Goal: Complete application form

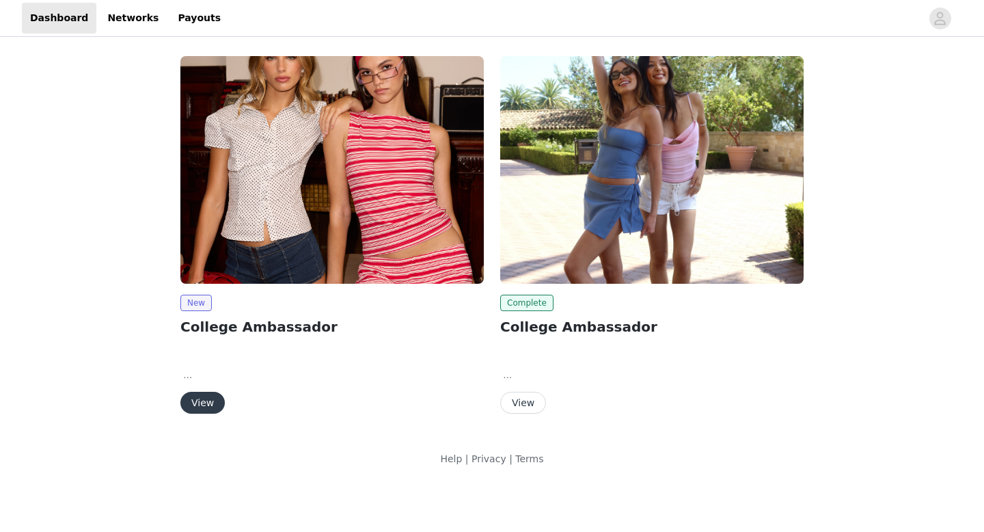
click at [198, 400] on button "View" at bounding box center [202, 403] width 44 height 22
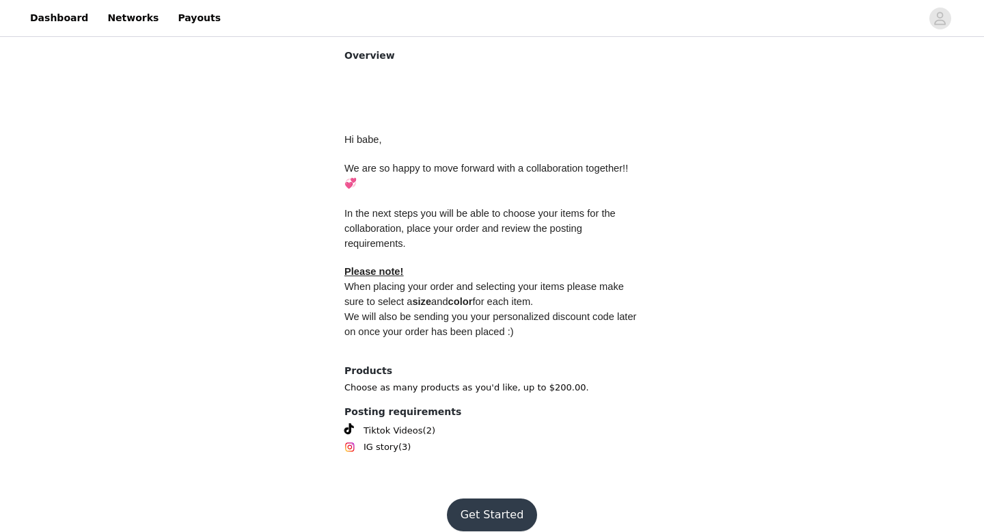
scroll to position [572, 0]
click at [474, 498] on button "Get Started" at bounding box center [492, 514] width 91 height 33
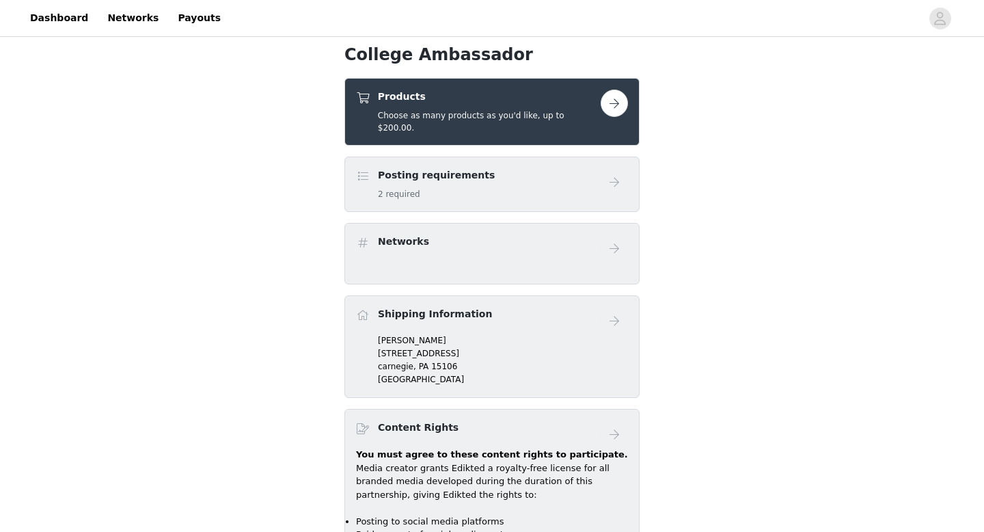
scroll to position [470, 0]
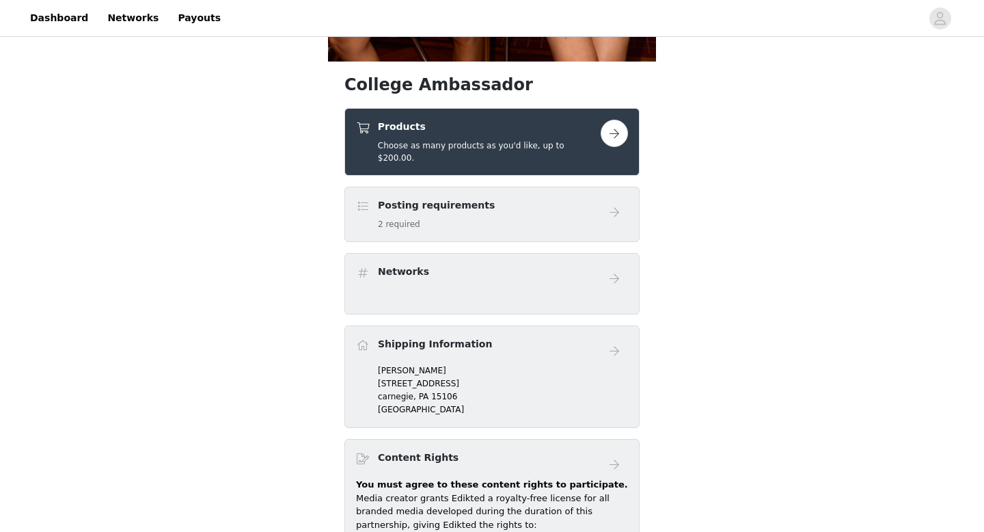
click at [613, 139] on button "button" at bounding box center [614, 133] width 27 height 27
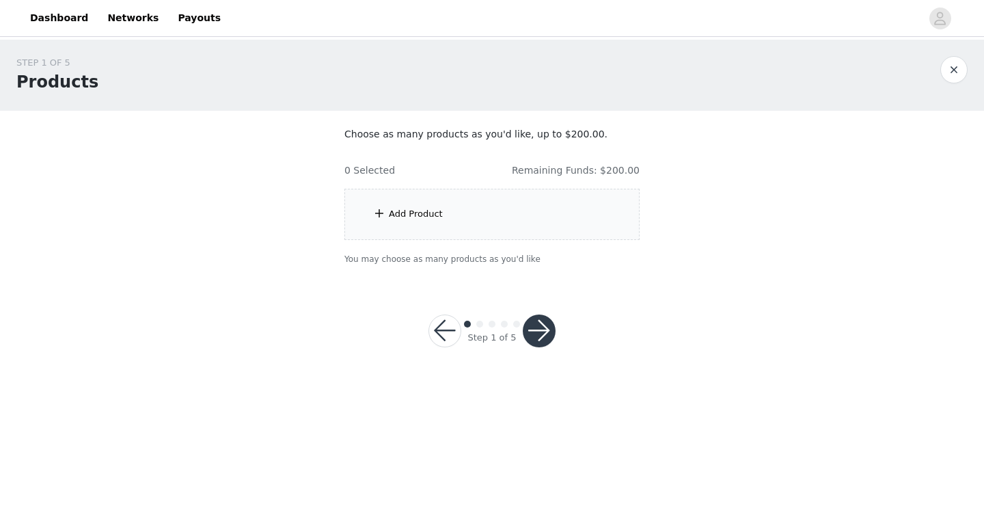
click at [387, 209] on div "Add Product" at bounding box center [491, 214] width 295 height 51
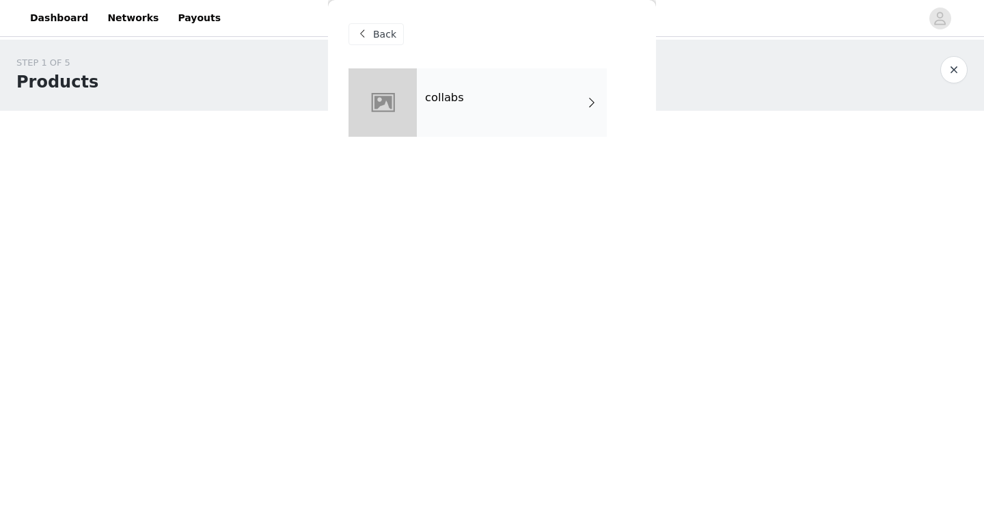
click at [524, 100] on div "collabs" at bounding box center [512, 102] width 190 height 68
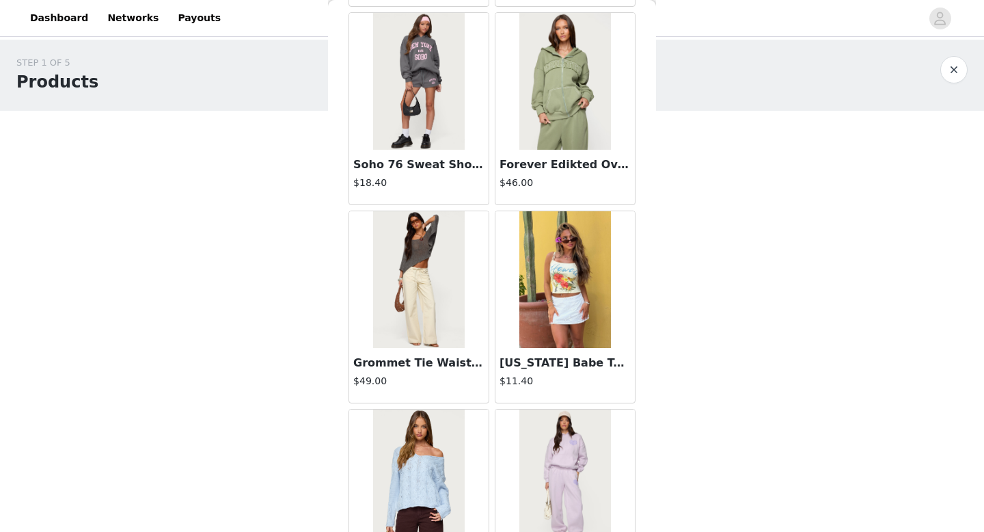
scroll to position [660, 0]
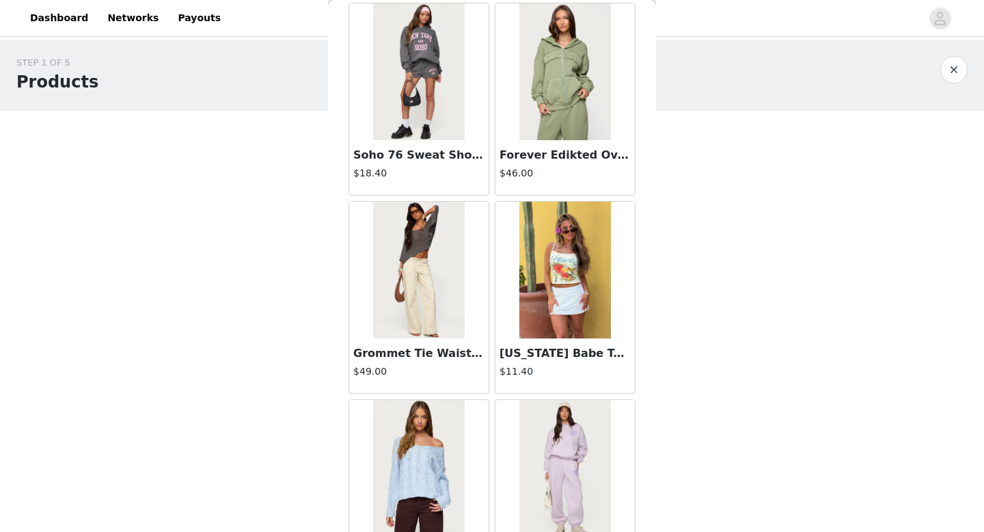
click at [414, 309] on img at bounding box center [418, 270] width 91 height 137
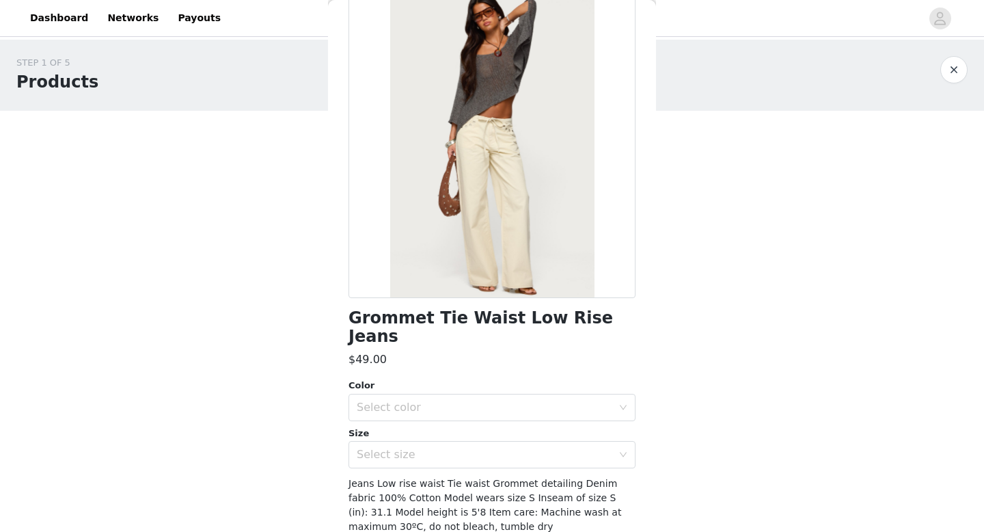
scroll to position [86, 0]
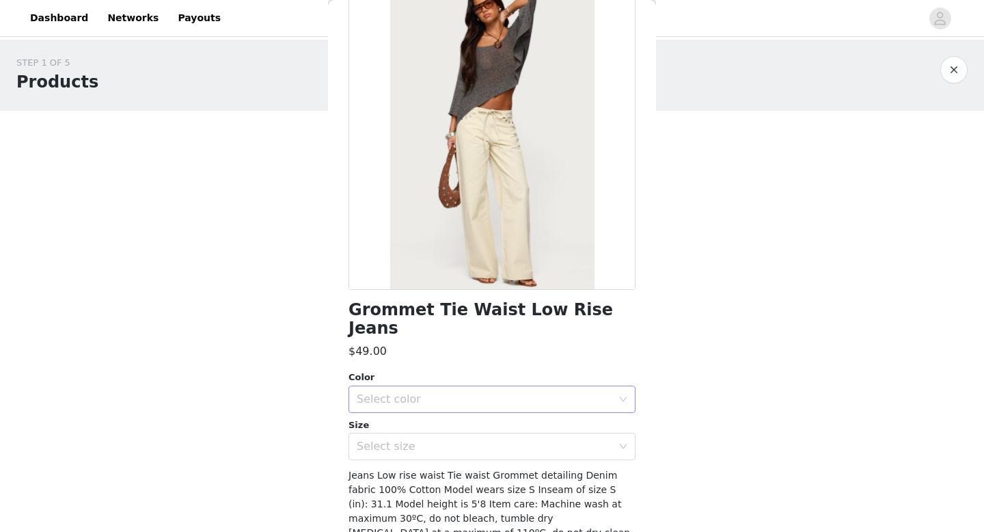
click at [480, 392] on div "Select color" at bounding box center [485, 399] width 256 height 14
click at [443, 403] on li "BEIGE" at bounding box center [492, 411] width 287 height 22
click at [443, 437] on div "Select size" at bounding box center [488, 446] width 262 height 26
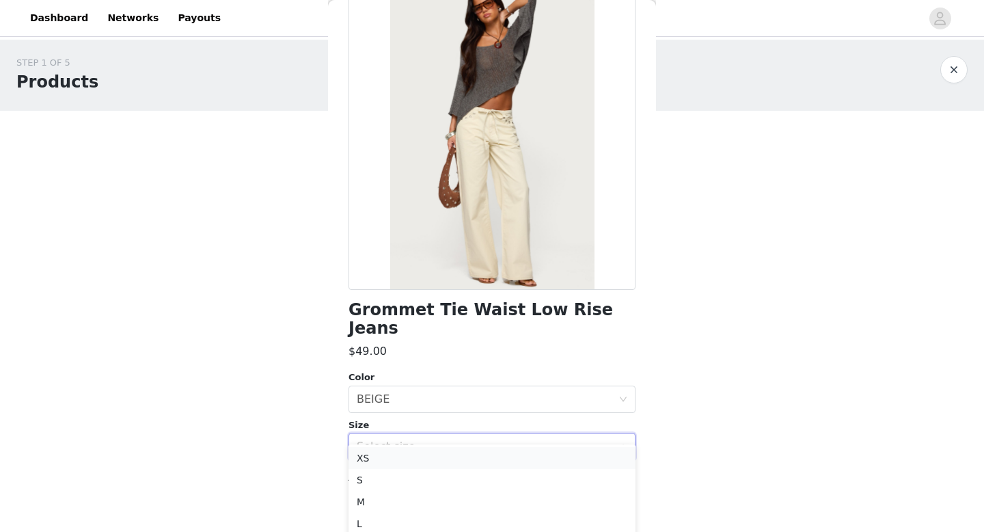
click at [407, 454] on li "XS" at bounding box center [492, 458] width 287 height 22
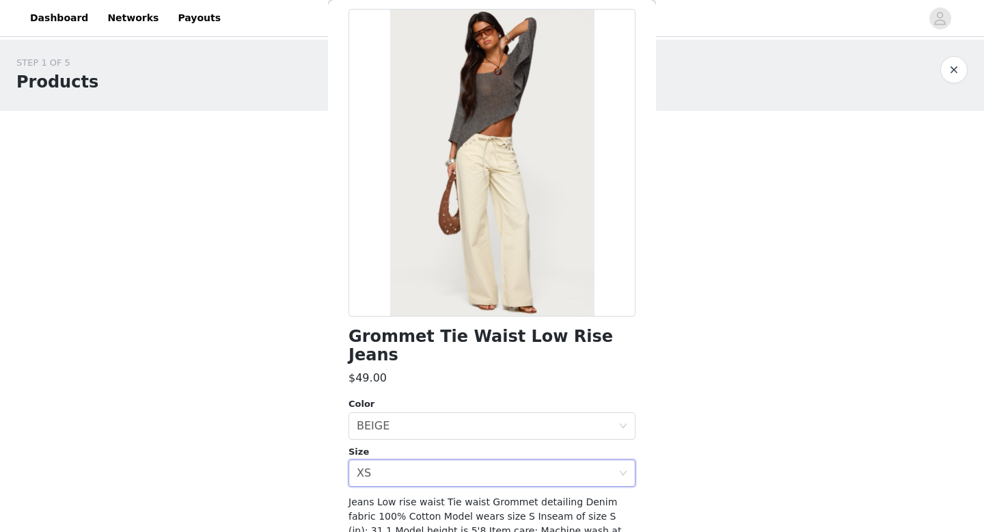
scroll to position [56, 0]
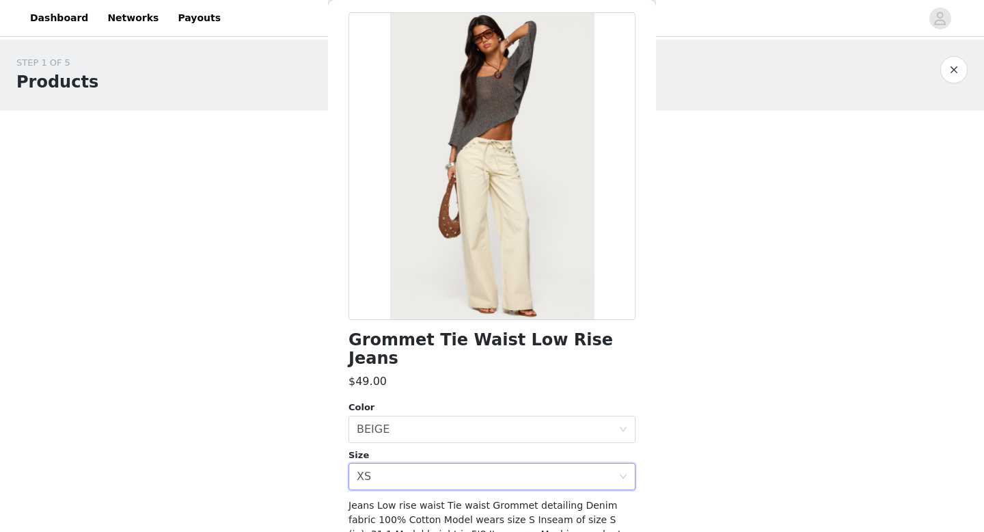
click at [949, 69] on button "button" at bounding box center [953, 69] width 27 height 27
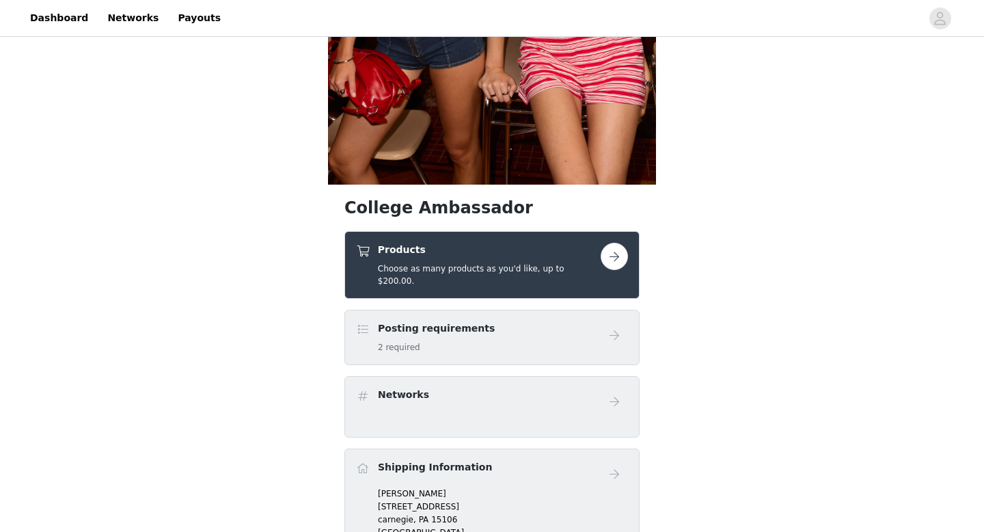
scroll to position [357, 0]
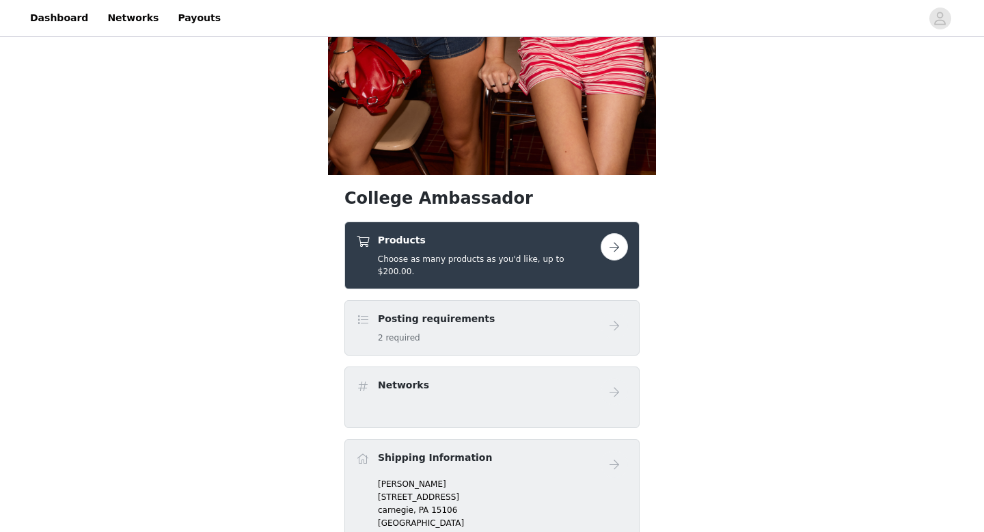
click at [601, 246] on button "button" at bounding box center [614, 246] width 27 height 27
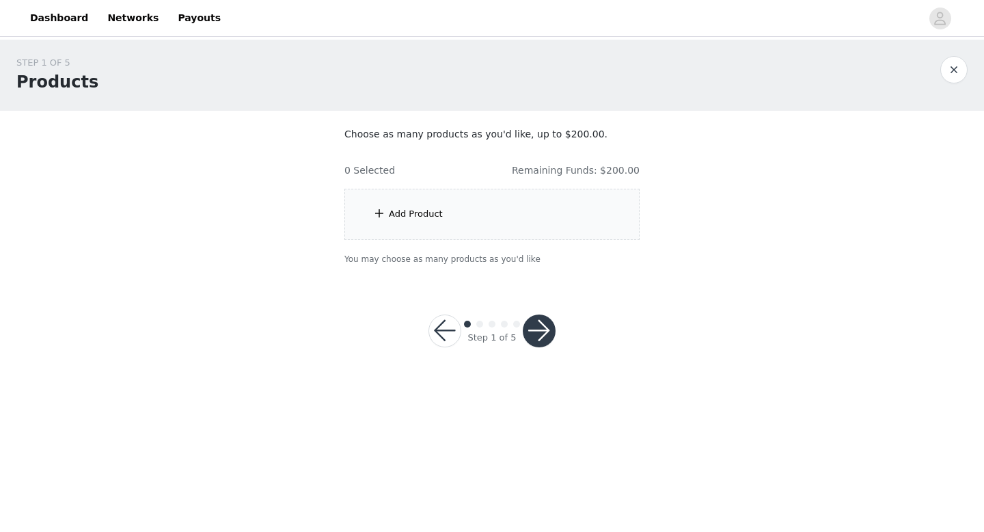
click at [392, 223] on div "Add Product" at bounding box center [491, 214] width 295 height 51
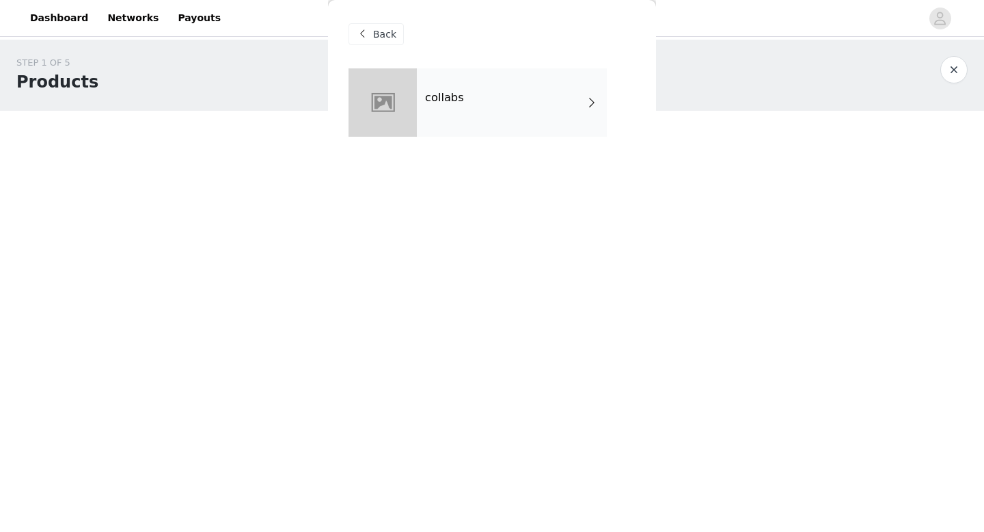
click at [524, 109] on div "collabs" at bounding box center [512, 102] width 190 height 68
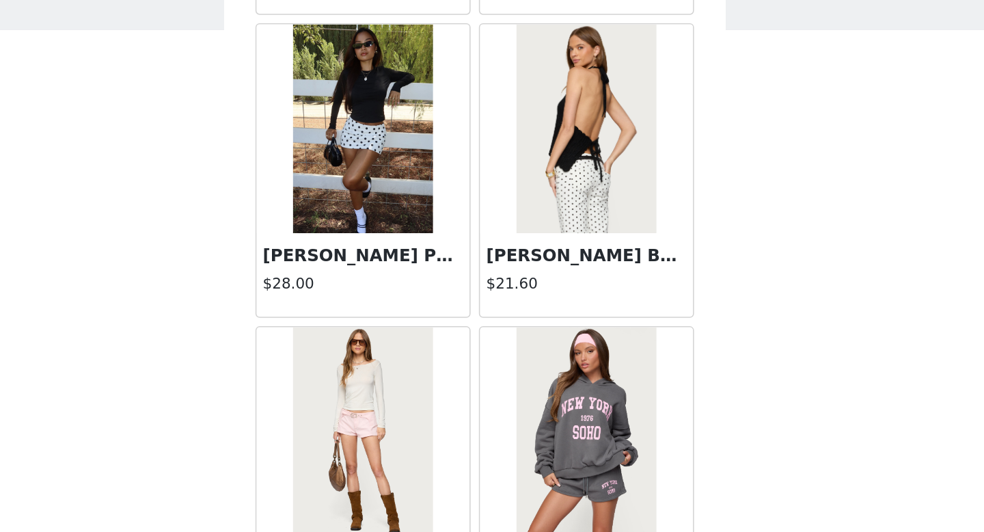
scroll to position [1560, 0]
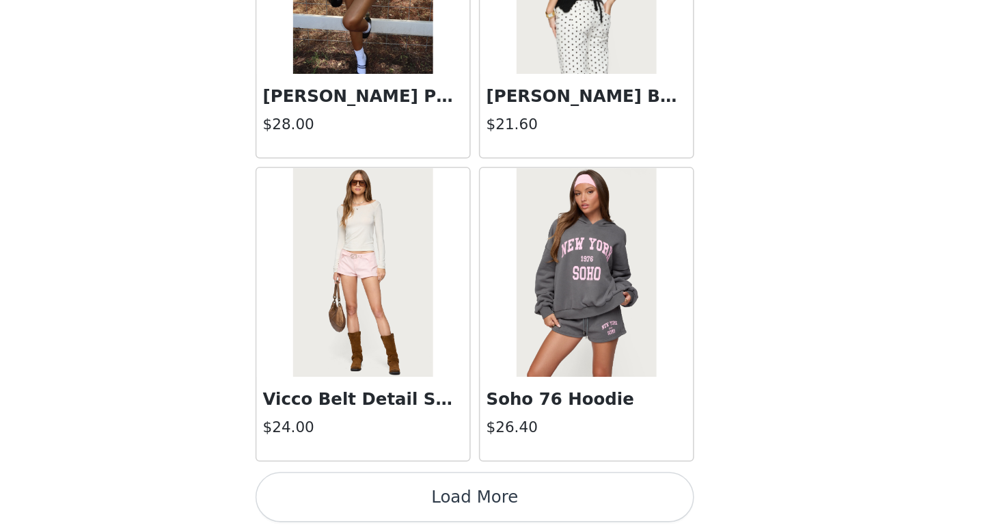
click at [476, 502] on button "Load More" at bounding box center [492, 508] width 287 height 33
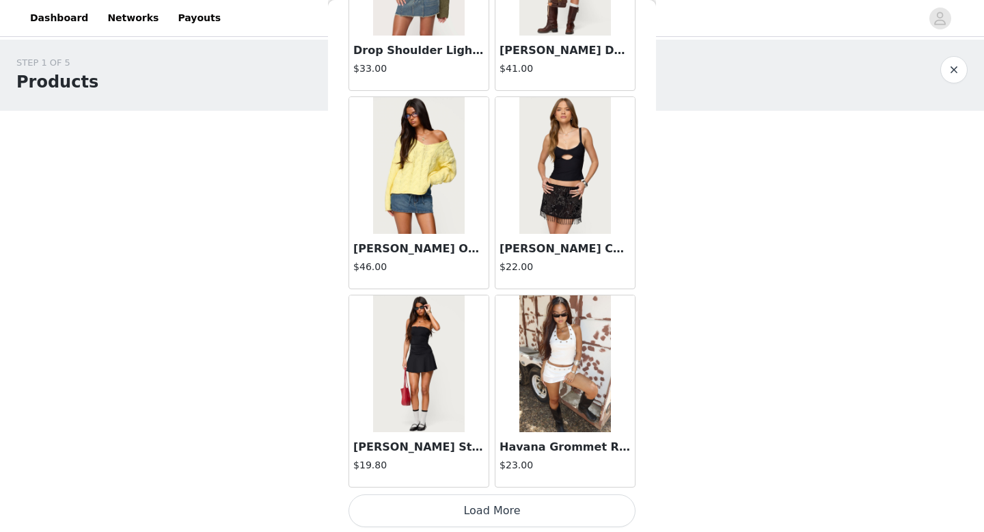
scroll to position [3541, 0]
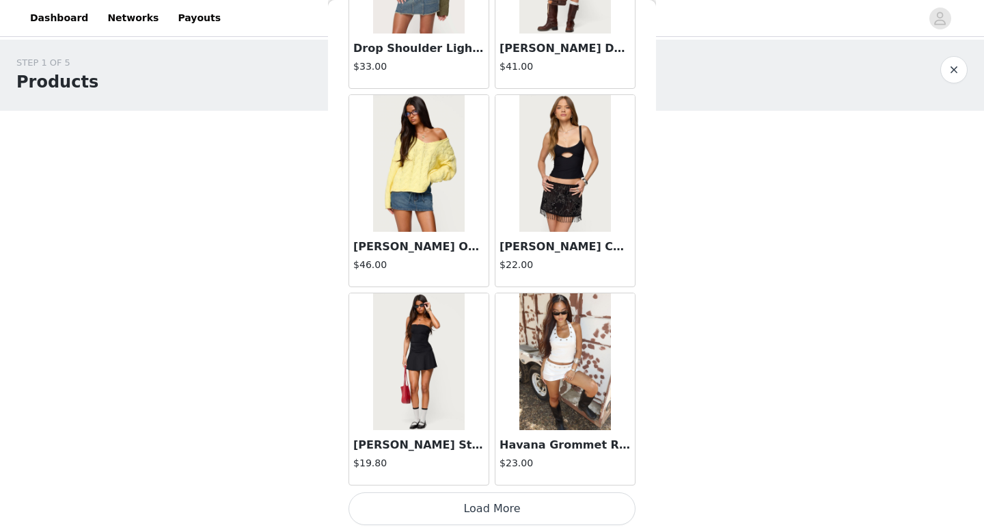
click at [527, 502] on button "Load More" at bounding box center [492, 508] width 287 height 33
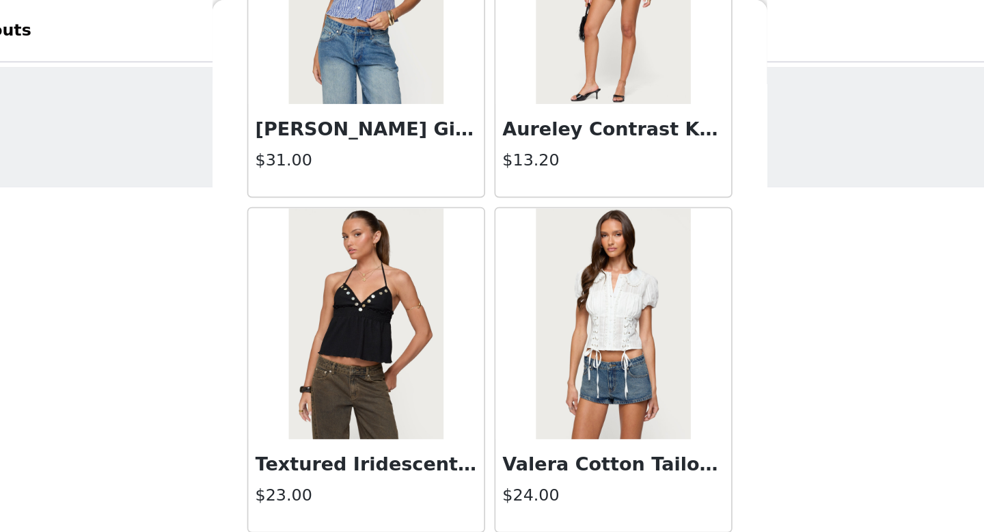
scroll to position [5523, 0]
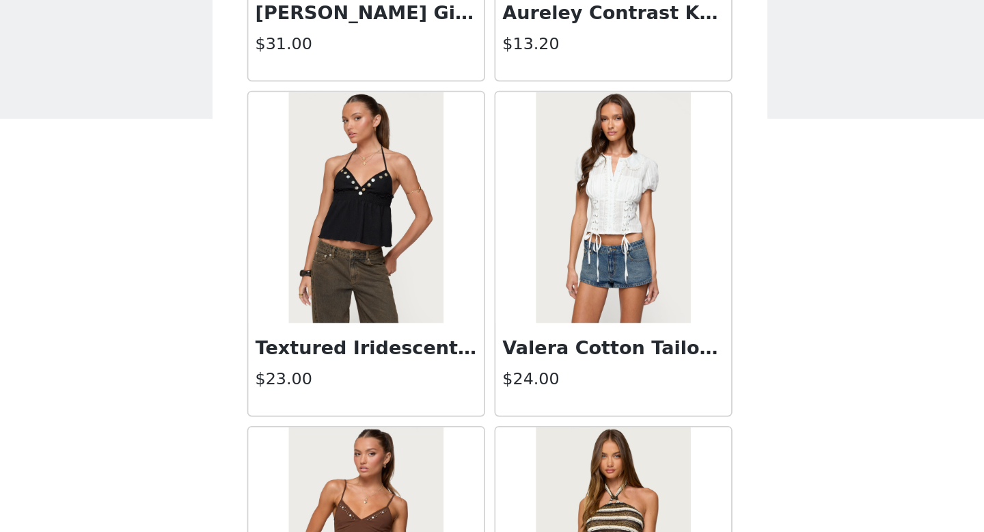
click at [422, 246] on h3 "Textured Iridescent Babydoll Halter Top" at bounding box center [418, 247] width 131 height 16
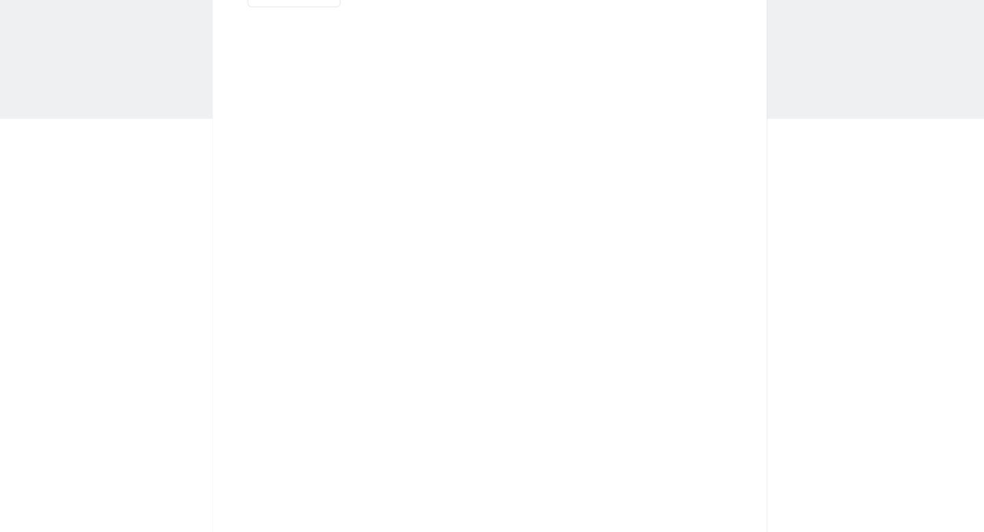
scroll to position [0, 0]
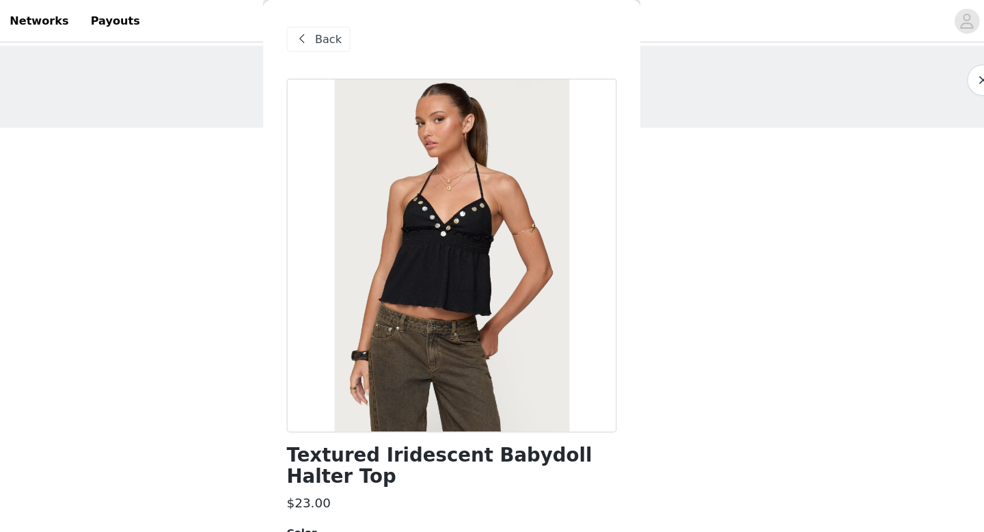
click at [373, 39] on span "Back" at bounding box center [384, 34] width 23 height 14
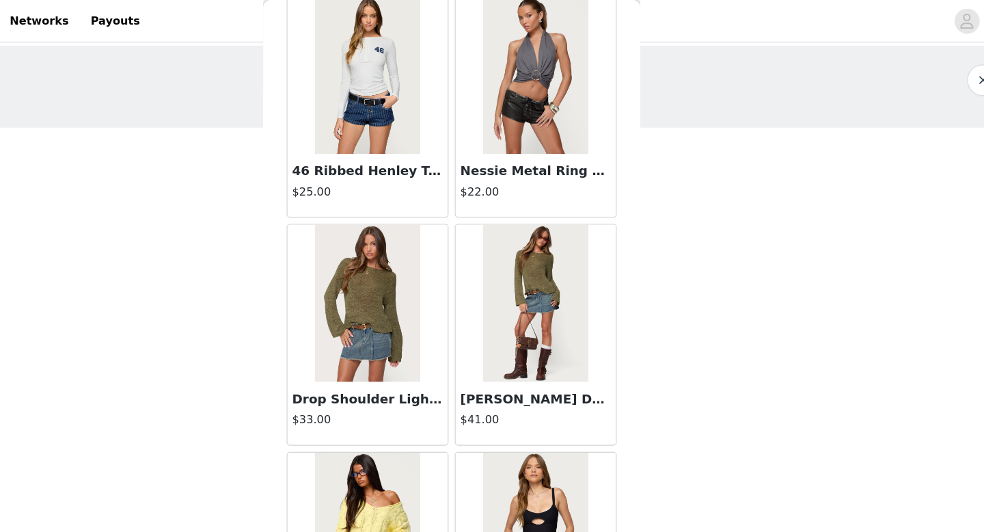
scroll to position [3260, 0]
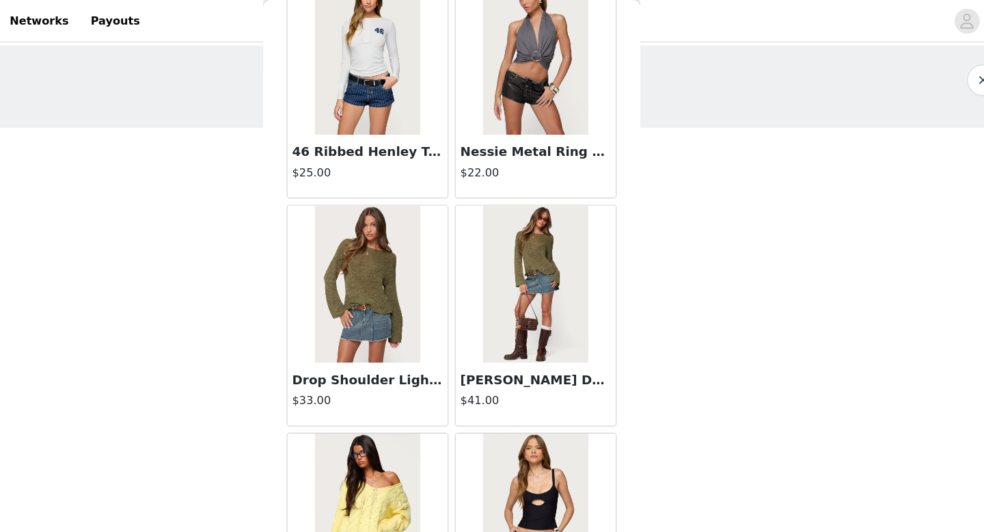
click at [567, 131] on h3 "Nessie Metal Ring Backless Halter Top" at bounding box center [565, 132] width 131 height 16
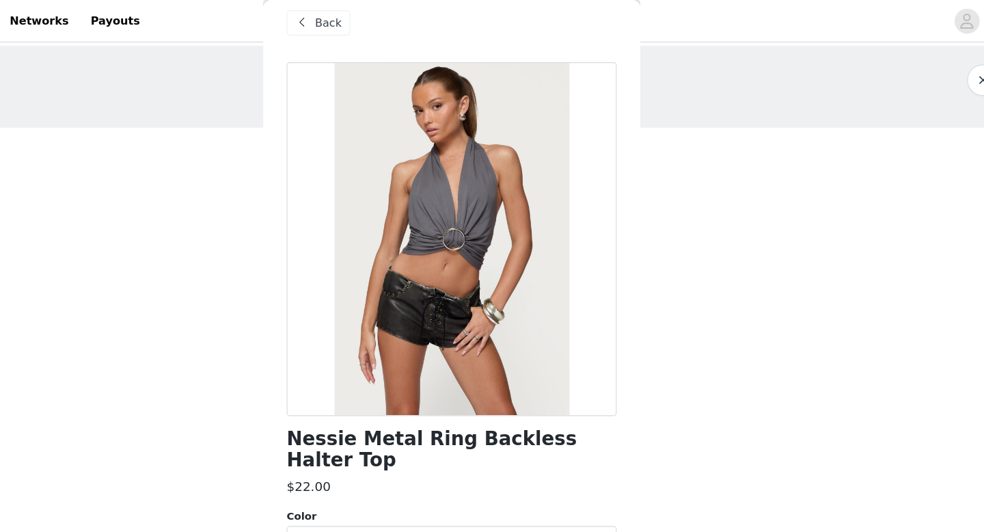
scroll to position [13, 0]
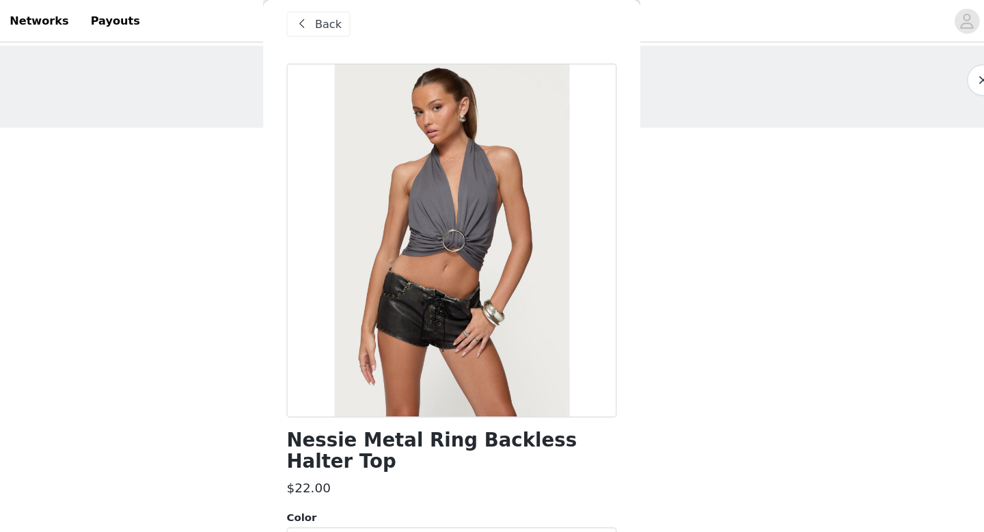
click at [364, 19] on span at bounding box center [362, 21] width 16 height 16
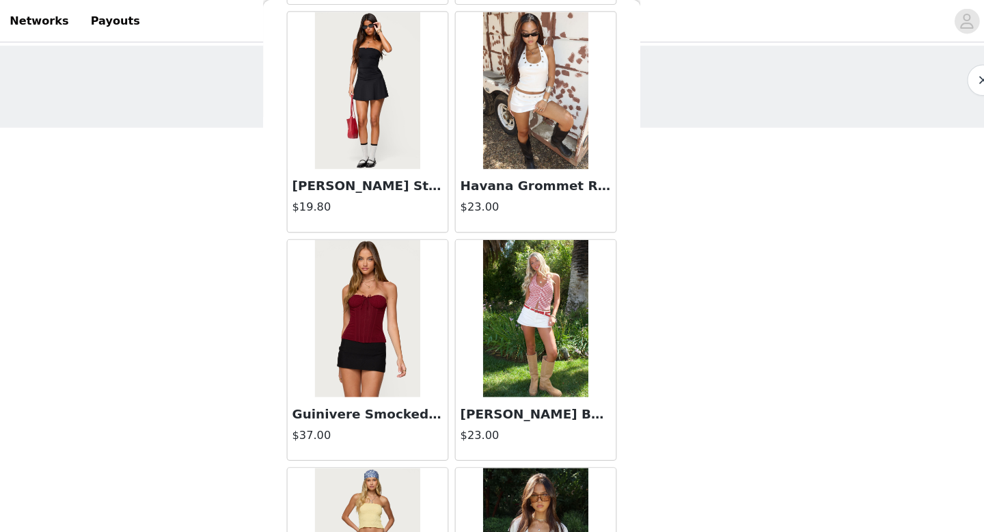
scroll to position [3828, 0]
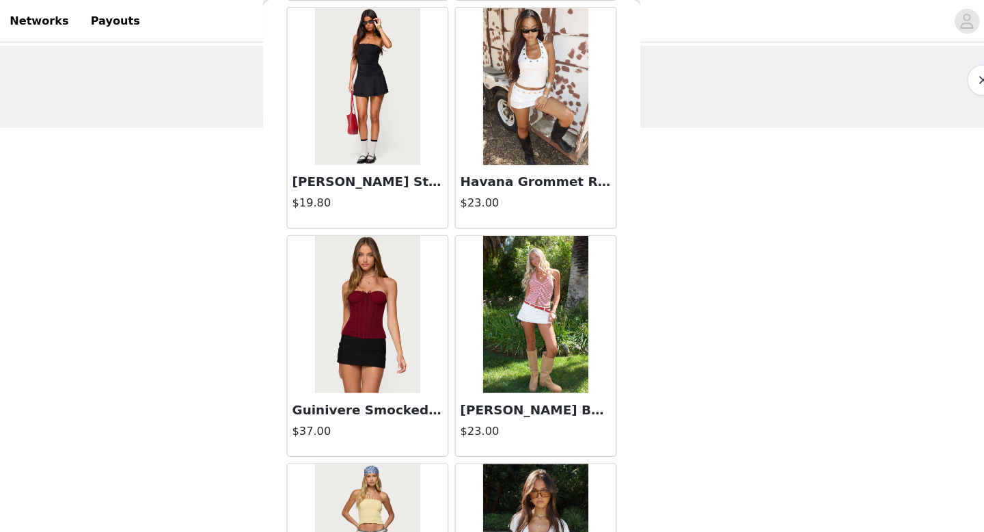
click at [407, 154] on h3 "[PERSON_NAME] Strapless Flared Romper" at bounding box center [418, 158] width 131 height 16
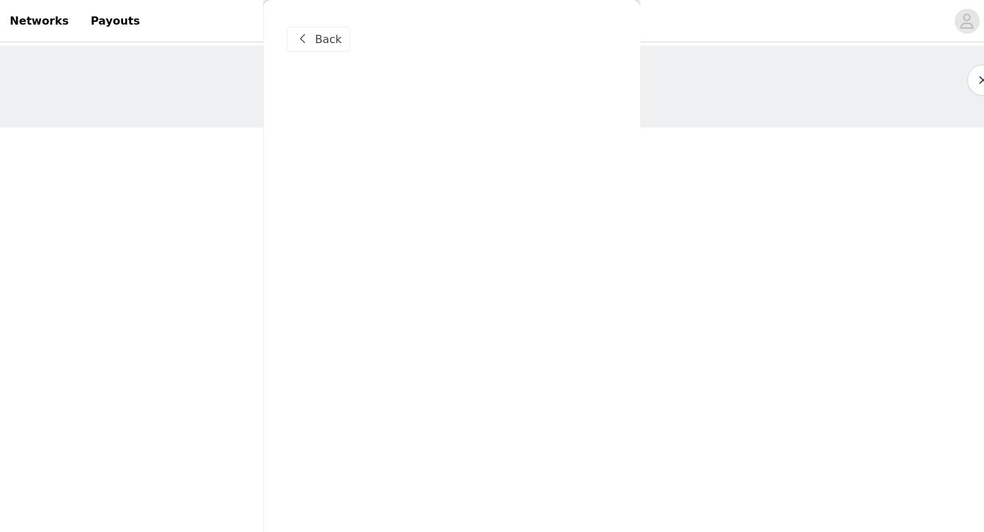
scroll to position [0, 0]
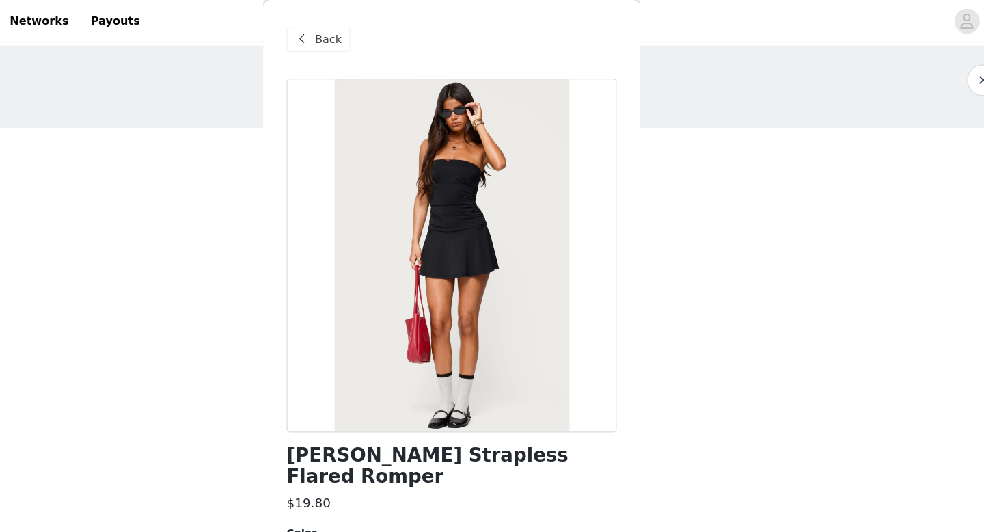
click at [386, 39] on span "Back" at bounding box center [384, 34] width 23 height 14
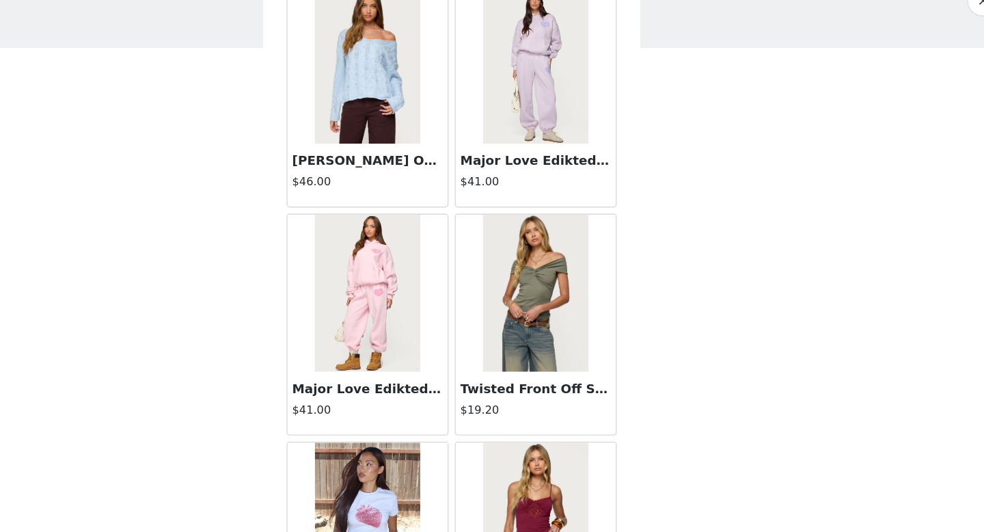
scroll to position [1004, 0]
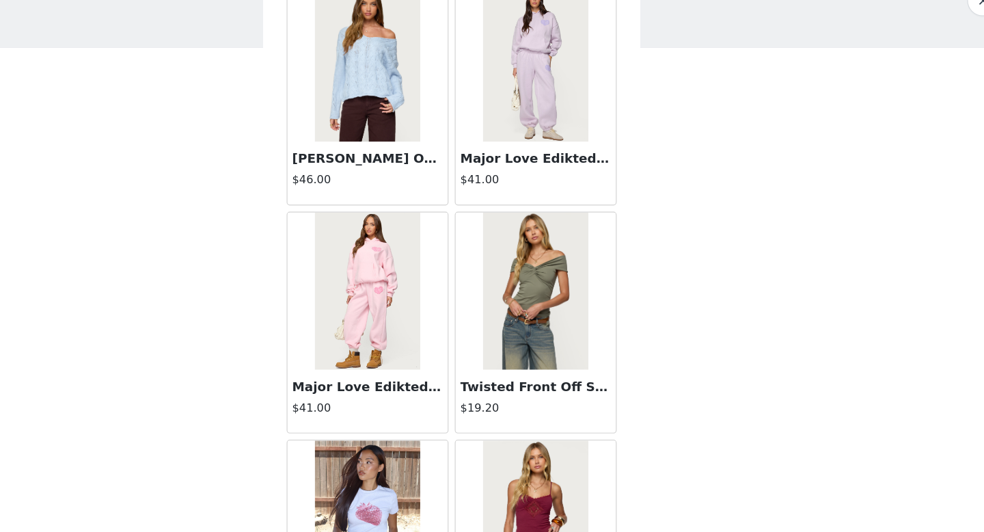
click at [552, 207] on h3 "Major Love Edikted Sweatpants" at bounding box center [565, 208] width 131 height 16
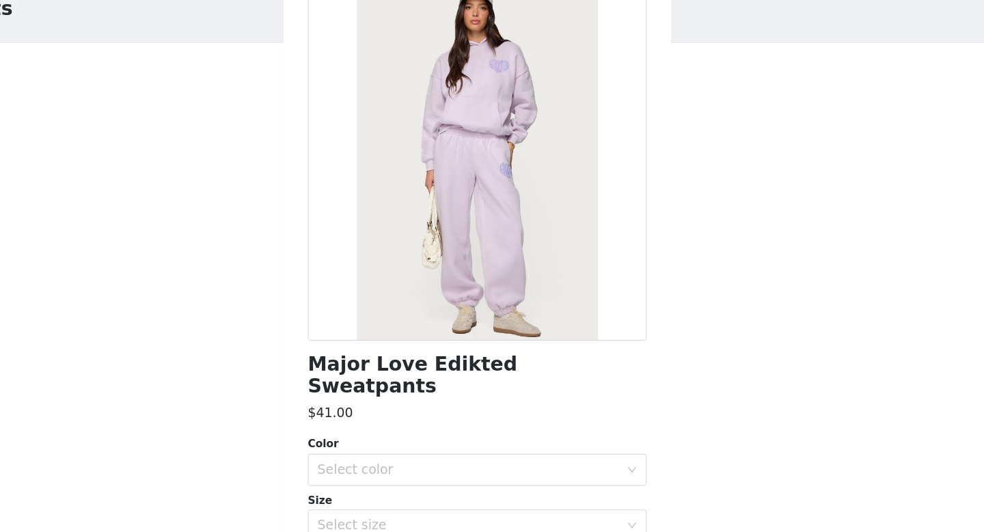
scroll to position [0, 0]
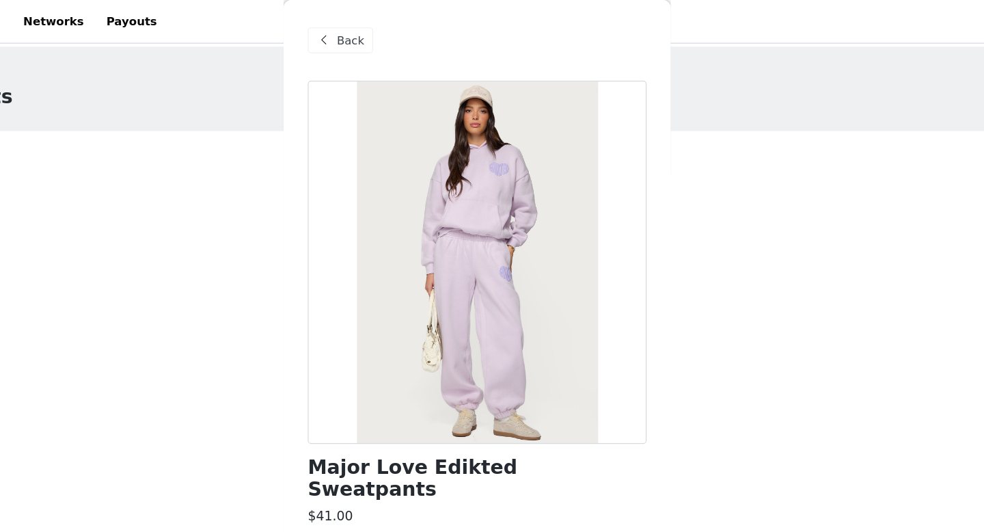
click at [376, 28] on span "Back" at bounding box center [384, 34] width 23 height 14
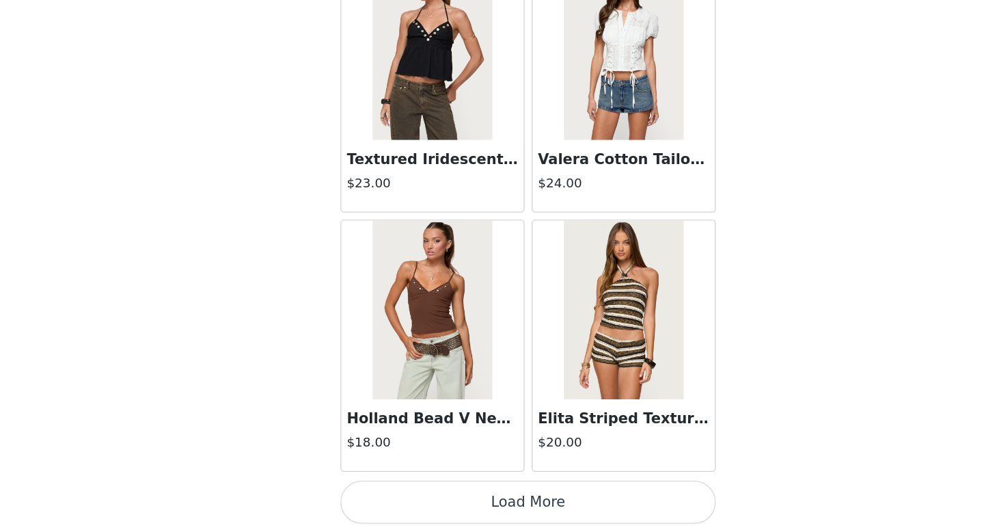
click at [429, 513] on button "Load More" at bounding box center [492, 508] width 287 height 33
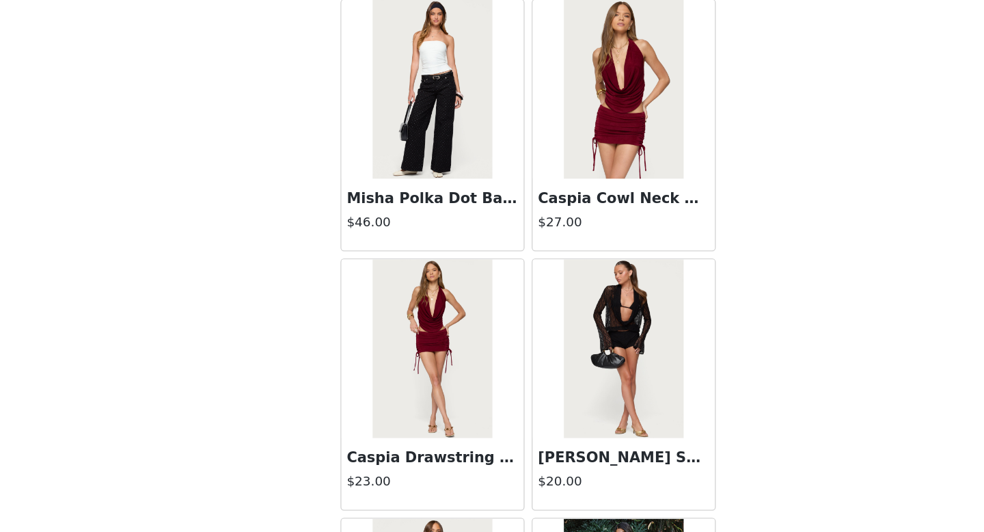
click at [264, 338] on div "STEP 1 OF 5 Products Choose as many products as you'd like, up to $200.00. 0 Se…" at bounding box center [492, 210] width 984 height 340
click at [90, 299] on div "STEP 1 OF 5 Products Choose as many products as you'd like, up to $200.00. 0 Se…" at bounding box center [492, 210] width 984 height 340
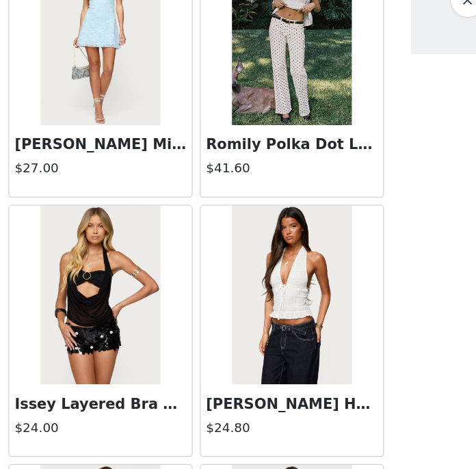
scroll to position [6594, 0]
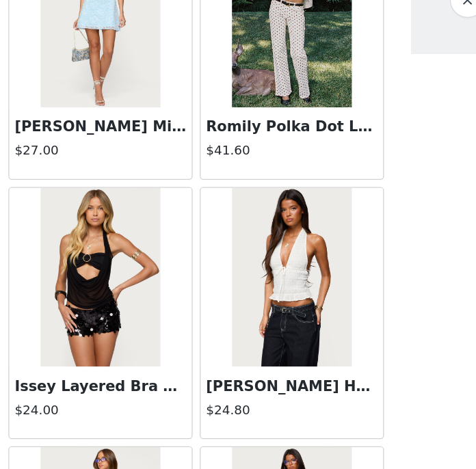
click at [187, 360] on h3 "Issey Layered Bra Cowl Neck Top" at bounding box center [164, 365] width 131 height 16
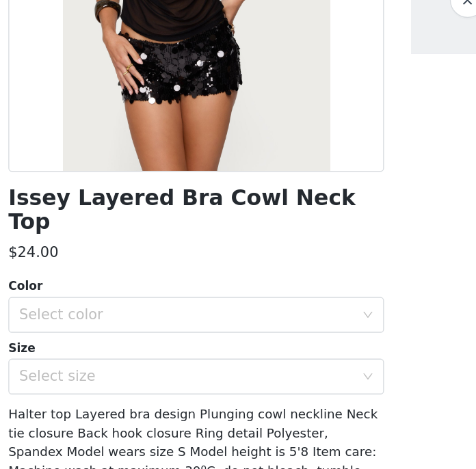
scroll to position [178, 0]
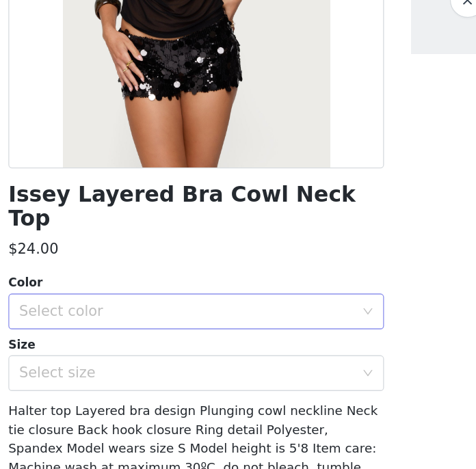
click at [215, 301] on div "Select color" at bounding box center [231, 308] width 256 height 14
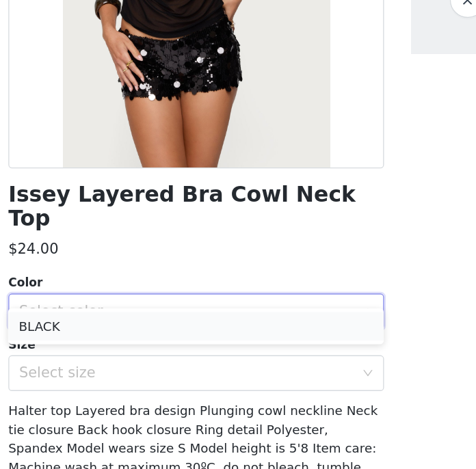
click at [180, 314] on li "BLACK" at bounding box center [237, 319] width 287 height 22
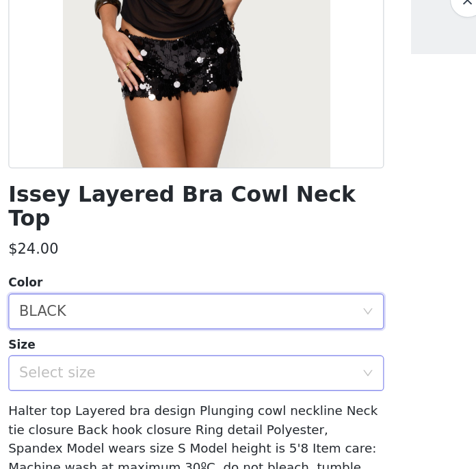
click at [180, 348] on div "Select size" at bounding box center [231, 355] width 256 height 14
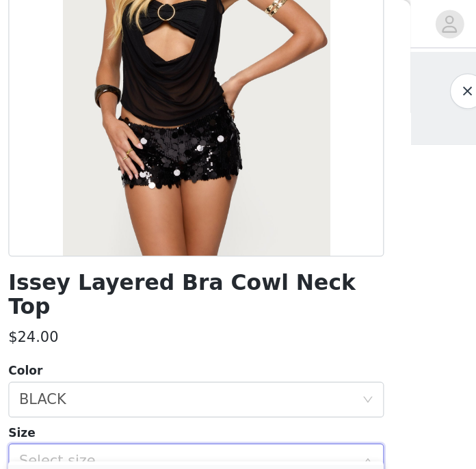
scroll to position [196, 0]
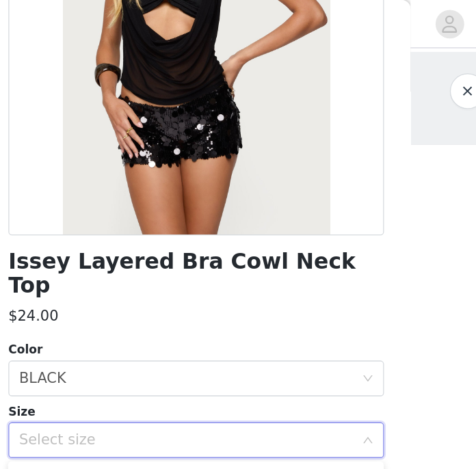
click at [153, 329] on div "Select size" at bounding box center [234, 336] width 262 height 26
click at [152, 329] on div "Select size" at bounding box center [231, 336] width 256 height 14
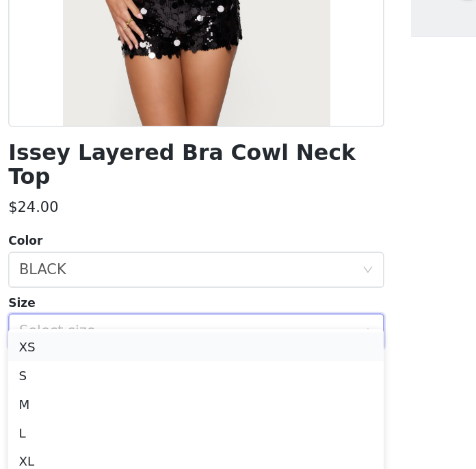
click at [123, 348] on li "XS" at bounding box center [237, 348] width 287 height 22
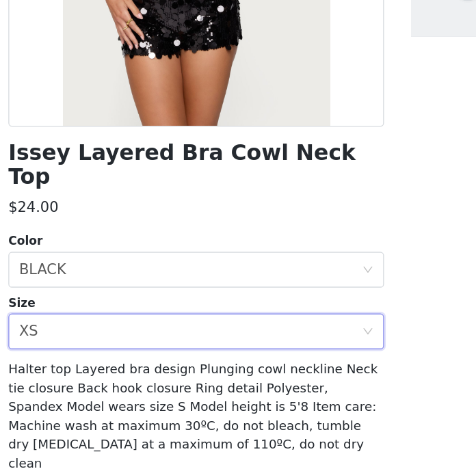
scroll to position [0, 0]
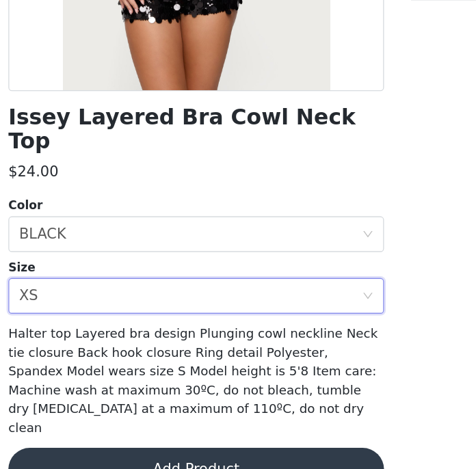
click at [175, 452] on button "Add Product" at bounding box center [237, 468] width 287 height 33
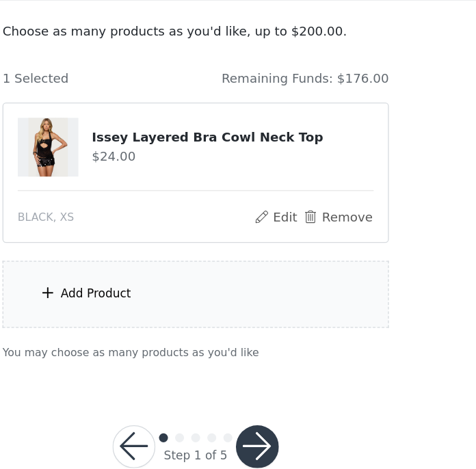
click at [139, 331] on div "Add Product" at bounding box center [162, 335] width 54 height 14
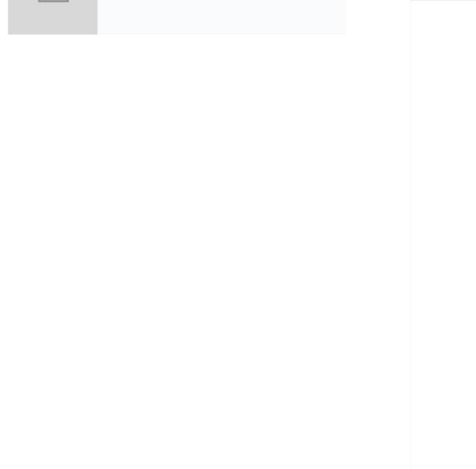
click at [245, 128] on div "collabs" at bounding box center [258, 102] width 190 height 68
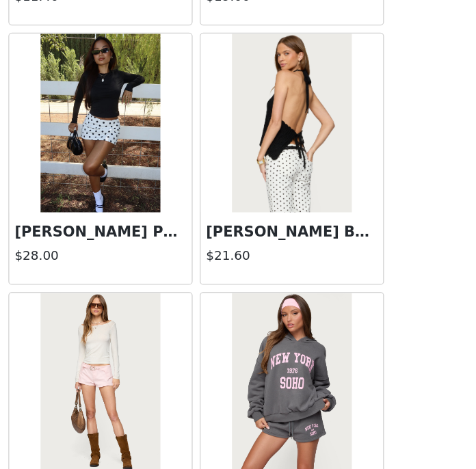
scroll to position [1622, 0]
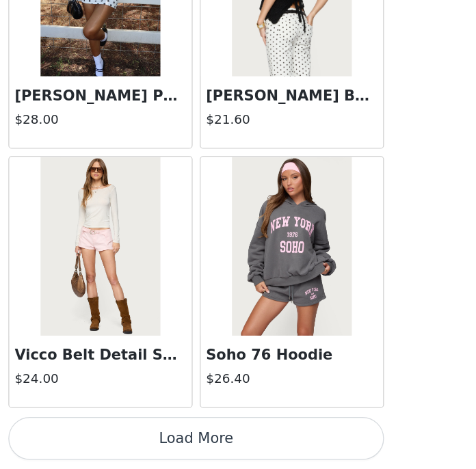
click at [288, 449] on button "Load More" at bounding box center [237, 445] width 287 height 33
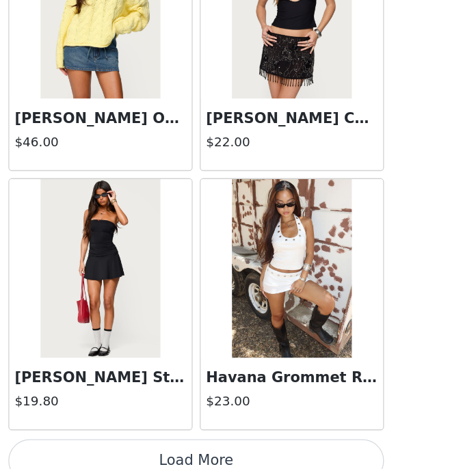
scroll to position [3604, 0]
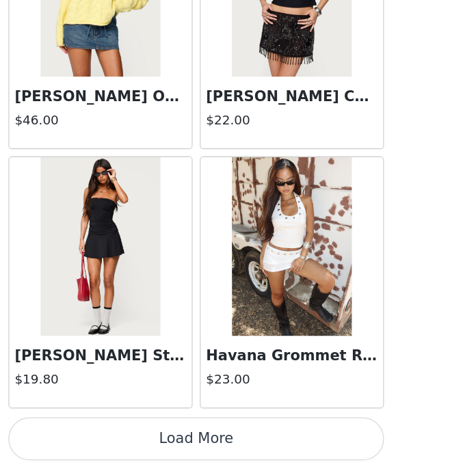
click at [245, 443] on button "Load More" at bounding box center [237, 445] width 287 height 33
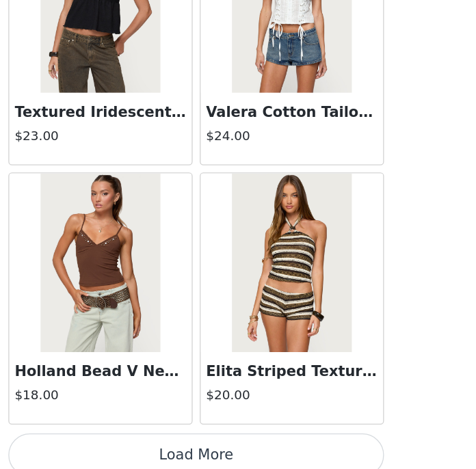
scroll to position [5586, 0]
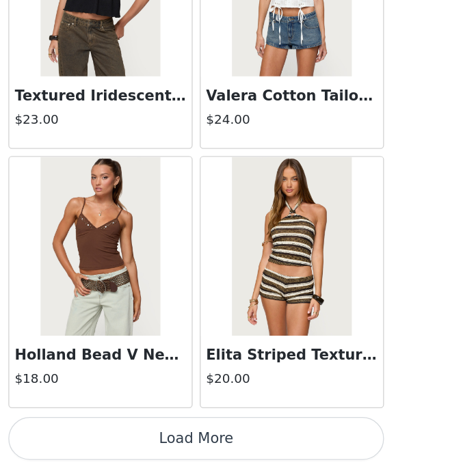
click at [230, 445] on button "Load More" at bounding box center [237, 445] width 287 height 33
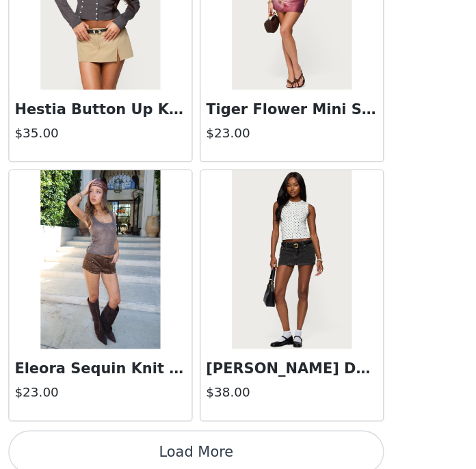
scroll to position [7568, 0]
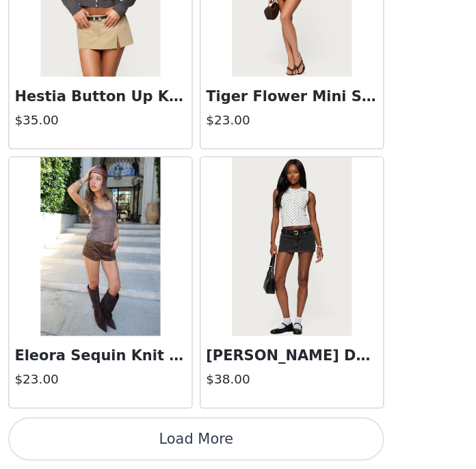
click at [235, 441] on button "Load More" at bounding box center [237, 445] width 287 height 33
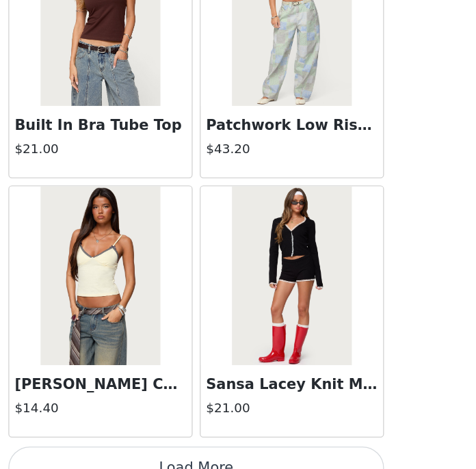
scroll to position [9550, 0]
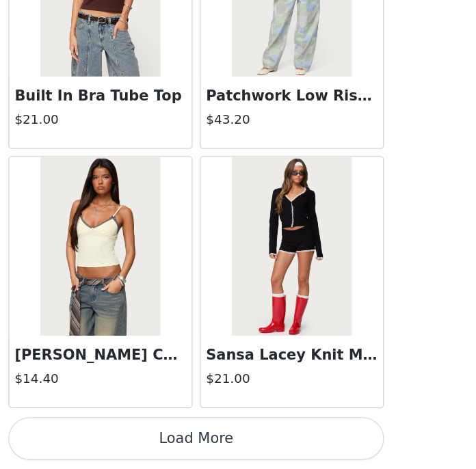
click at [279, 441] on button "Load More" at bounding box center [237, 445] width 287 height 33
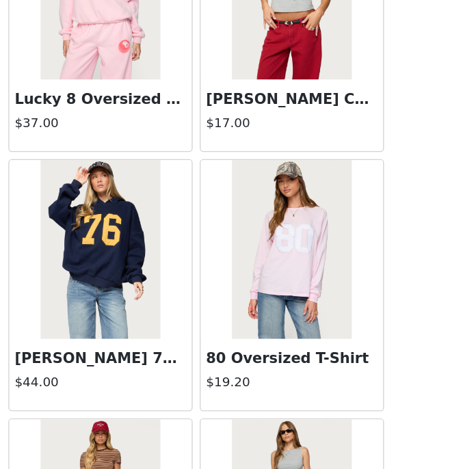
scroll to position [10736, 0]
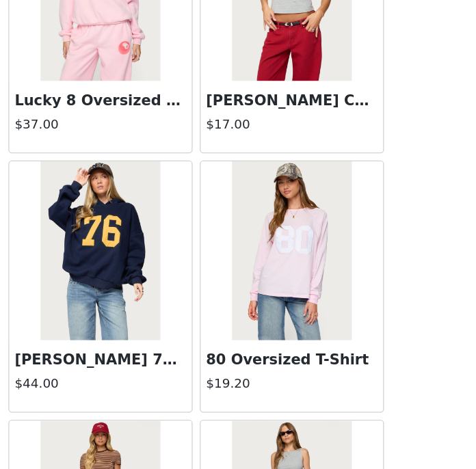
click at [154, 379] on h3 "[PERSON_NAME] 76 Oversized Hoodie" at bounding box center [164, 385] width 131 height 16
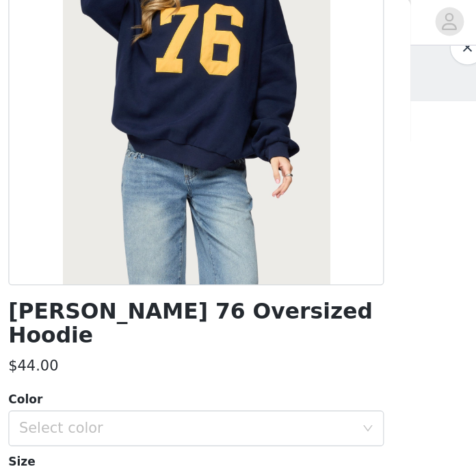
scroll to position [182, 0]
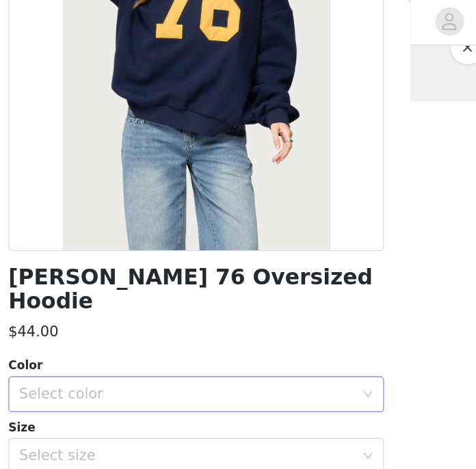
click at [178, 297] on div "Select color" at bounding box center [231, 304] width 256 height 14
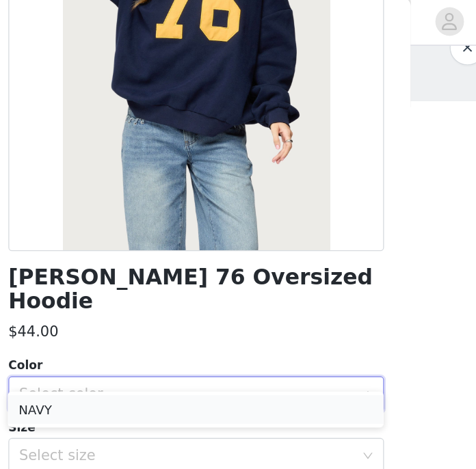
click at [157, 310] on li "NAVY" at bounding box center [237, 315] width 287 height 22
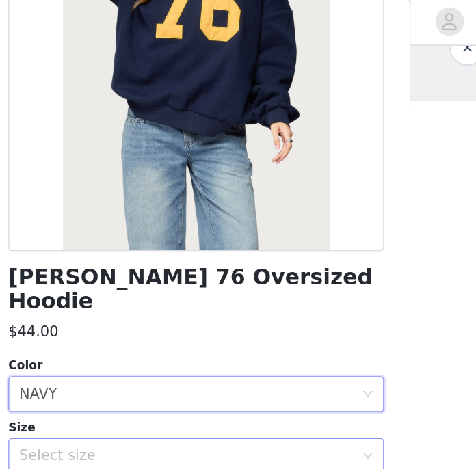
click at [158, 344] on div "Select size" at bounding box center [231, 351] width 256 height 14
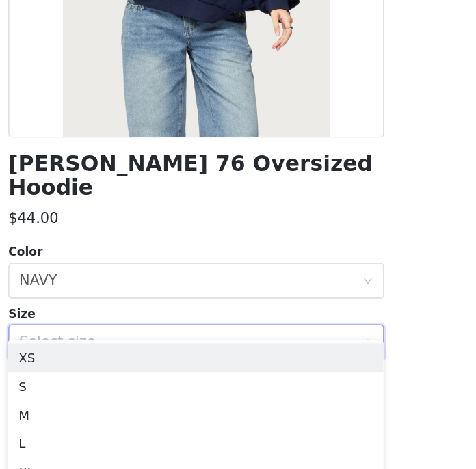
scroll to position [31, 0]
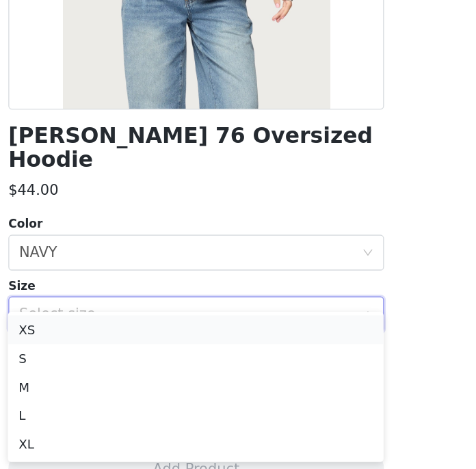
click at [125, 364] on li "XS" at bounding box center [237, 362] width 287 height 22
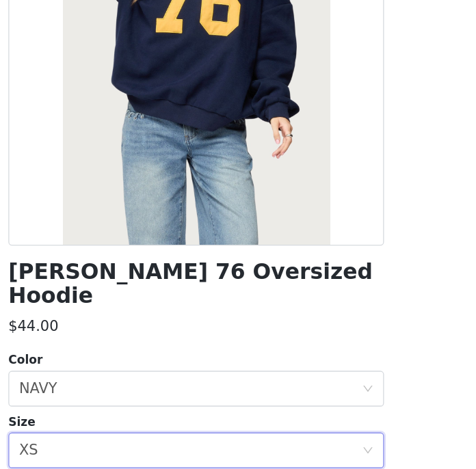
scroll to position [182, 0]
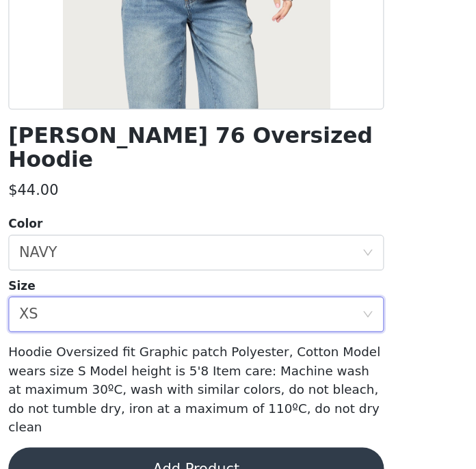
click at [205, 452] on button "Add Product" at bounding box center [237, 468] width 287 height 33
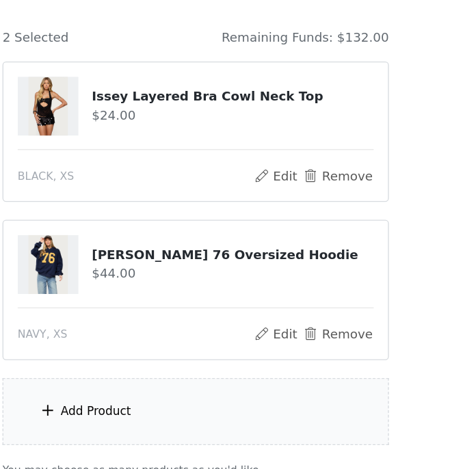
click at [205, 438] on div "Add Product" at bounding box center [237, 424] width 295 height 51
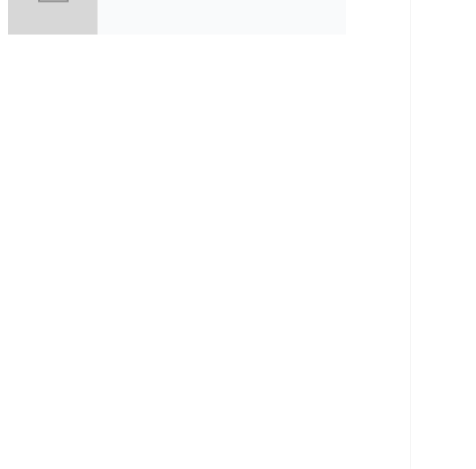
click at [193, 128] on div "collabs" at bounding box center [258, 102] width 190 height 68
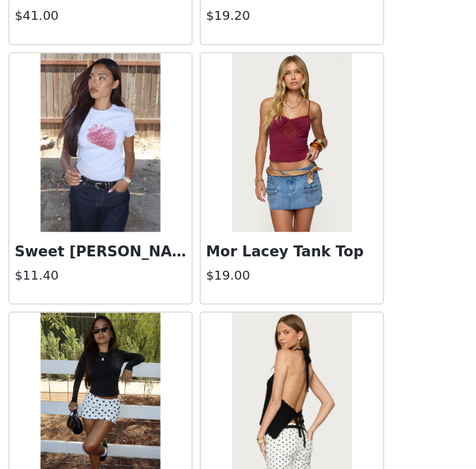
scroll to position [1622, 0]
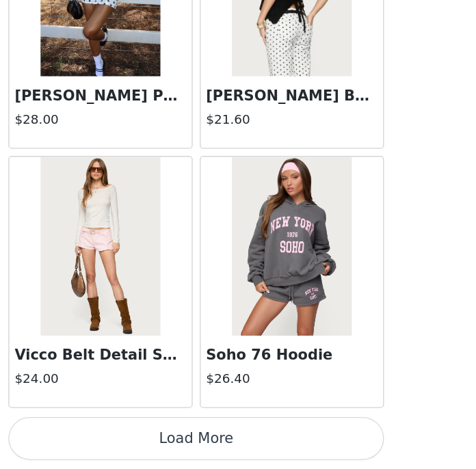
click at [234, 447] on button "Load More" at bounding box center [237, 445] width 287 height 33
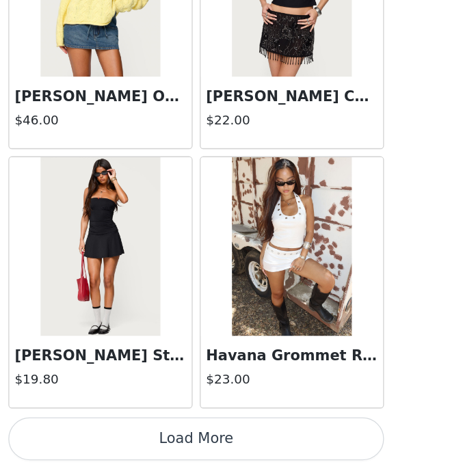
scroll to position [128, 0]
click at [236, 451] on button "Load More" at bounding box center [237, 445] width 287 height 33
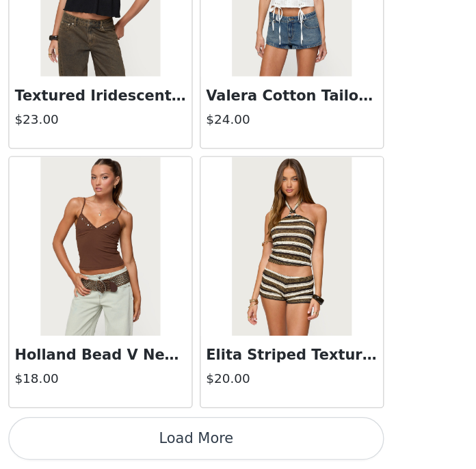
scroll to position [153, 0]
click at [239, 441] on button "Load More" at bounding box center [237, 445] width 287 height 33
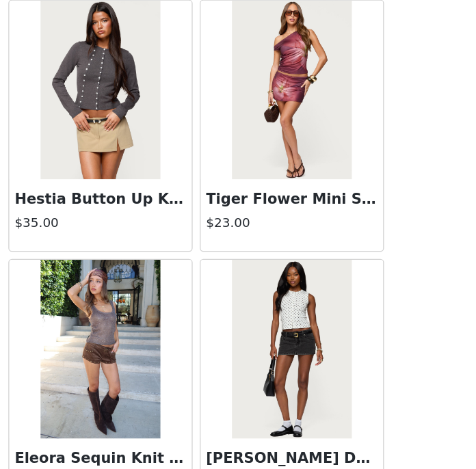
scroll to position [7568, 0]
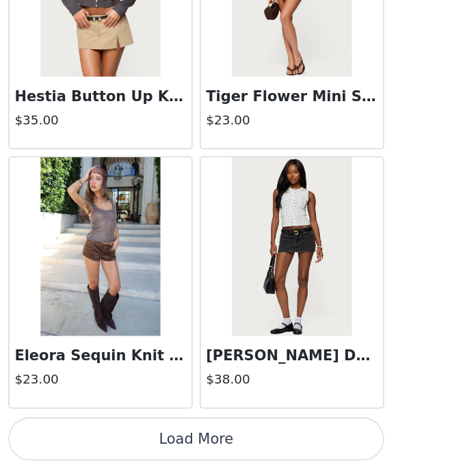
click at [213, 444] on button "Load More" at bounding box center [237, 445] width 287 height 33
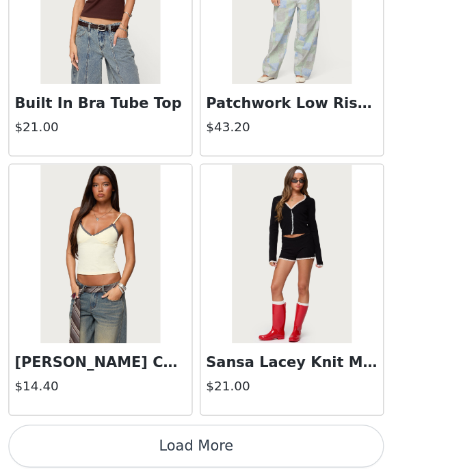
scroll to position [9550, 0]
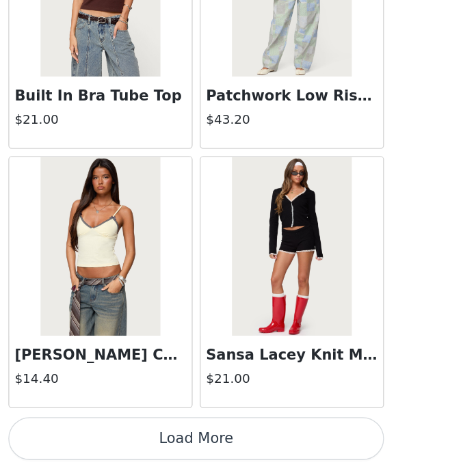
click at [236, 444] on button "Load More" at bounding box center [237, 445] width 287 height 33
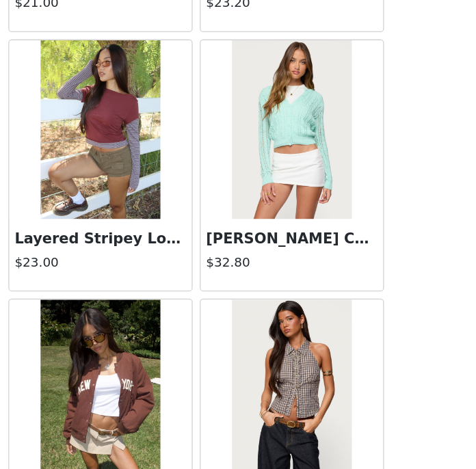
scroll to position [11532, 0]
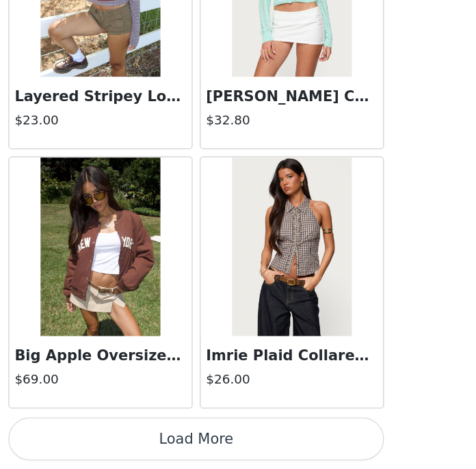
click at [234, 447] on button "Load More" at bounding box center [237, 445] width 287 height 33
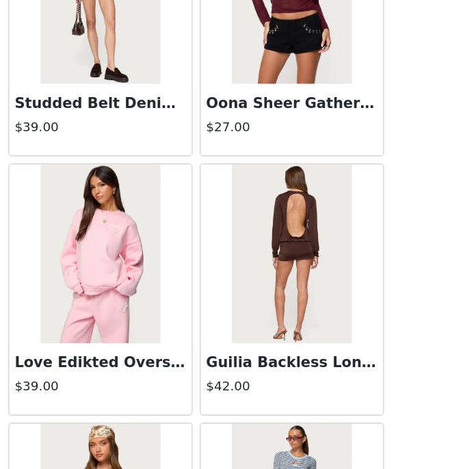
scroll to position [12521, 0]
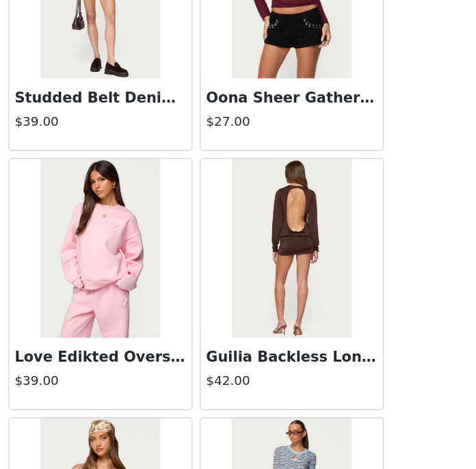
click at [303, 389] on h3 "Guilia Backless Long Sleeve Romper" at bounding box center [310, 383] width 131 height 16
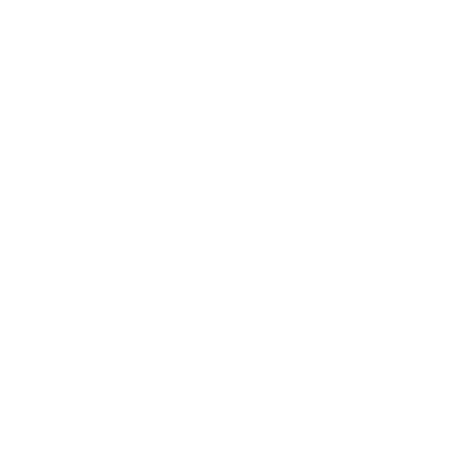
scroll to position [196, 0]
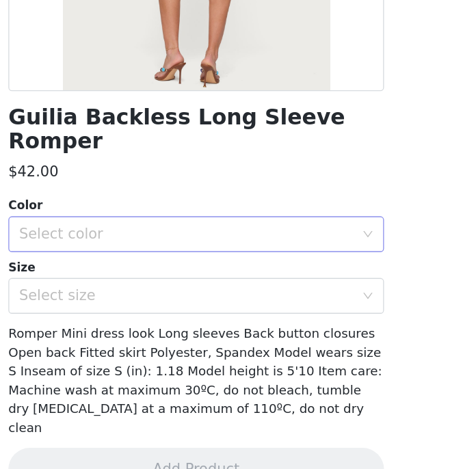
click at [241, 282] on div "Select color" at bounding box center [231, 289] width 256 height 14
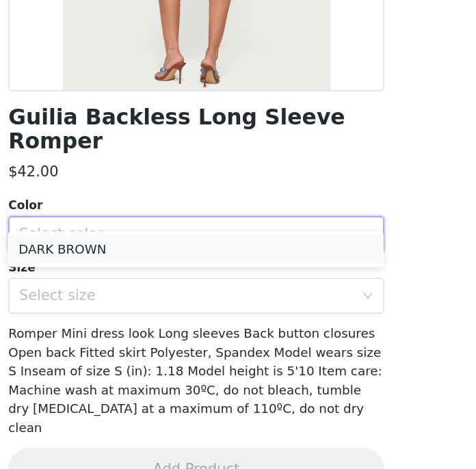
click at [211, 305] on li "DARK BROWN" at bounding box center [237, 301] width 287 height 22
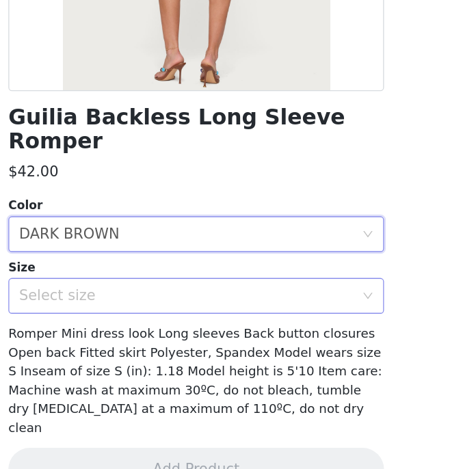
click at [209, 329] on div "Select size" at bounding box center [231, 336] width 256 height 14
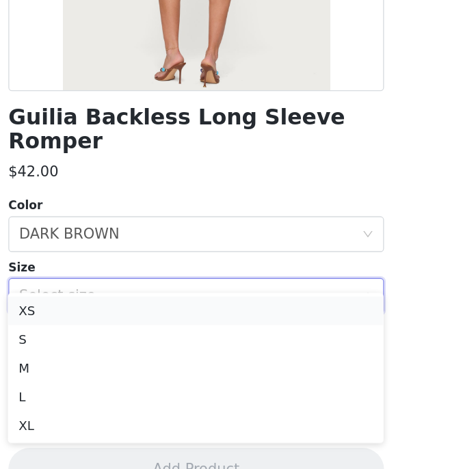
click at [158, 353] on li "XS" at bounding box center [237, 348] width 287 height 22
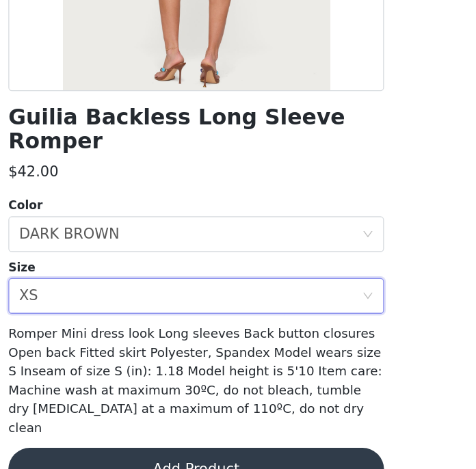
click at [175, 452] on button "Add Product" at bounding box center [237, 468] width 287 height 33
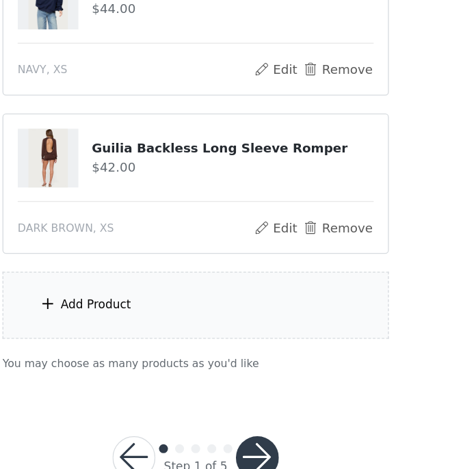
scroll to position [245, 0]
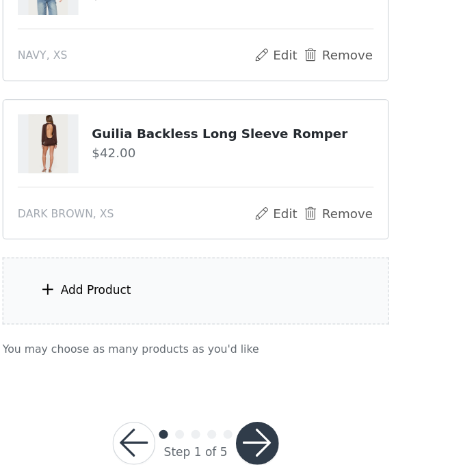
click at [157, 335] on div "Add Product" at bounding box center [162, 332] width 54 height 14
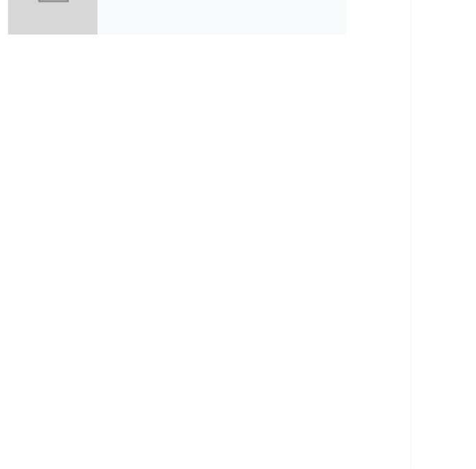
drag, startPoint x: 221, startPoint y: 340, endPoint x: 204, endPoint y: 349, distance: 19.0
click at [204, 349] on div "Back collabs" at bounding box center [238, 234] width 328 height 469
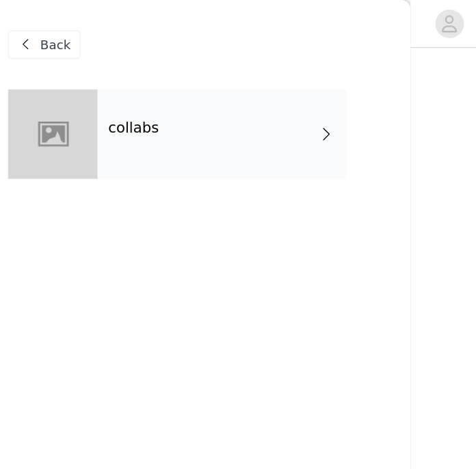
scroll to position [232, 0]
click at [276, 111] on div "collabs" at bounding box center [258, 102] width 190 height 68
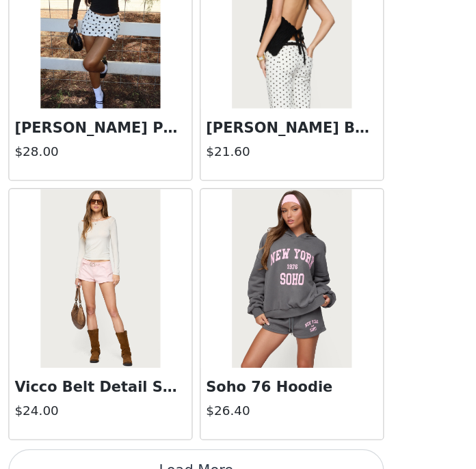
scroll to position [274, 0]
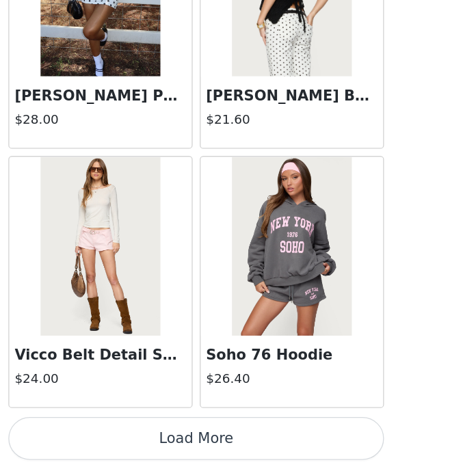
click at [243, 448] on button "Load More" at bounding box center [237, 445] width 287 height 33
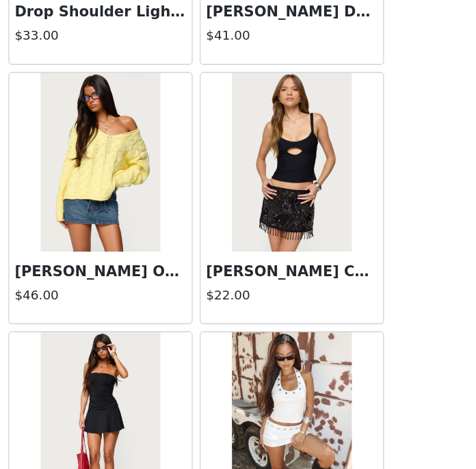
scroll to position [3604, 0]
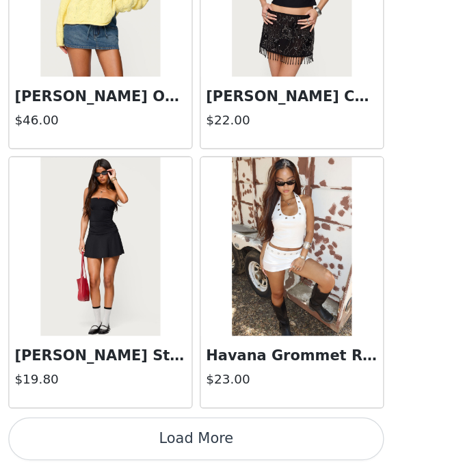
click at [243, 448] on button "Load More" at bounding box center [237, 445] width 287 height 33
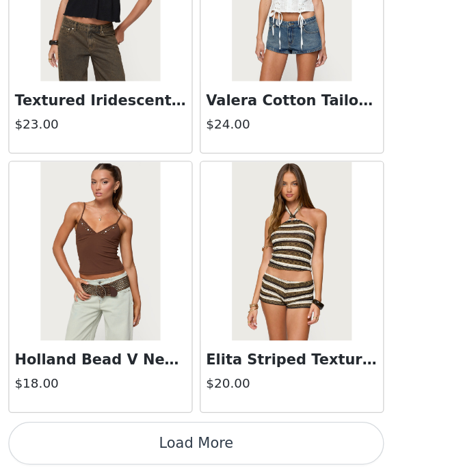
scroll to position [5586, 0]
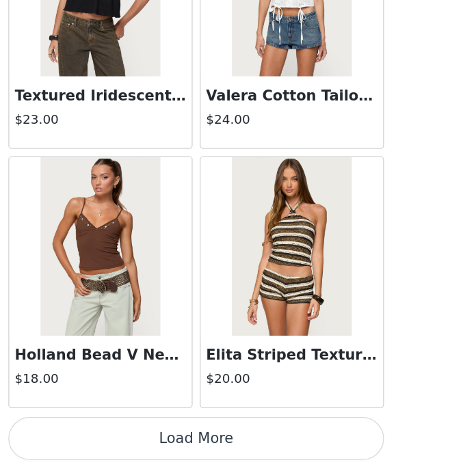
click at [243, 447] on button "Load More" at bounding box center [237, 445] width 287 height 33
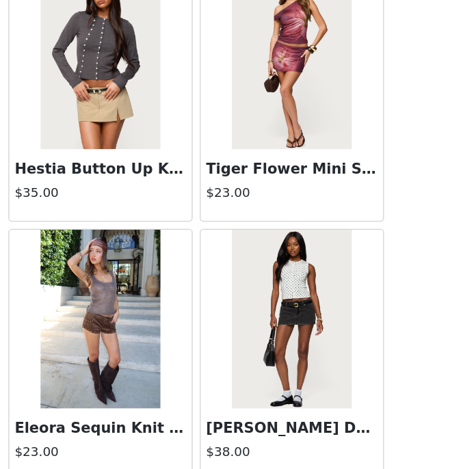
scroll to position [7568, 0]
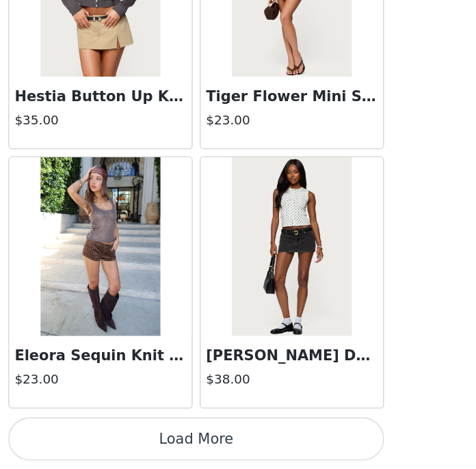
click at [206, 445] on button "Load More" at bounding box center [237, 445] width 287 height 33
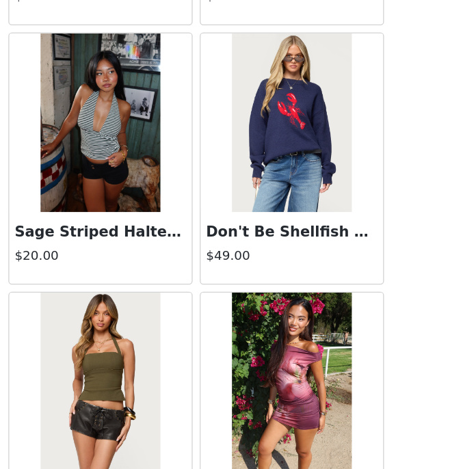
scroll to position [8258, 0]
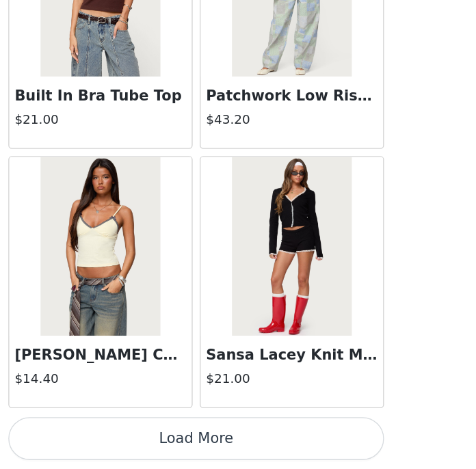
click at [206, 446] on button "Load More" at bounding box center [237, 445] width 287 height 33
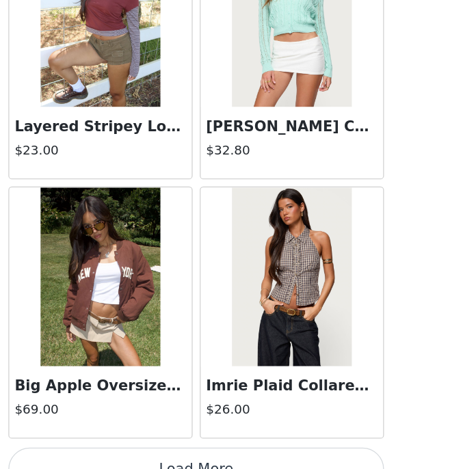
scroll to position [11532, 0]
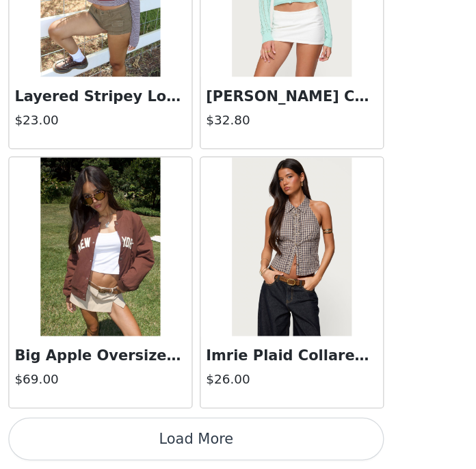
click at [224, 446] on button "Load More" at bounding box center [237, 445] width 287 height 33
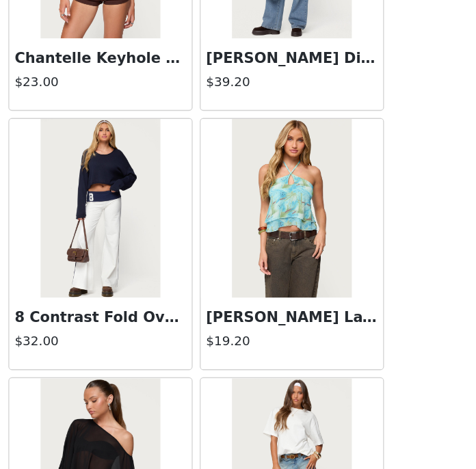
scroll to position [12953, 0]
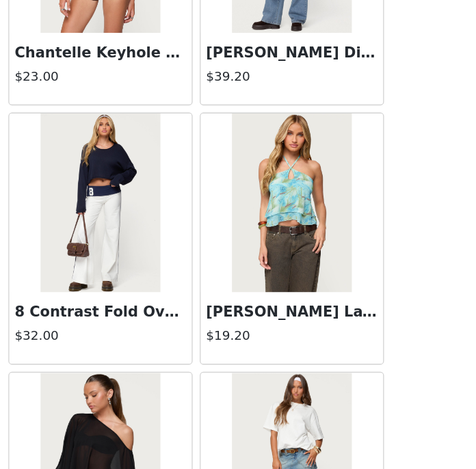
click at [182, 349] on h3 "8 Contrast Fold Over Wide Leg Pants" at bounding box center [164, 348] width 131 height 16
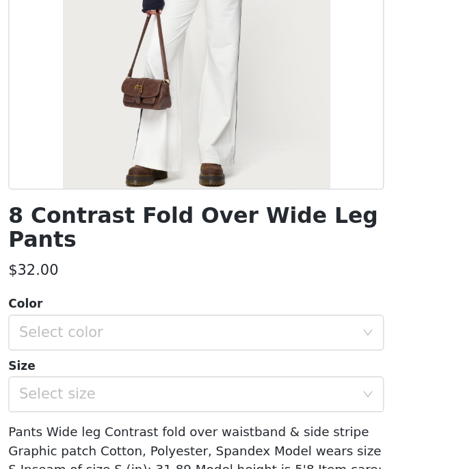
scroll to position [149, 0]
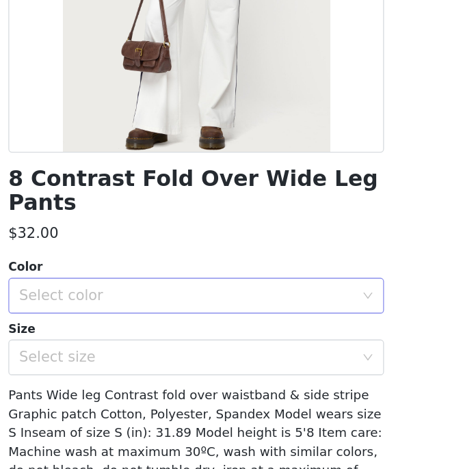
click at [181, 329] on div "Select color" at bounding box center [231, 336] width 256 height 14
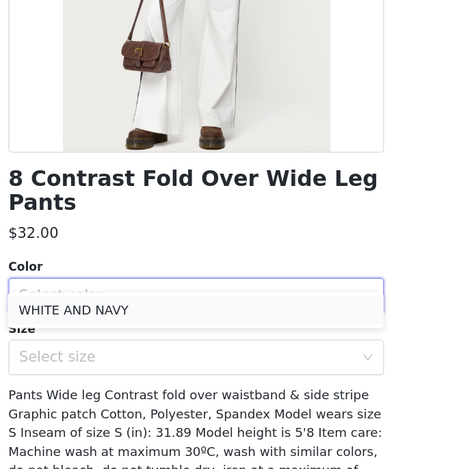
click at [169, 344] on li "WHITE AND NAVY" at bounding box center [237, 347] width 287 height 22
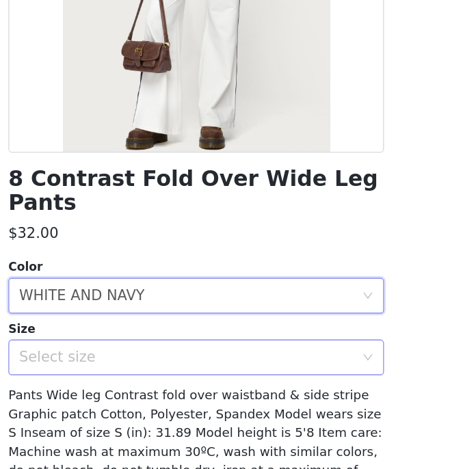
click at [154, 377] on div "Select size" at bounding box center [231, 384] width 256 height 14
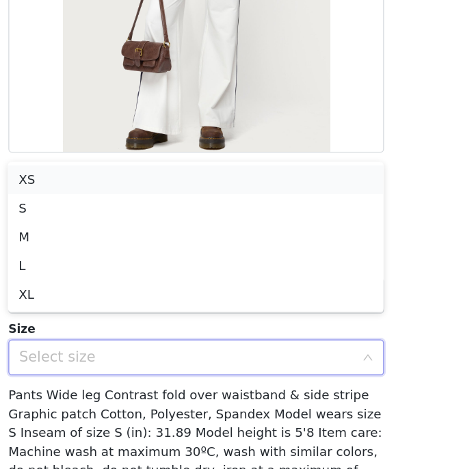
click at [122, 246] on li "XS" at bounding box center [237, 247] width 287 height 22
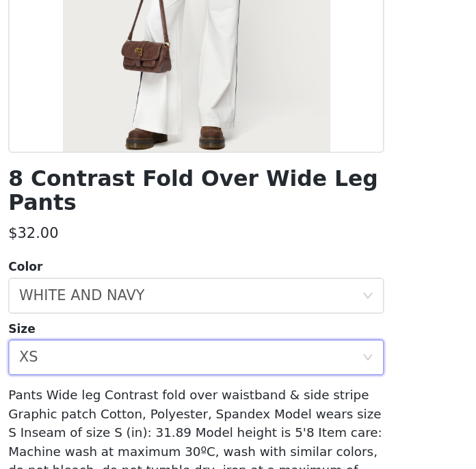
scroll to position [210, 0]
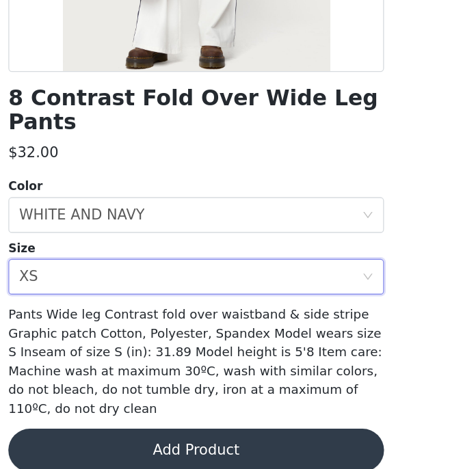
click at [180, 438] on button "Add Product" at bounding box center [237, 454] width 287 height 33
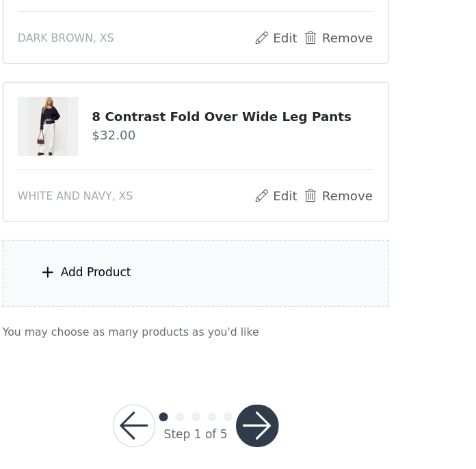
scroll to position [385, 0]
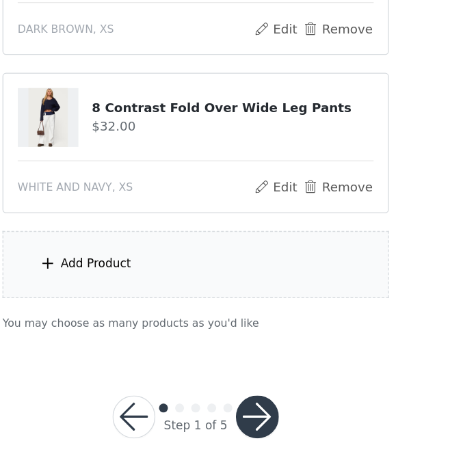
click at [152, 319] on div "Add Product" at bounding box center [237, 312] width 295 height 51
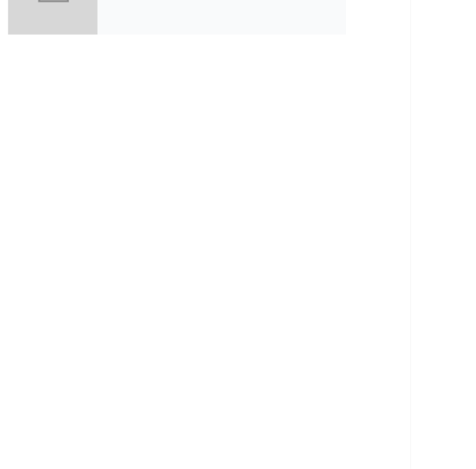
click at [172, 125] on div "collabs" at bounding box center [258, 102] width 190 height 68
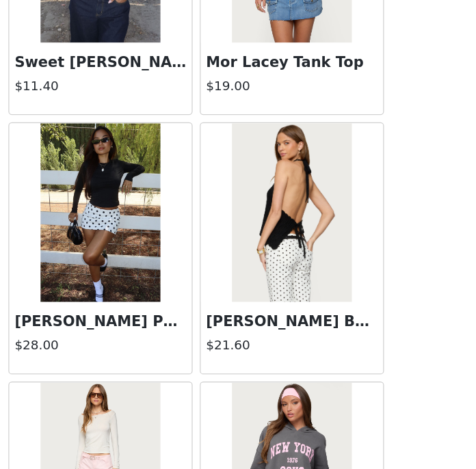
scroll to position [1622, 0]
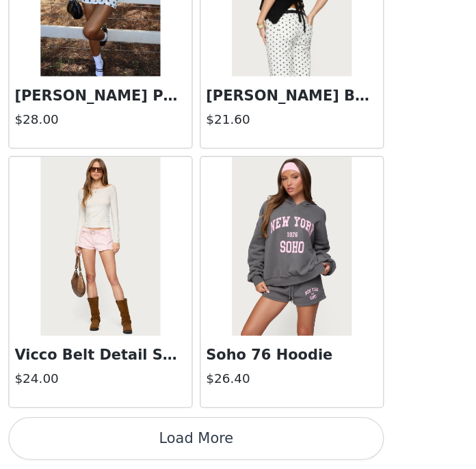
click at [183, 447] on button "Load More" at bounding box center [237, 445] width 287 height 33
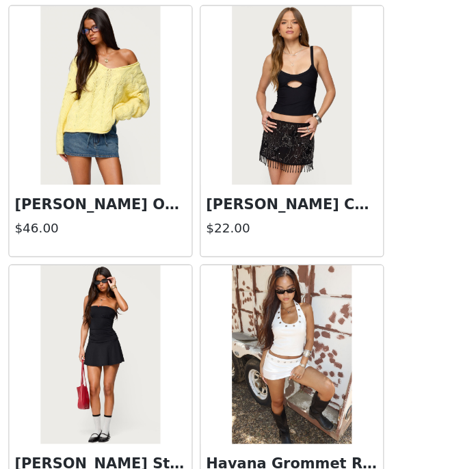
scroll to position [3604, 0]
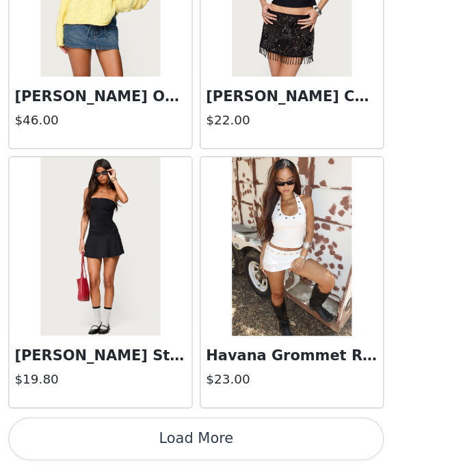
click at [211, 436] on button "Load More" at bounding box center [237, 445] width 287 height 33
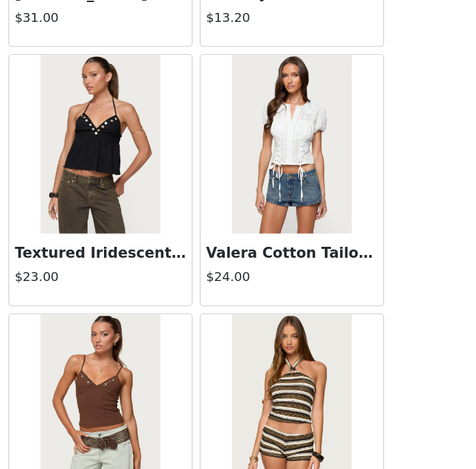
scroll to position [5586, 0]
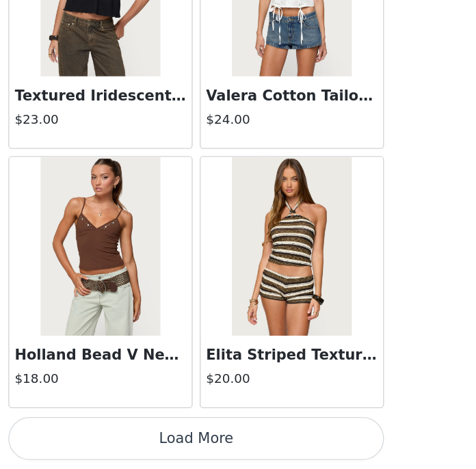
click at [221, 442] on button "Load More" at bounding box center [237, 445] width 287 height 33
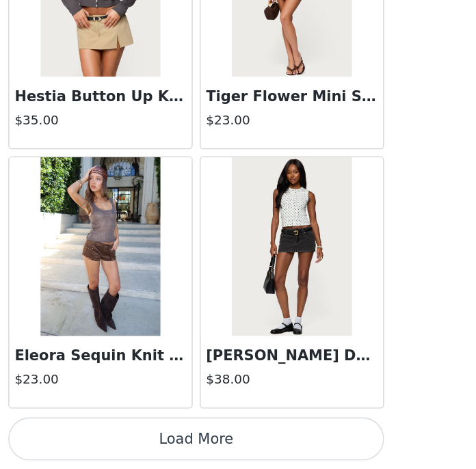
scroll to position [395, 0]
click at [276, 450] on button "Load More" at bounding box center [237, 445] width 287 height 33
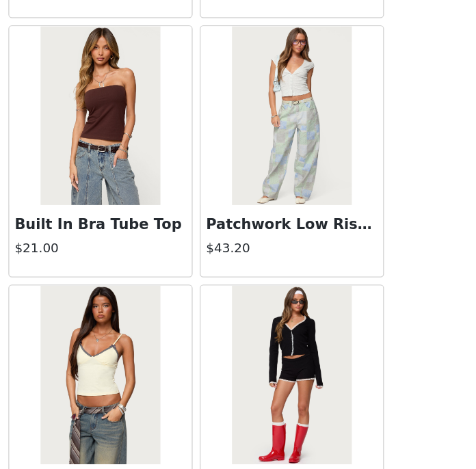
scroll to position [9550, 0]
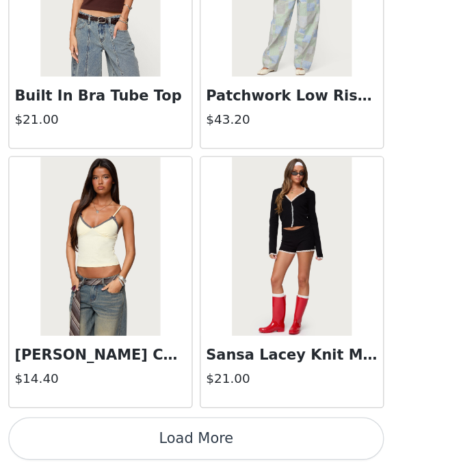
click at [276, 450] on button "Load More" at bounding box center [237, 445] width 287 height 33
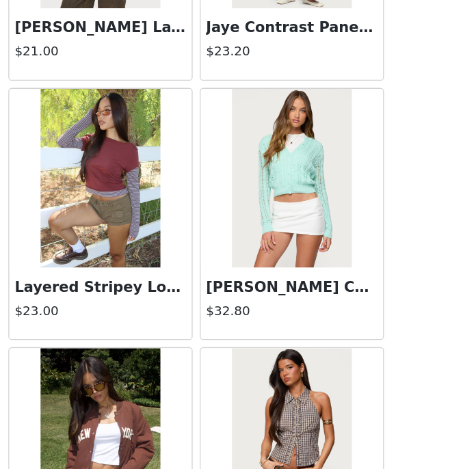
scroll to position [11532, 0]
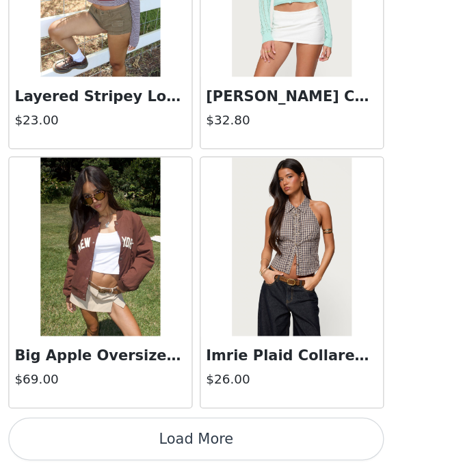
click at [264, 441] on button "Load More" at bounding box center [237, 445] width 287 height 33
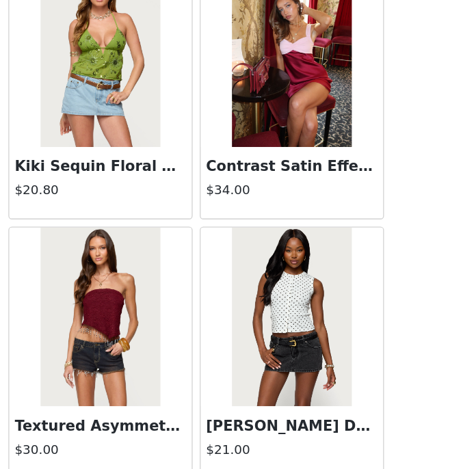
scroll to position [13514, 0]
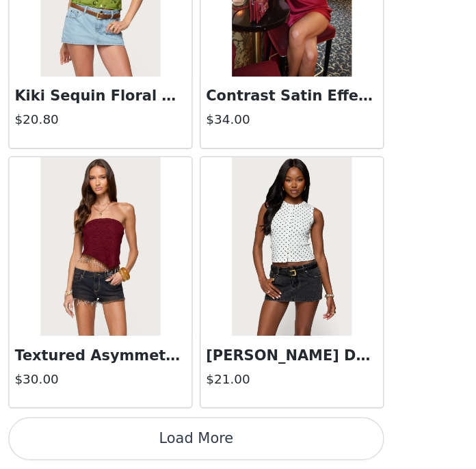
click at [249, 440] on button "Load More" at bounding box center [237, 445] width 287 height 33
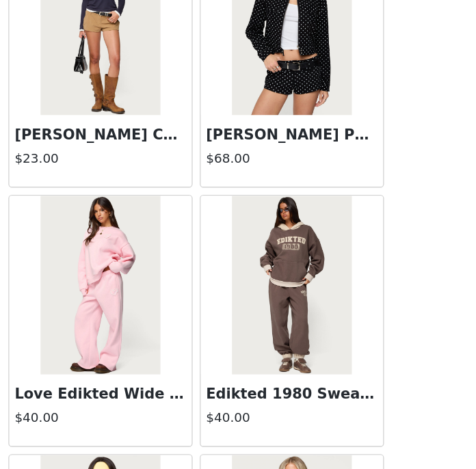
scroll to position [13881, 0]
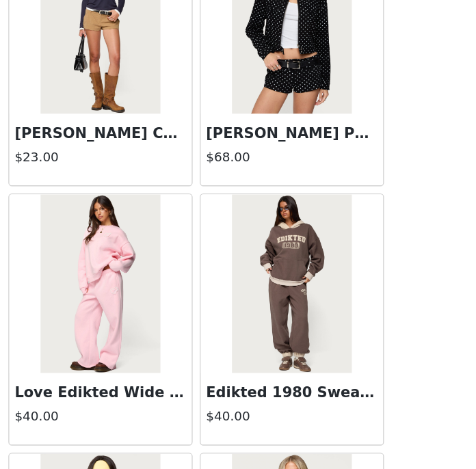
click at [301, 411] on h3 "Edikted 1980 Sweatpants" at bounding box center [310, 411] width 131 height 16
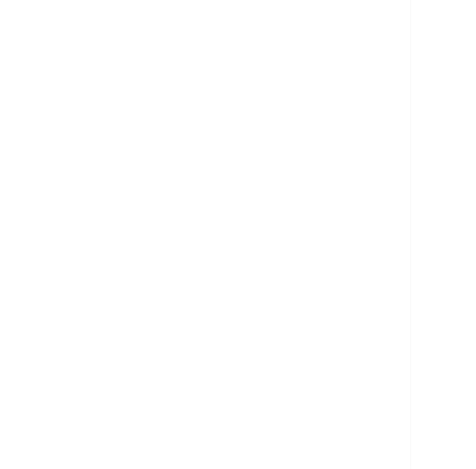
scroll to position [196, 0]
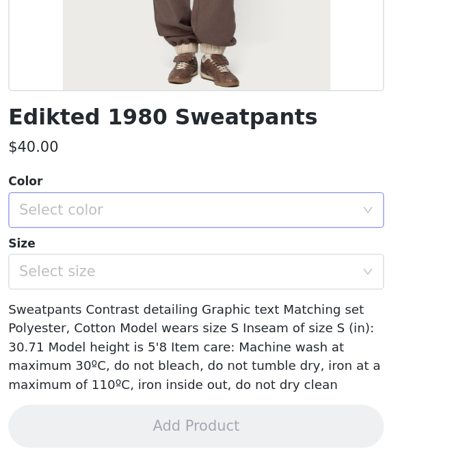
click at [288, 268] on div "Select color" at bounding box center [231, 271] width 256 height 14
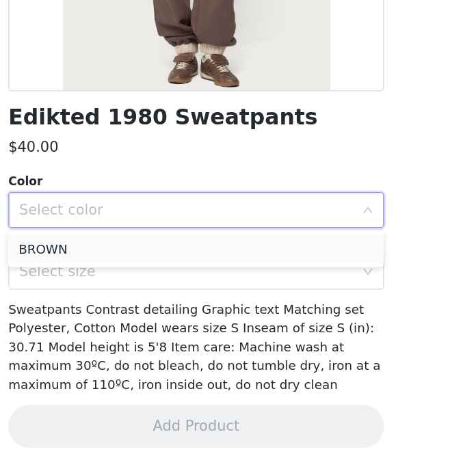
click at [256, 292] on li "BROWN" at bounding box center [237, 301] width 287 height 22
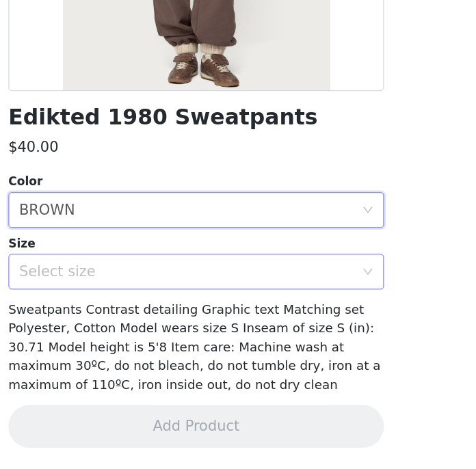
click at [237, 307] on div "Select size" at bounding box center [234, 318] width 262 height 26
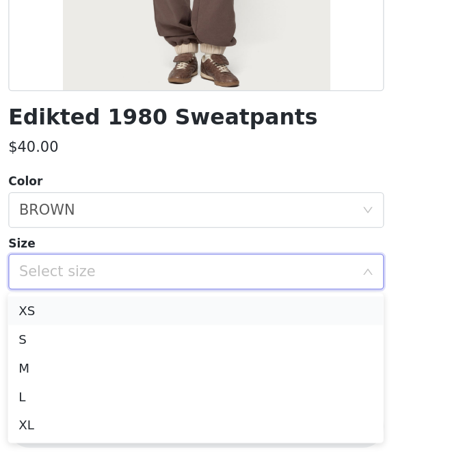
click at [187, 348] on li "XS" at bounding box center [237, 348] width 287 height 22
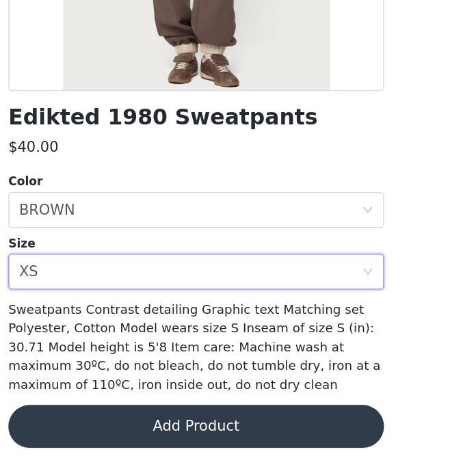
click at [198, 428] on button "Add Product" at bounding box center [237, 436] width 287 height 33
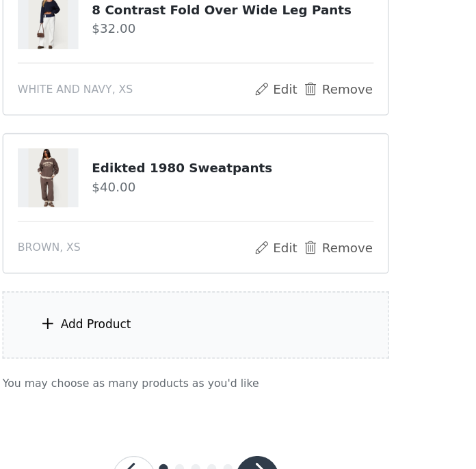
scroll to position [467, 0]
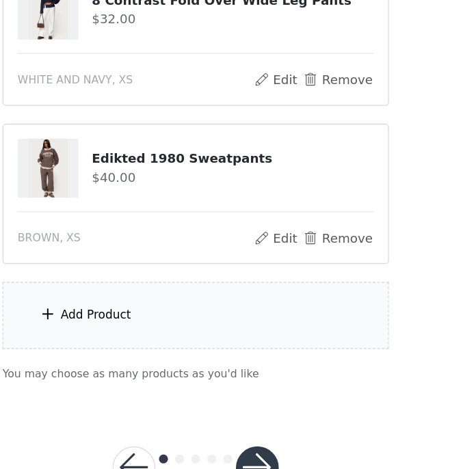
click at [166, 357] on div "Add Product" at bounding box center [162, 351] width 54 height 14
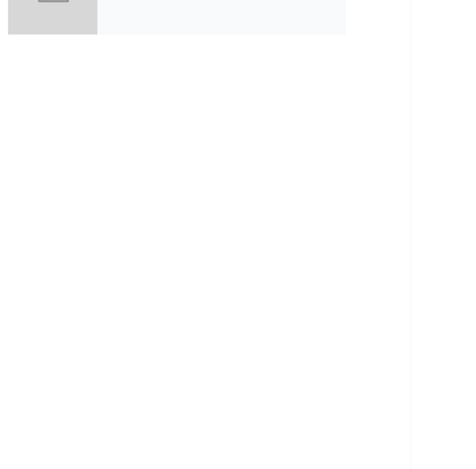
click at [190, 133] on div "collabs" at bounding box center [258, 102] width 190 height 68
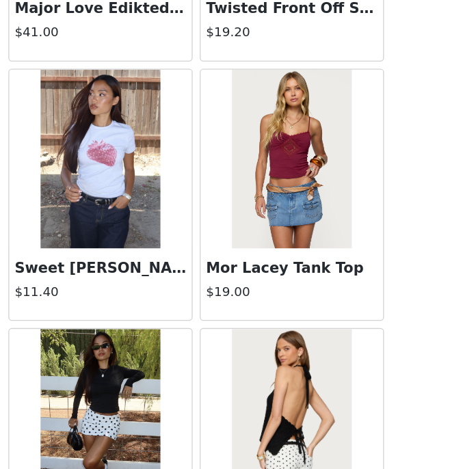
scroll to position [1622, 0]
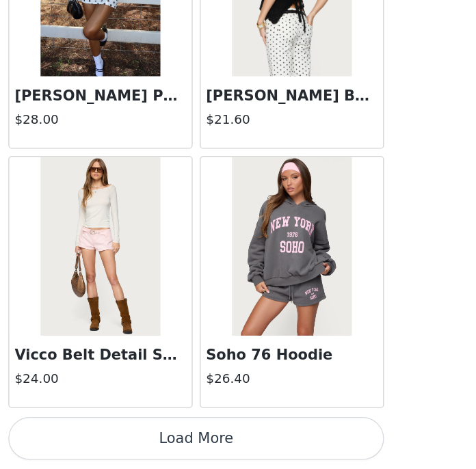
click at [239, 440] on button "Load More" at bounding box center [237, 445] width 287 height 33
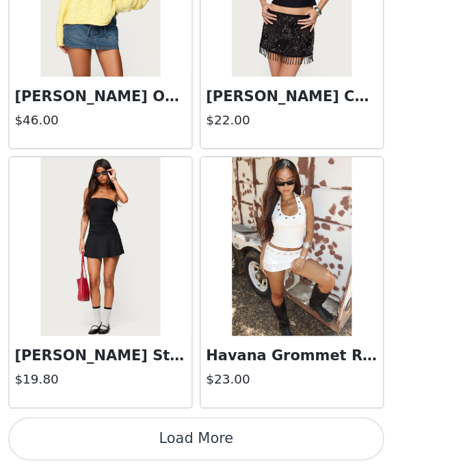
scroll to position [471, 0]
click at [239, 441] on button "Load More" at bounding box center [237, 445] width 287 height 33
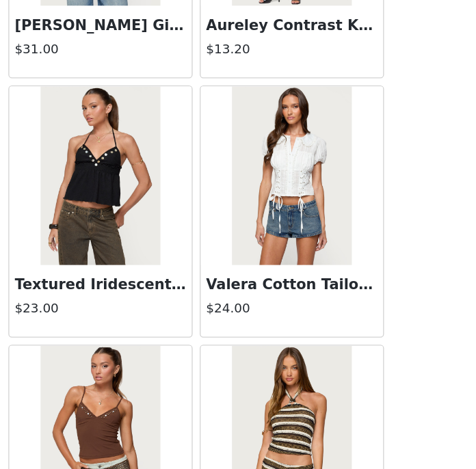
scroll to position [5586, 0]
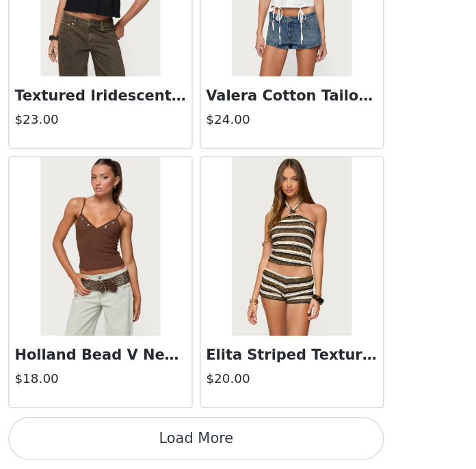
click at [234, 450] on button "Load More" at bounding box center [237, 445] width 287 height 33
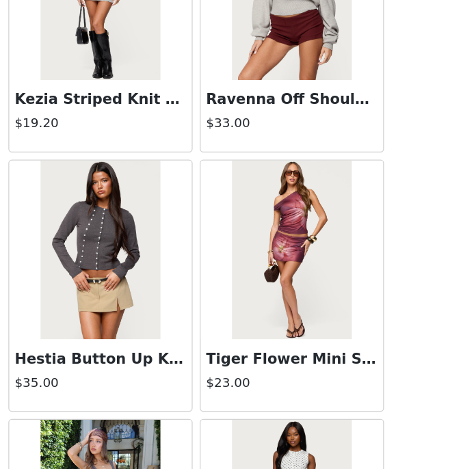
scroll to position [7568, 0]
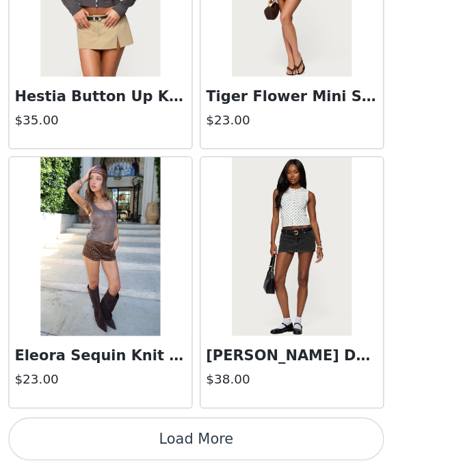
click at [251, 445] on button "Load More" at bounding box center [237, 445] width 287 height 33
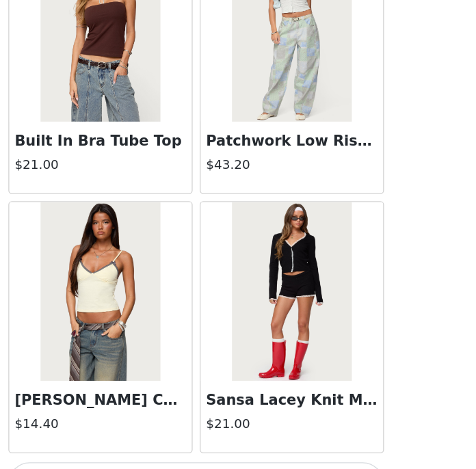
scroll to position [9550, 0]
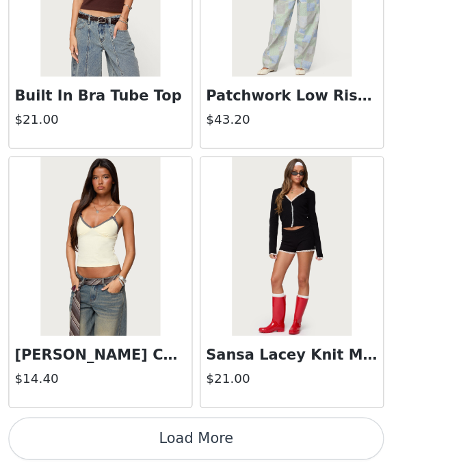
click at [239, 448] on button "Load More" at bounding box center [237, 445] width 287 height 33
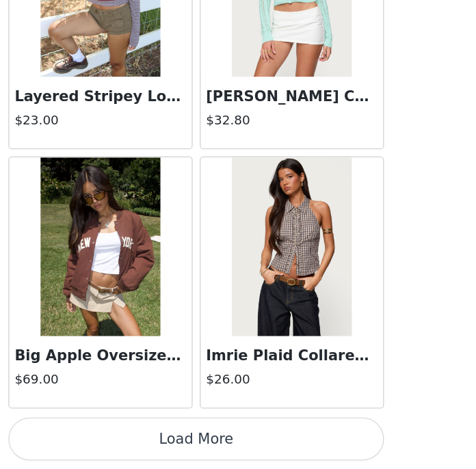
click at [239, 447] on button "Load More" at bounding box center [237, 445] width 287 height 33
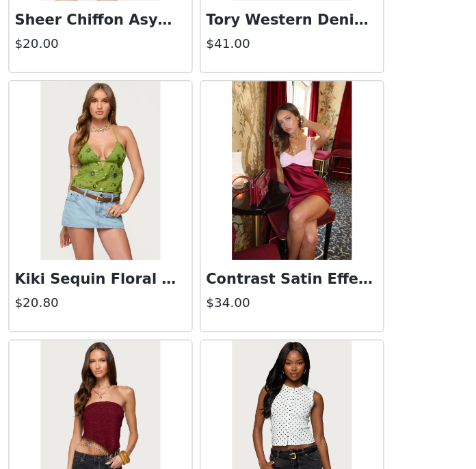
scroll to position [13514, 0]
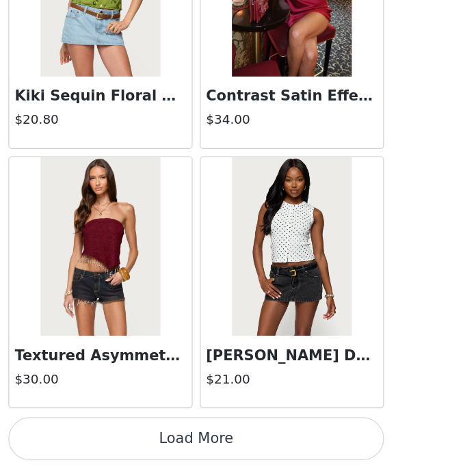
click at [235, 448] on button "Load More" at bounding box center [237, 445] width 287 height 33
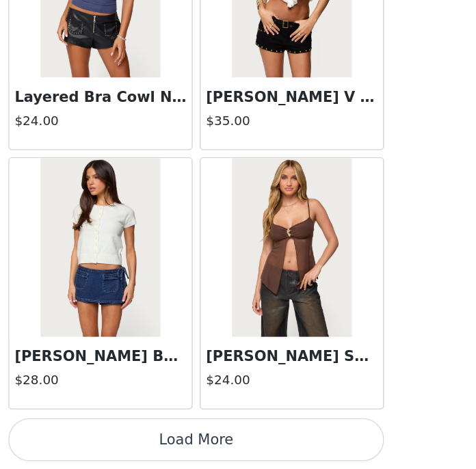
scroll to position [15496, 0]
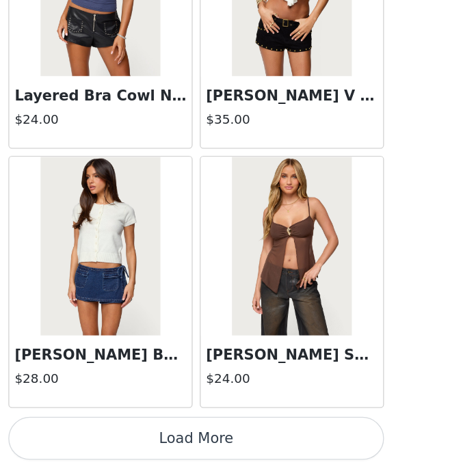
click at [231, 448] on button "Load More" at bounding box center [237, 445] width 287 height 33
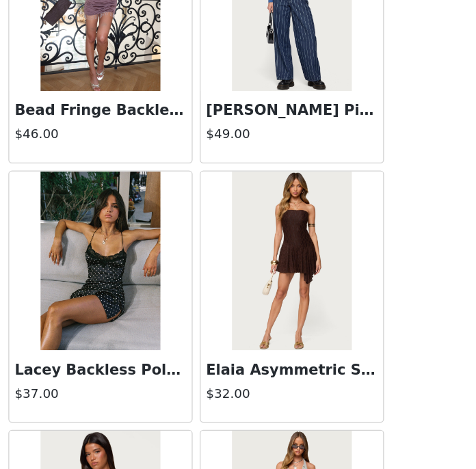
scroll to position [16676, 0]
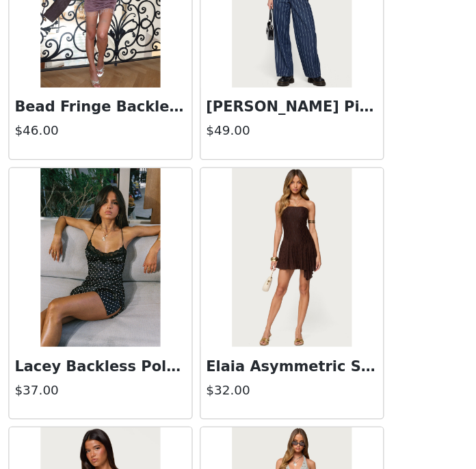
click at [295, 390] on h3 "Elaia Asymmetric Strapless Lace Mini Dress" at bounding box center [310, 390] width 131 height 16
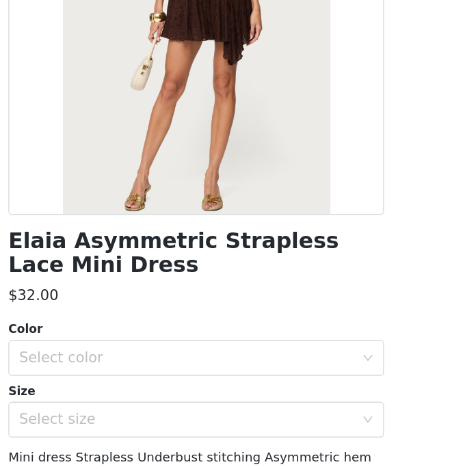
scroll to position [116, 0]
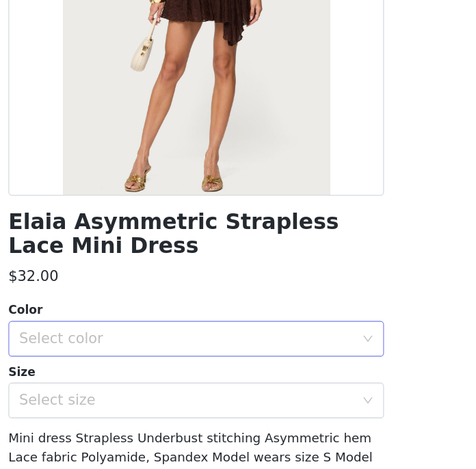
click at [232, 362] on div "Select color" at bounding box center [231, 369] width 256 height 14
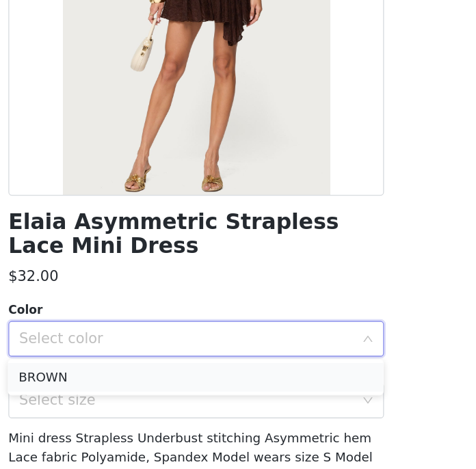
click at [204, 391] on li "BROWN" at bounding box center [237, 398] width 287 height 22
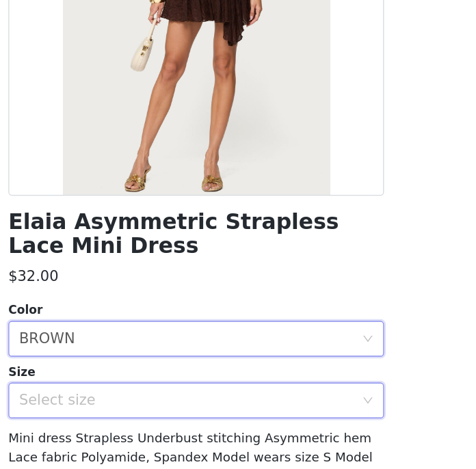
click at [204, 405] on div "Select size" at bounding box center [234, 416] width 262 height 26
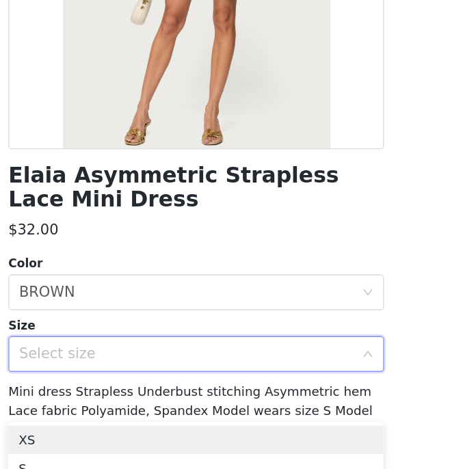
scroll to position [152, 0]
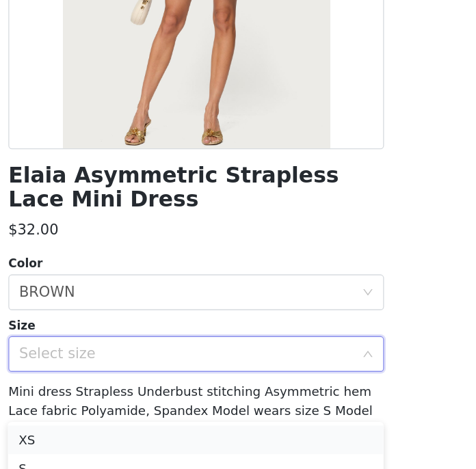
click at [189, 439] on li "XS" at bounding box center [237, 446] width 287 height 22
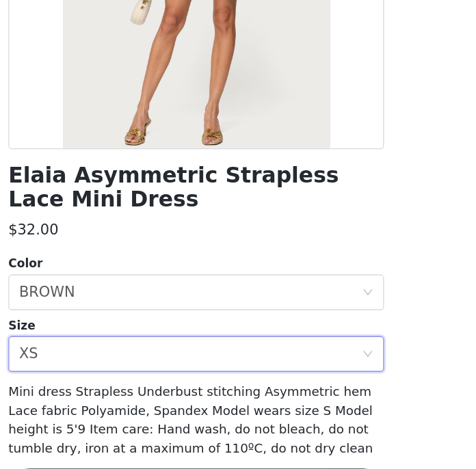
scroll to position [200, 0]
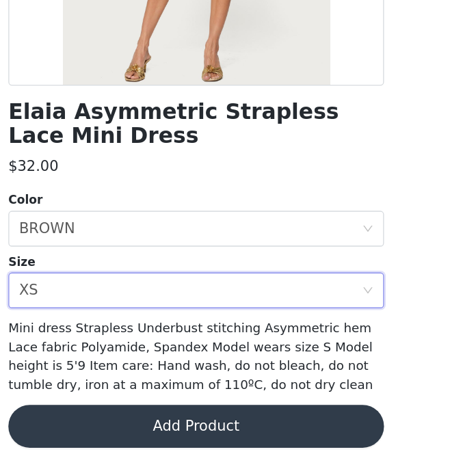
click at [189, 439] on button "Add Product" at bounding box center [237, 436] width 287 height 33
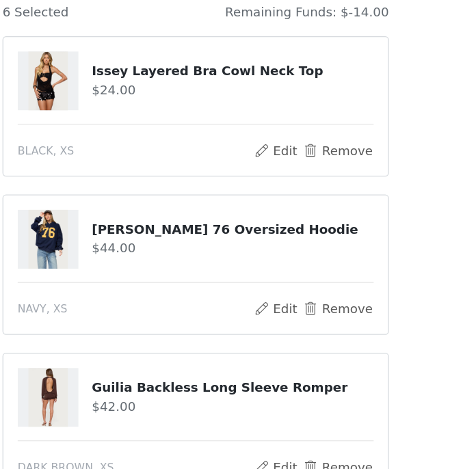
scroll to position [57, 0]
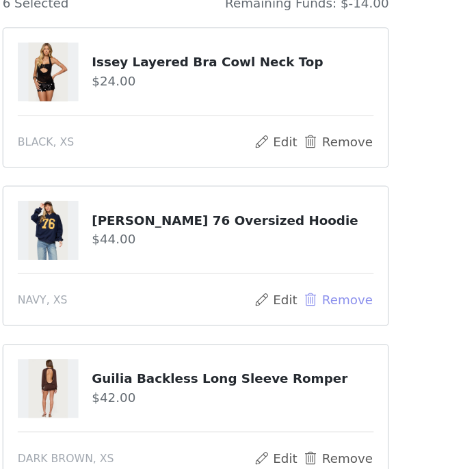
click at [363, 338] on button "Remove" at bounding box center [346, 339] width 55 height 16
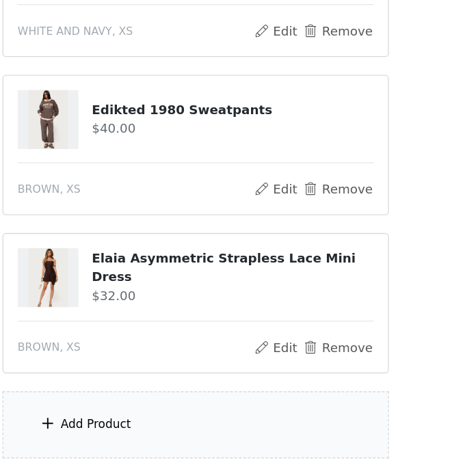
scroll to position [388, 0]
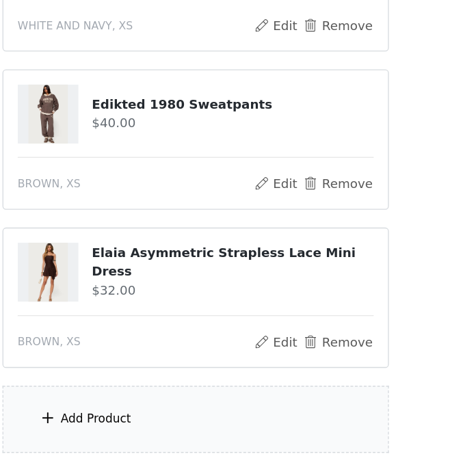
click at [165, 436] on div "Add Product" at bounding box center [162, 431] width 54 height 14
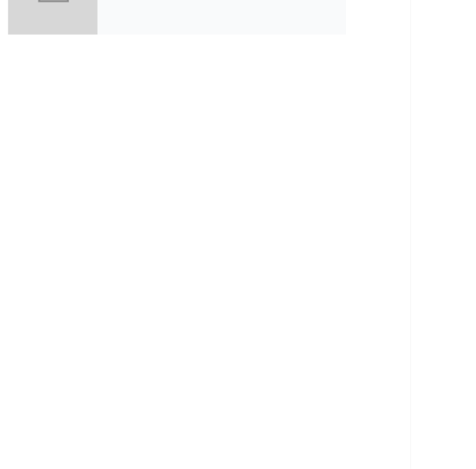
click at [170, 122] on div "collabs" at bounding box center [258, 102] width 190 height 68
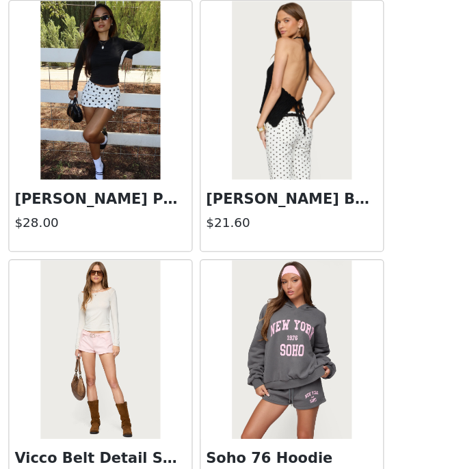
scroll to position [1622, 0]
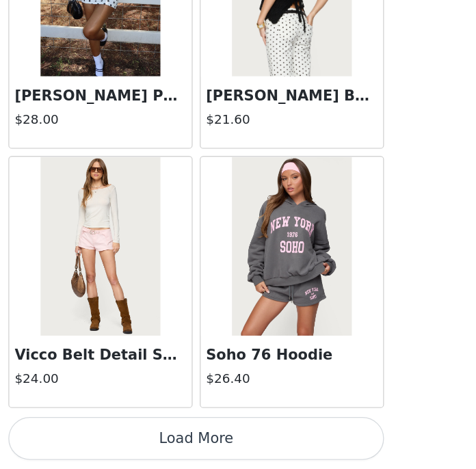
click at [203, 450] on button "Load More" at bounding box center [237, 445] width 287 height 33
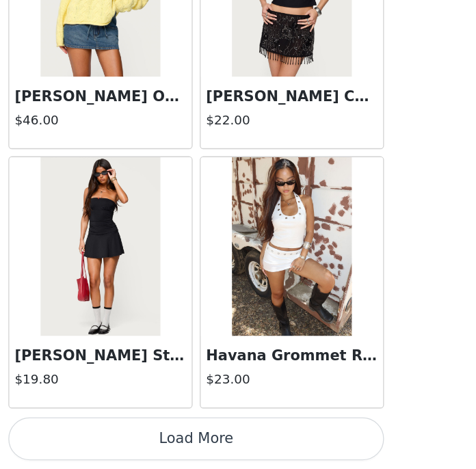
click at [208, 446] on button "Load More" at bounding box center [237, 445] width 287 height 33
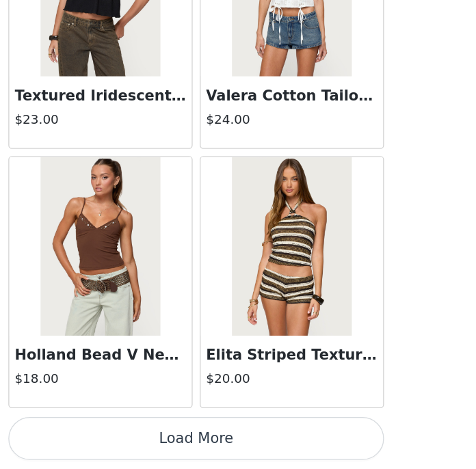
click at [208, 446] on button "Load More" at bounding box center [237, 445] width 287 height 33
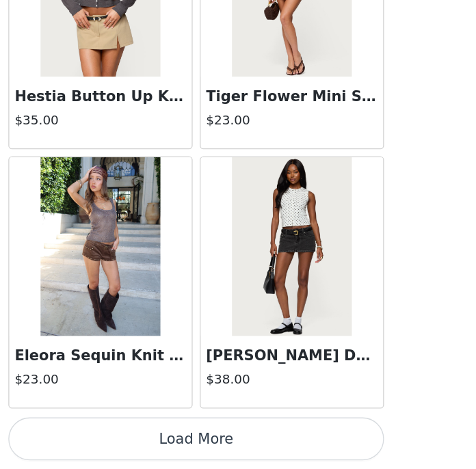
click at [208, 446] on button "Load More" at bounding box center [237, 445] width 287 height 33
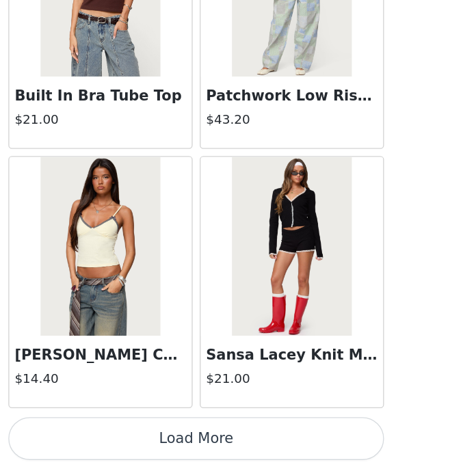
click at [208, 446] on button "Load More" at bounding box center [237, 445] width 287 height 33
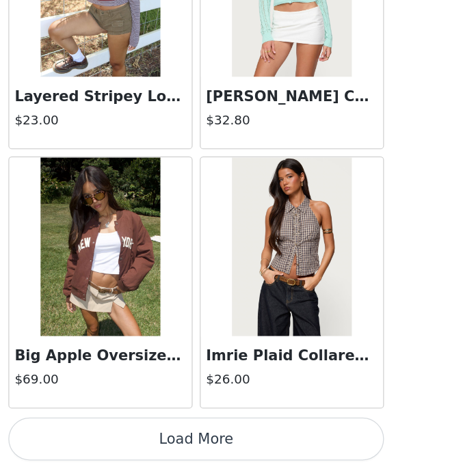
scroll to position [516, 0]
click at [221, 444] on button "Load More" at bounding box center [237, 445] width 287 height 33
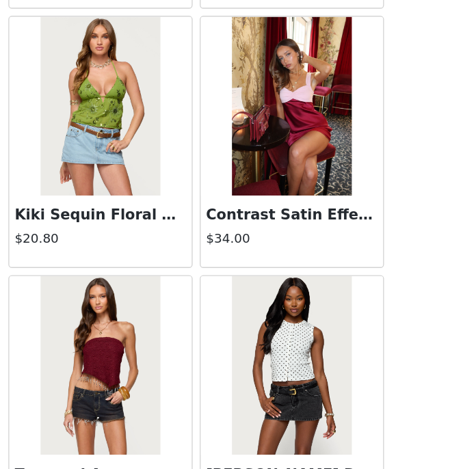
scroll to position [13514, 0]
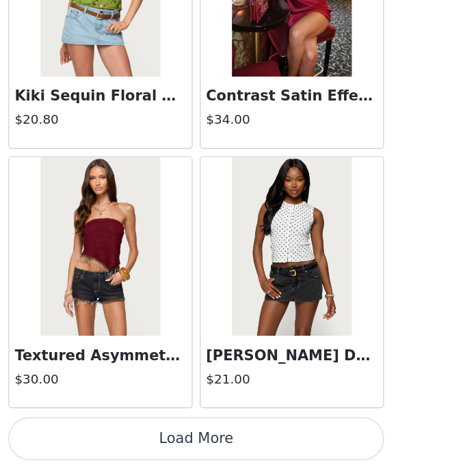
click at [221, 444] on button "Load More" at bounding box center [237, 445] width 287 height 33
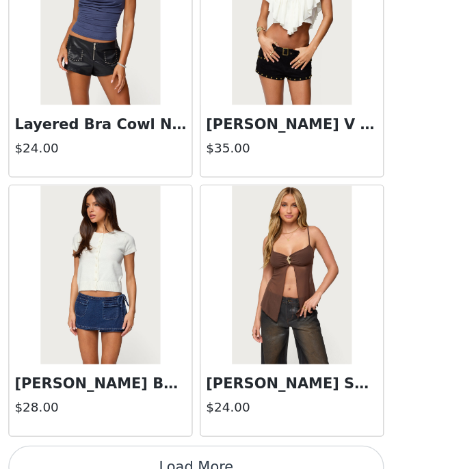
scroll to position [15496, 0]
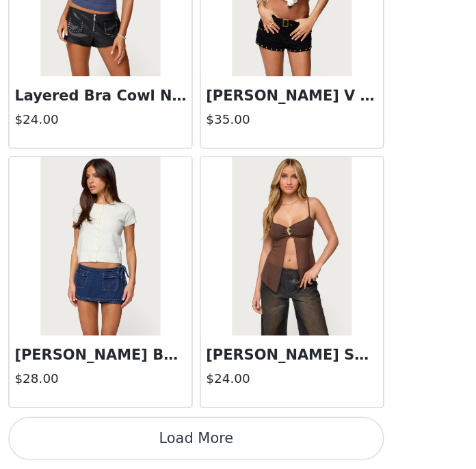
click at [219, 445] on button "Load More" at bounding box center [237, 445] width 287 height 33
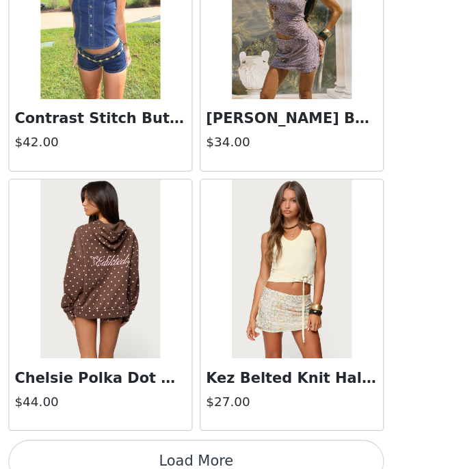
scroll to position [17477, 0]
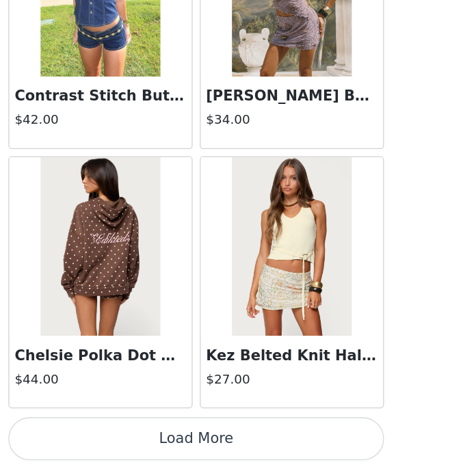
click at [241, 441] on button "Load More" at bounding box center [237, 445] width 287 height 33
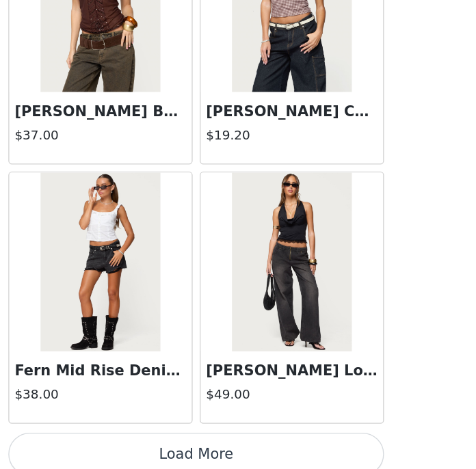
scroll to position [19459, 0]
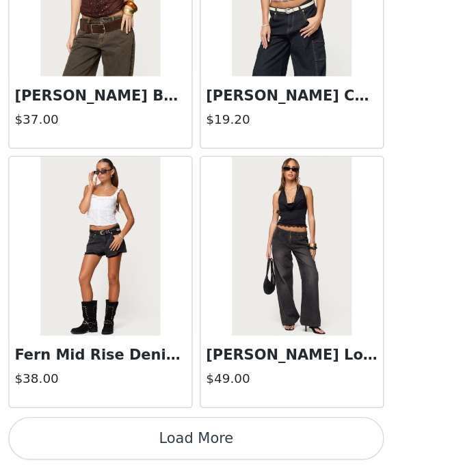
click at [251, 452] on button "Load More" at bounding box center [237, 445] width 287 height 33
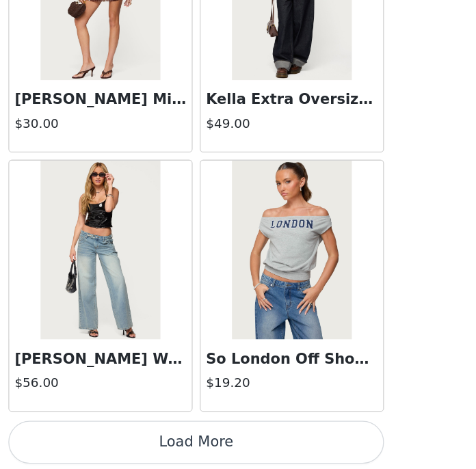
scroll to position [21441, 0]
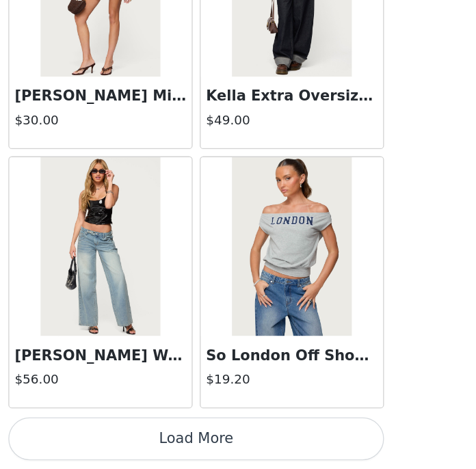
click at [236, 443] on button "Load More" at bounding box center [237, 445] width 287 height 33
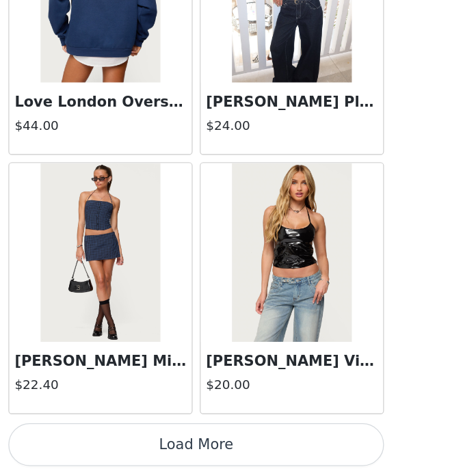
scroll to position [23423, 0]
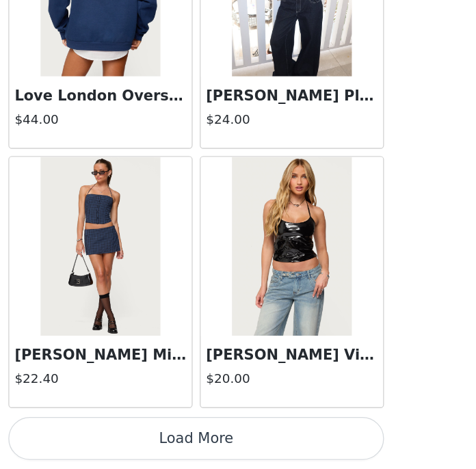
click at [267, 444] on button "Load More" at bounding box center [237, 445] width 287 height 33
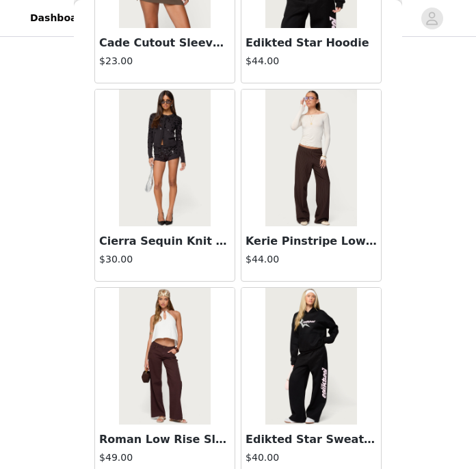
scroll to position [25405, 0]
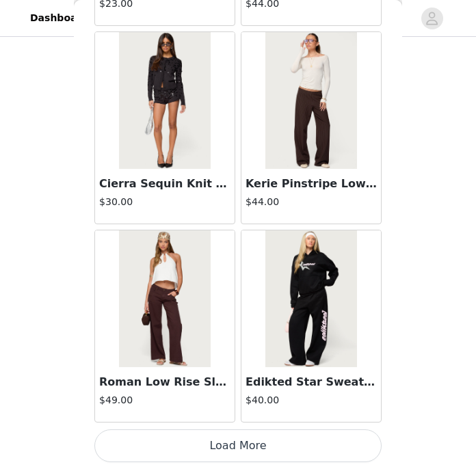
click at [189, 443] on button "Load More" at bounding box center [237, 445] width 287 height 33
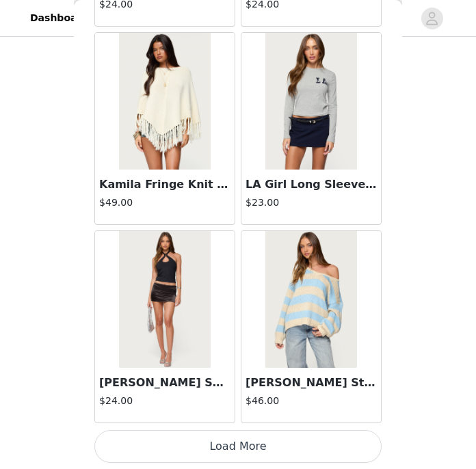
scroll to position [27387, 0]
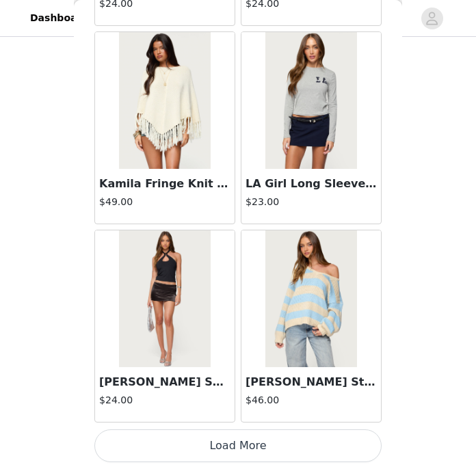
click at [198, 445] on button "Load More" at bounding box center [237, 445] width 287 height 33
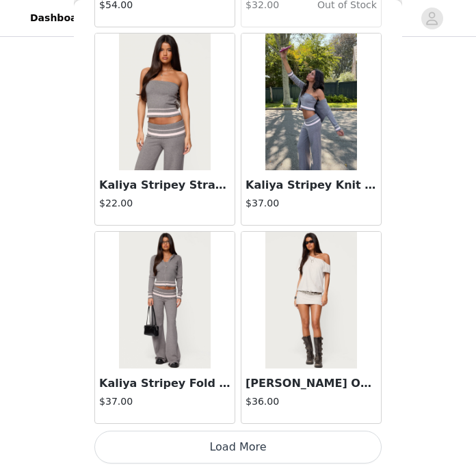
scroll to position [29369, 0]
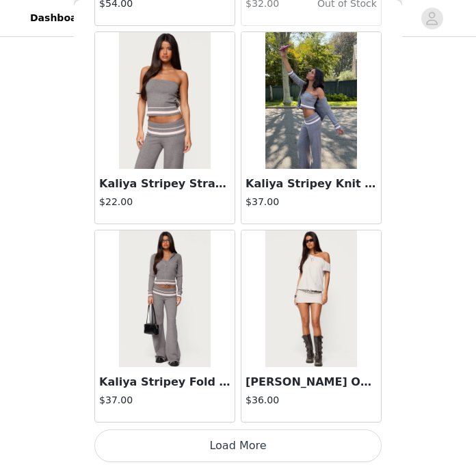
click at [195, 444] on button "Load More" at bounding box center [237, 445] width 287 height 33
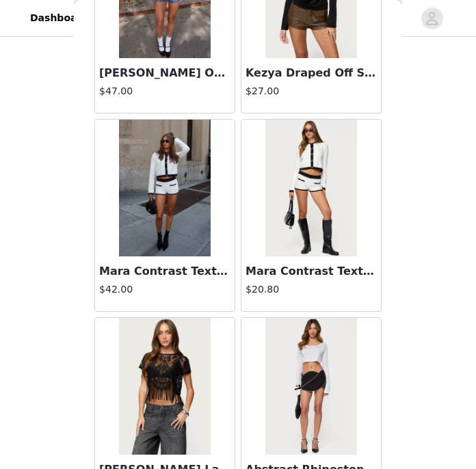
scroll to position [31351, 0]
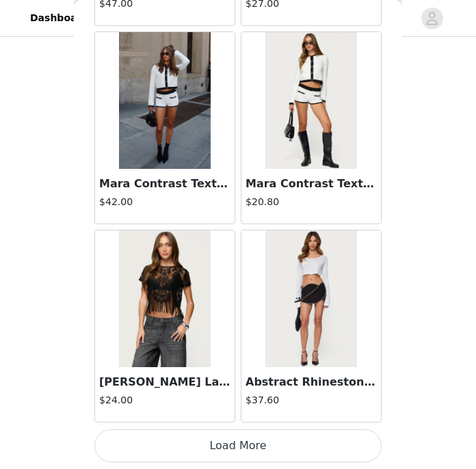
click at [212, 452] on button "Load More" at bounding box center [237, 445] width 287 height 33
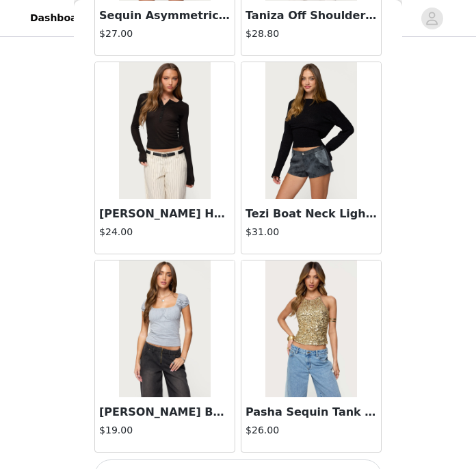
scroll to position [33332, 0]
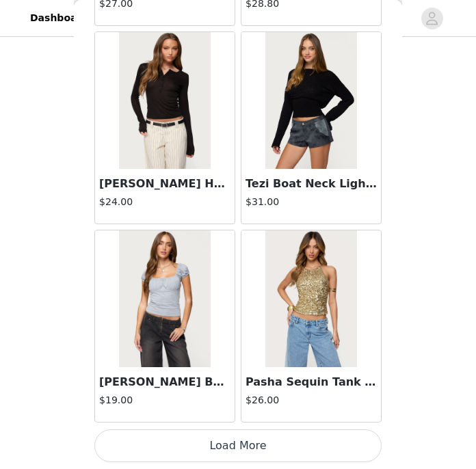
click at [221, 451] on button "Load More" at bounding box center [237, 445] width 287 height 33
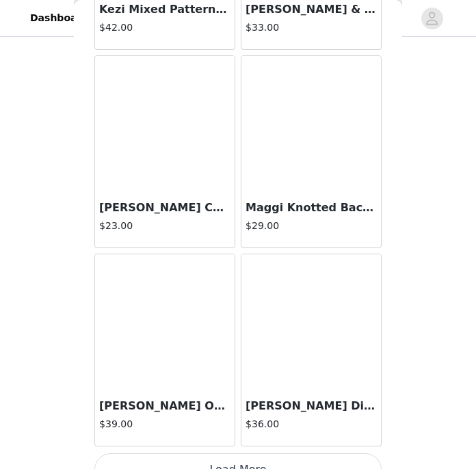
scroll to position [35314, 0]
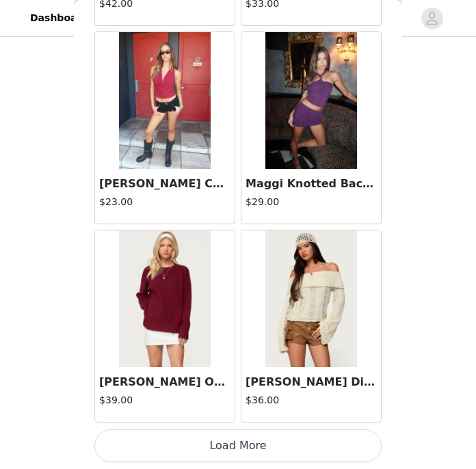
click at [189, 444] on button "Load More" at bounding box center [237, 445] width 287 height 33
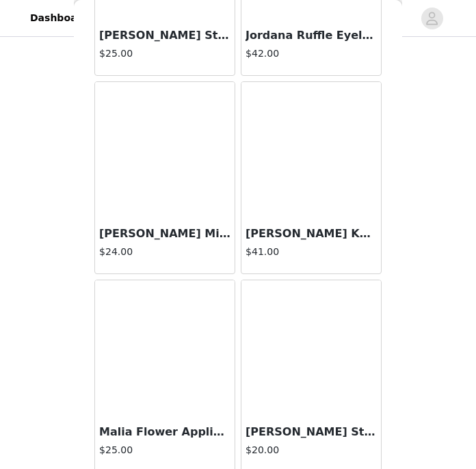
scroll to position [37296, 0]
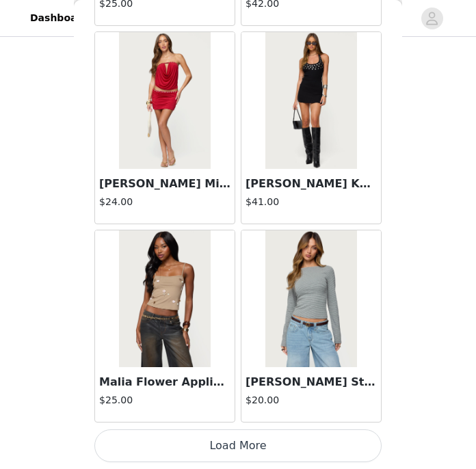
click at [172, 439] on button "Load More" at bounding box center [237, 445] width 287 height 33
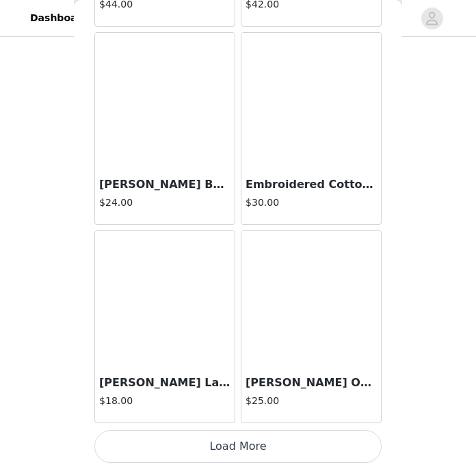
scroll to position [39278, 0]
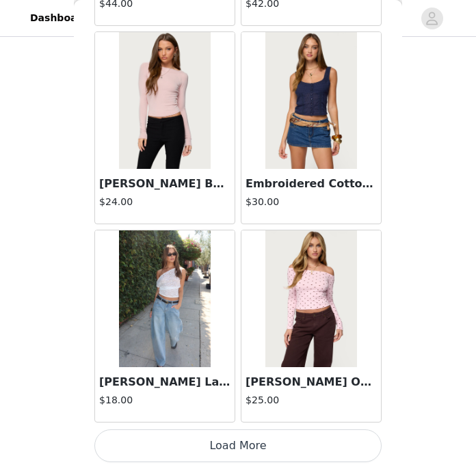
click at [251, 459] on button "Load More" at bounding box center [237, 445] width 287 height 33
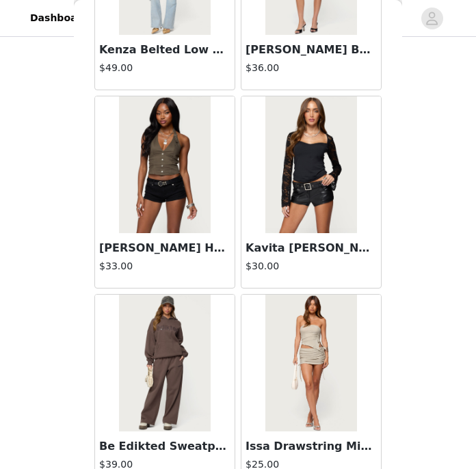
scroll to position [41260, 0]
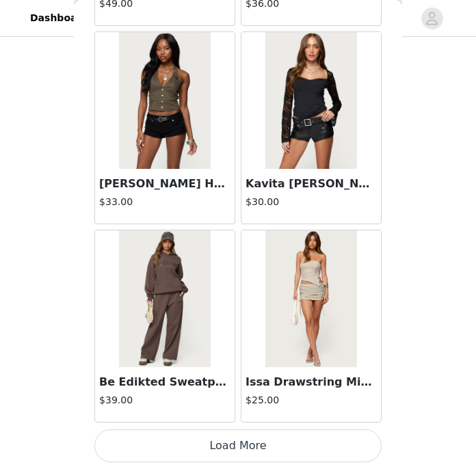
click at [236, 443] on button "Load More" at bounding box center [237, 445] width 287 height 33
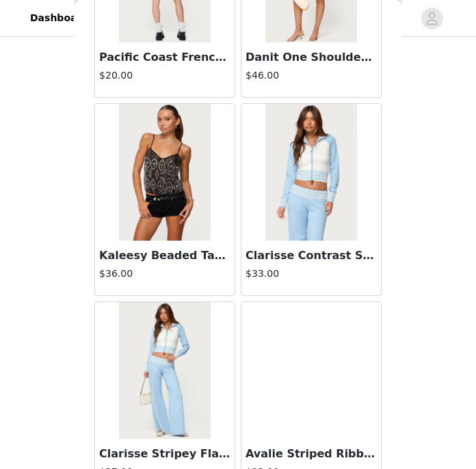
scroll to position [43242, 0]
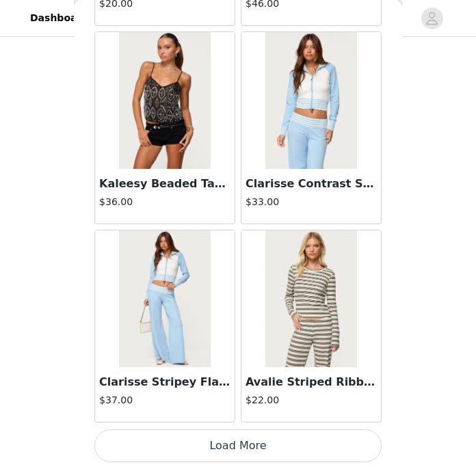
click at [167, 444] on button "Load More" at bounding box center [237, 445] width 287 height 33
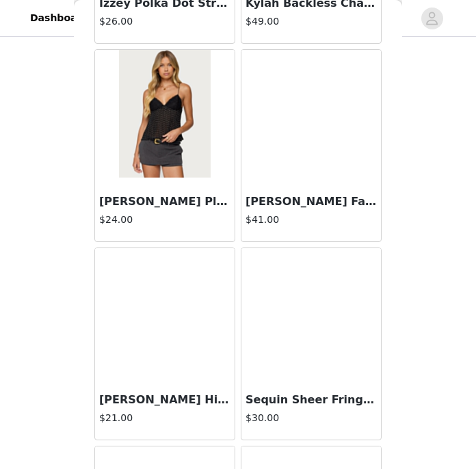
scroll to position [44390, 0]
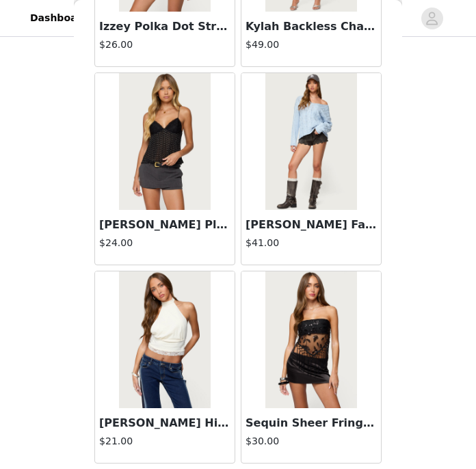
click at [152, 228] on h3 "[PERSON_NAME] Pleated Babydoll Top" at bounding box center [164, 225] width 131 height 16
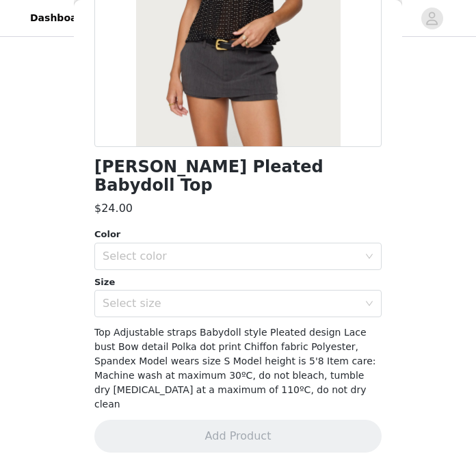
scroll to position [196, 0]
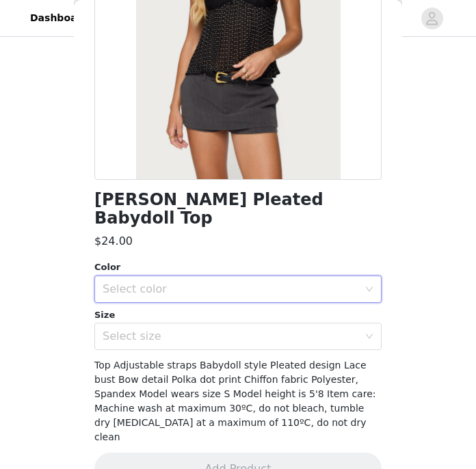
click at [215, 284] on div "Select color" at bounding box center [237, 288] width 287 height 27
click at [203, 299] on li "BLACK" at bounding box center [237, 301] width 287 height 22
click at [203, 329] on div "Select size" at bounding box center [231, 336] width 256 height 14
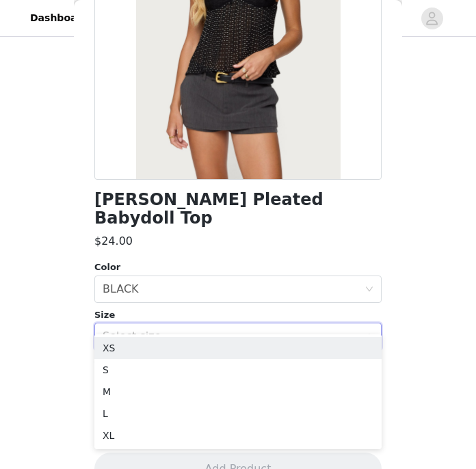
click at [203, 329] on div "Select size" at bounding box center [231, 336] width 256 height 14
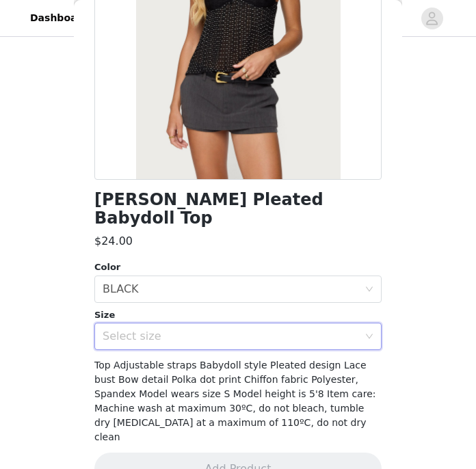
click at [191, 329] on div "Select size" at bounding box center [231, 336] width 256 height 14
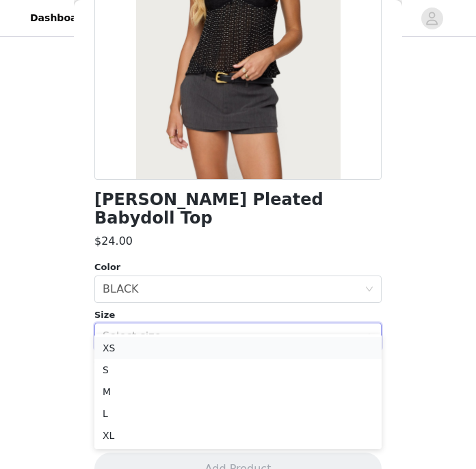
click at [185, 349] on li "XS" at bounding box center [237, 348] width 287 height 22
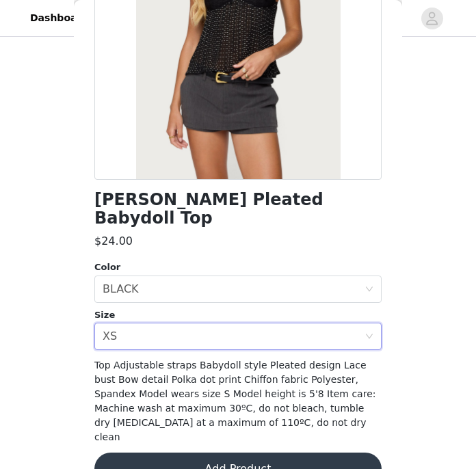
click at [209, 452] on button "Add Product" at bounding box center [237, 468] width 287 height 33
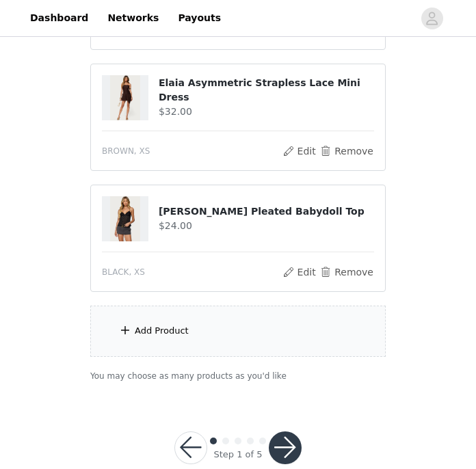
scroll to position [634, 0]
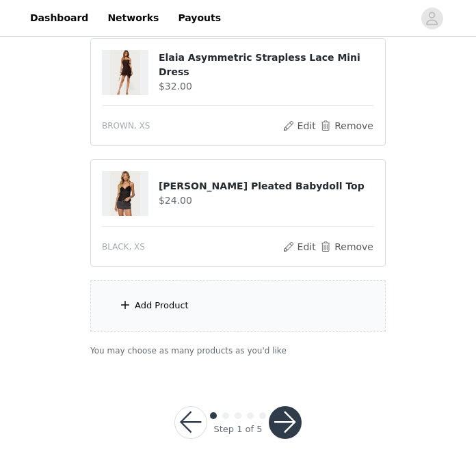
click at [205, 299] on div "Add Product" at bounding box center [237, 305] width 295 height 51
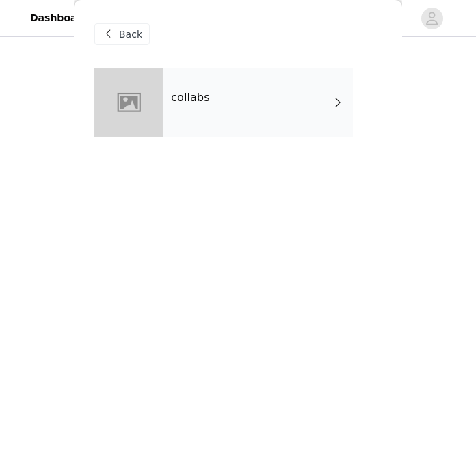
click at [216, 79] on div "collabs" at bounding box center [258, 102] width 190 height 68
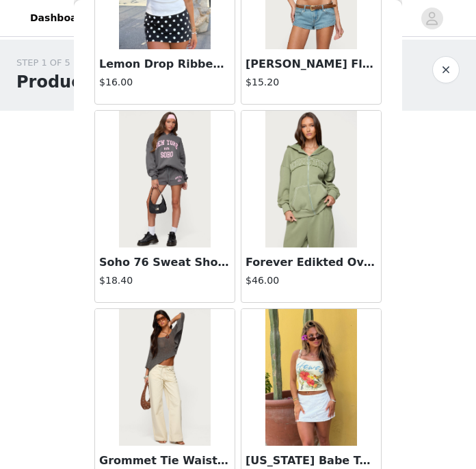
scroll to position [0, 0]
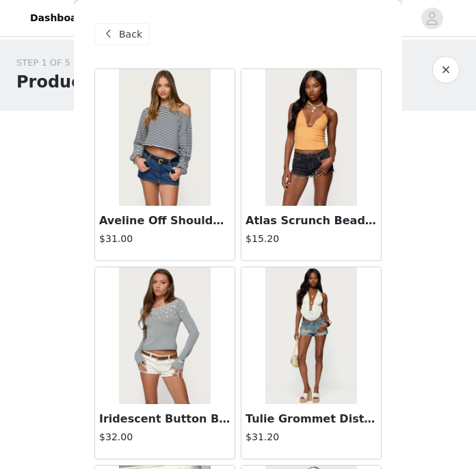
click at [137, 29] on span "Back" at bounding box center [130, 34] width 23 height 14
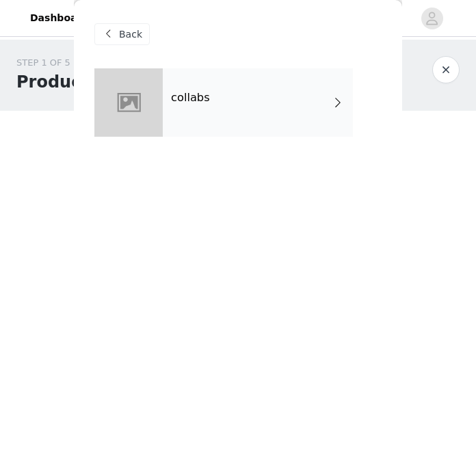
click at [113, 36] on span at bounding box center [108, 34] width 16 height 16
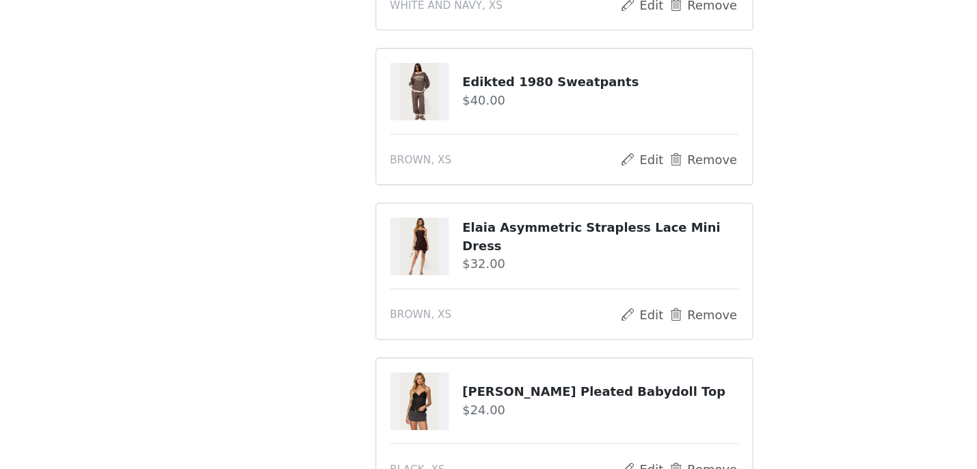
scroll to position [411, 0]
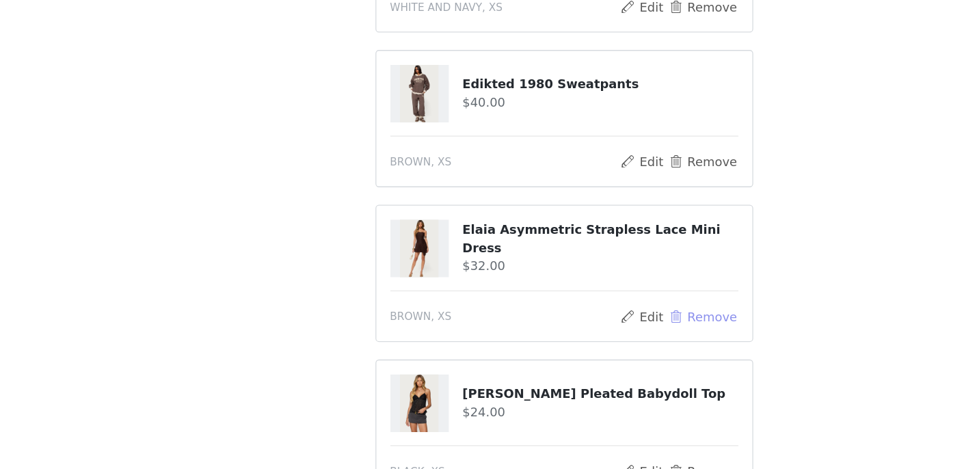
click at [585, 346] on button "Remove" at bounding box center [596, 348] width 55 height 16
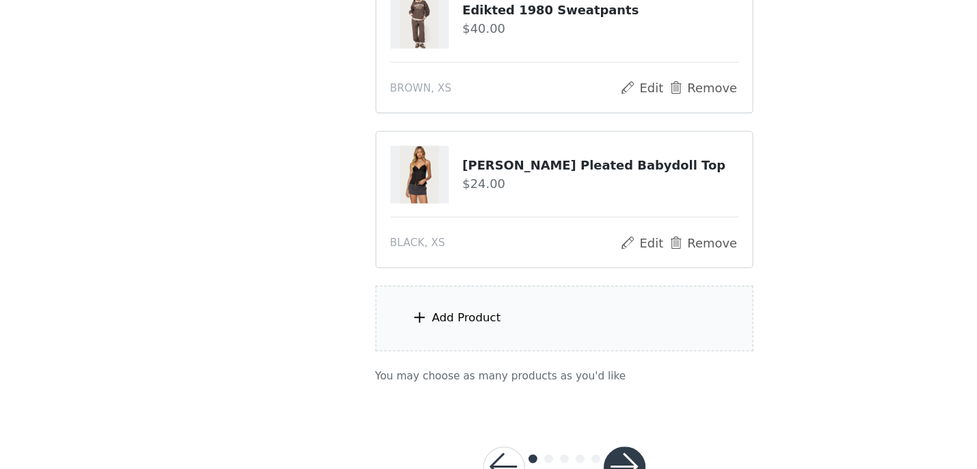
scroll to position [516, 0]
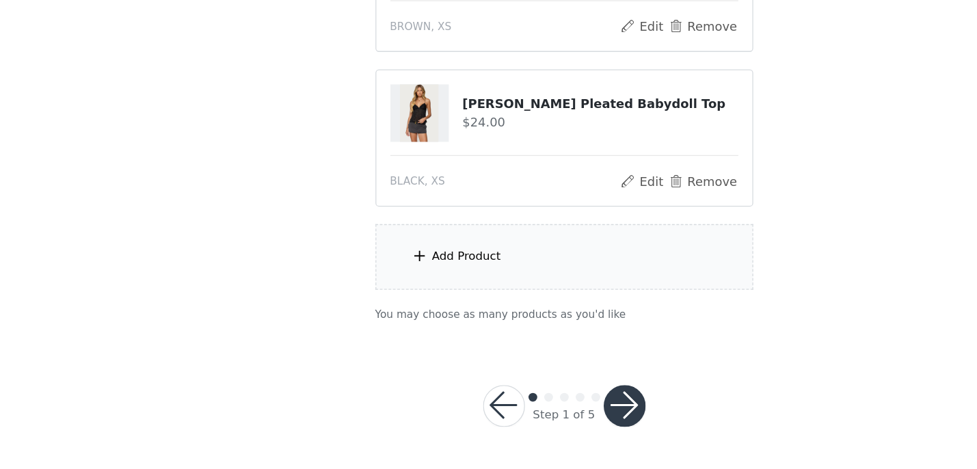
click at [487, 305] on div "Add Product" at bounding box center [488, 302] width 295 height 51
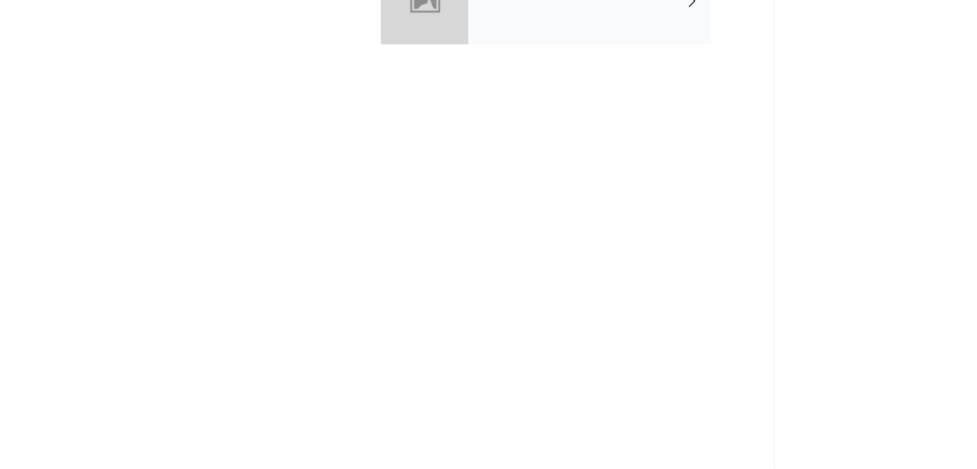
click at [447, 123] on div "collabs" at bounding box center [508, 102] width 190 height 68
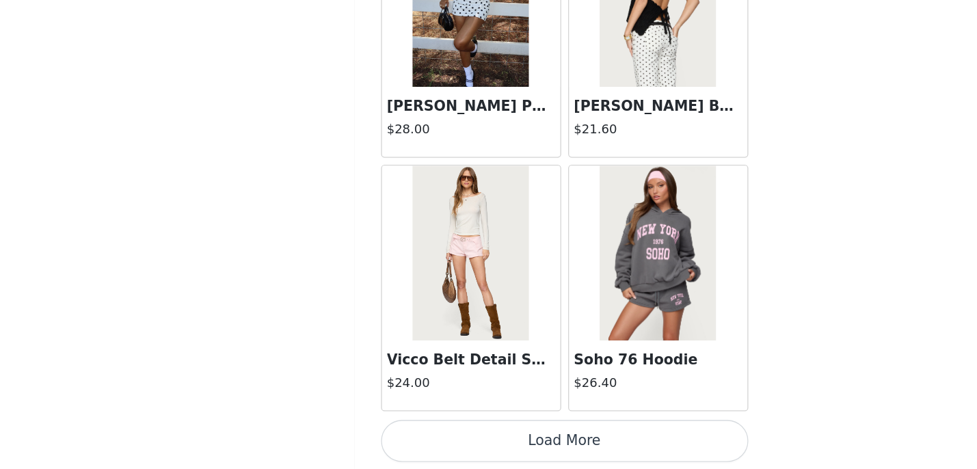
scroll to position [1622, 0]
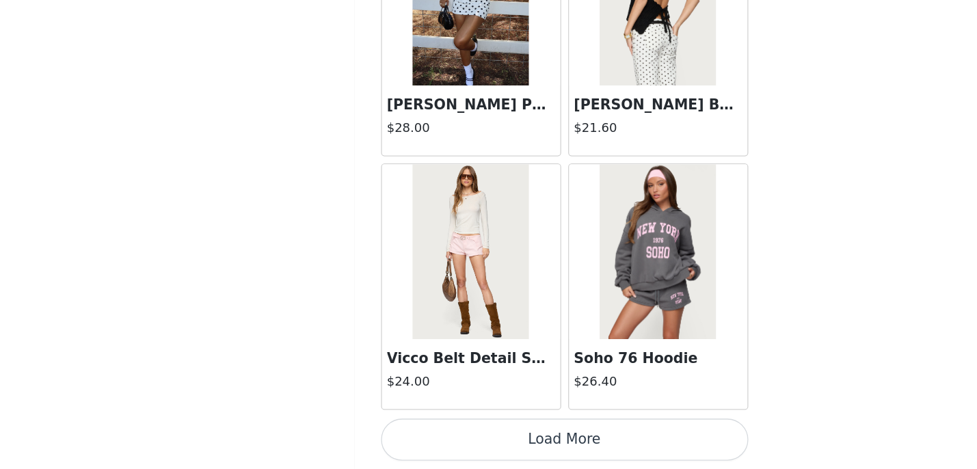
click at [446, 448] on button "Load More" at bounding box center [488, 445] width 287 height 33
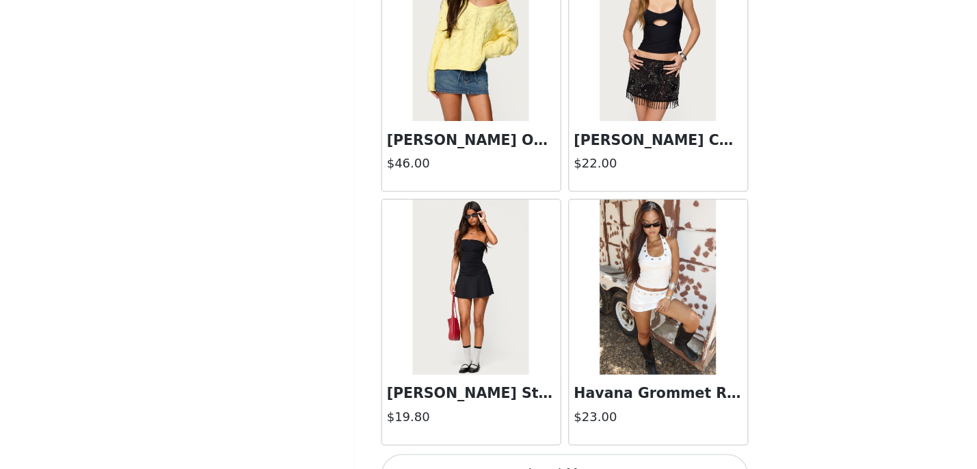
scroll to position [3604, 0]
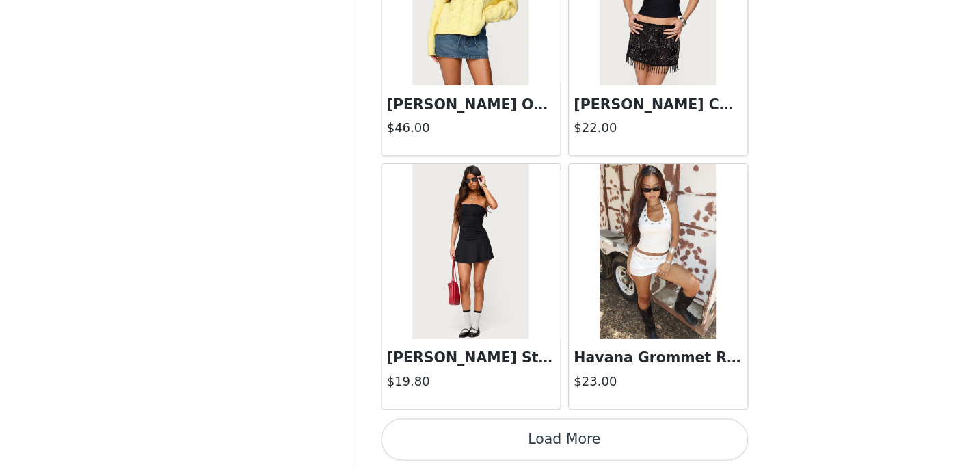
click at [474, 439] on button "Load More" at bounding box center [488, 445] width 287 height 33
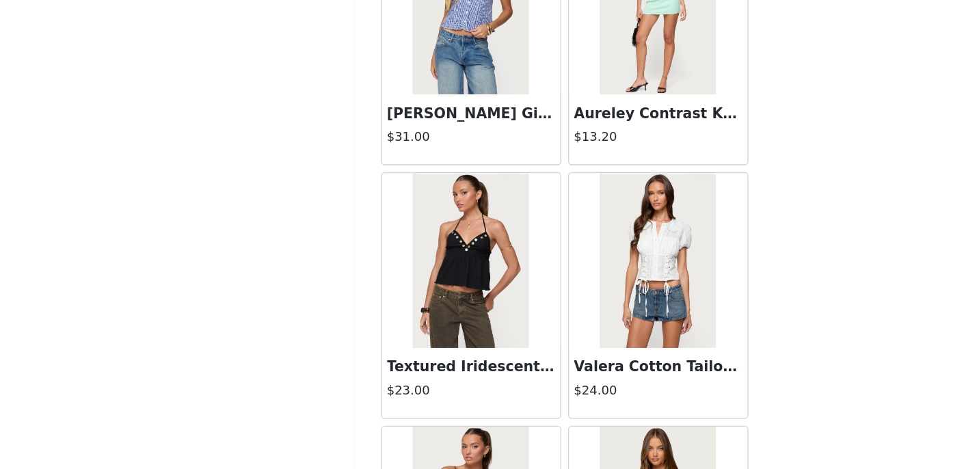
scroll to position [5586, 0]
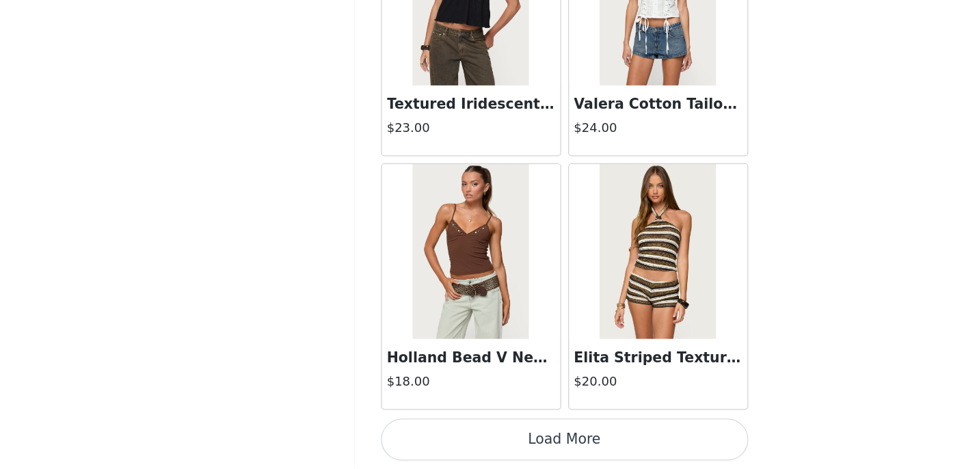
click at [441, 441] on button "Load More" at bounding box center [488, 445] width 287 height 33
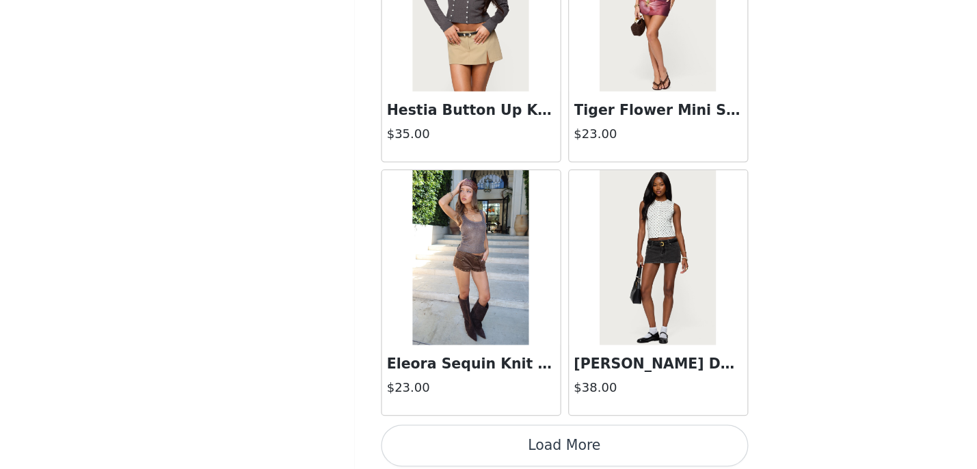
scroll to position [7568, 0]
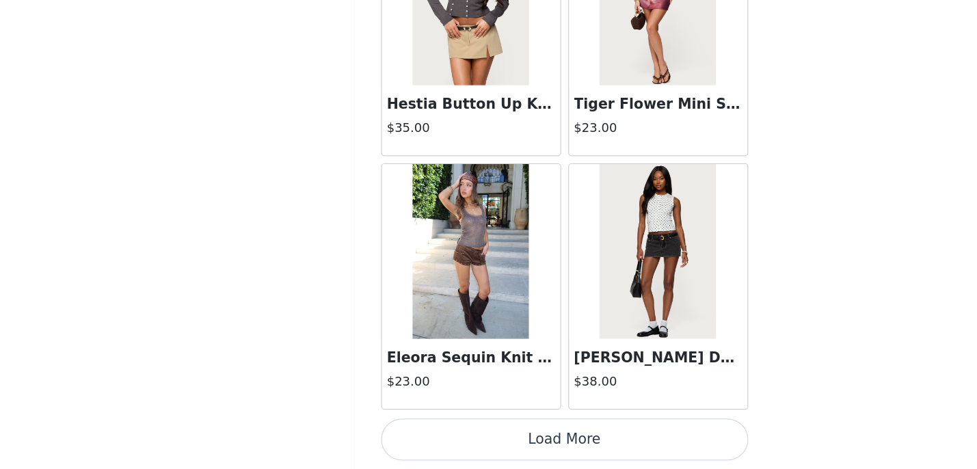
click at [497, 444] on button "Load More" at bounding box center [488, 445] width 287 height 33
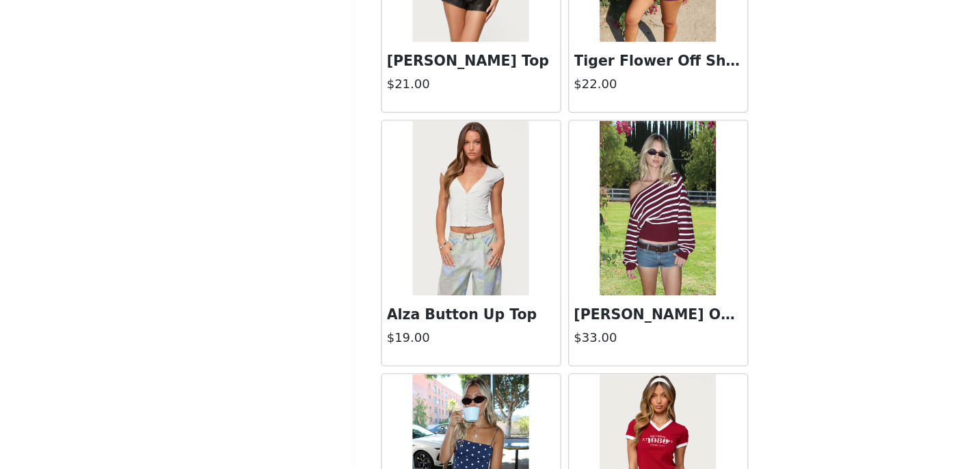
scroll to position [8594, 0]
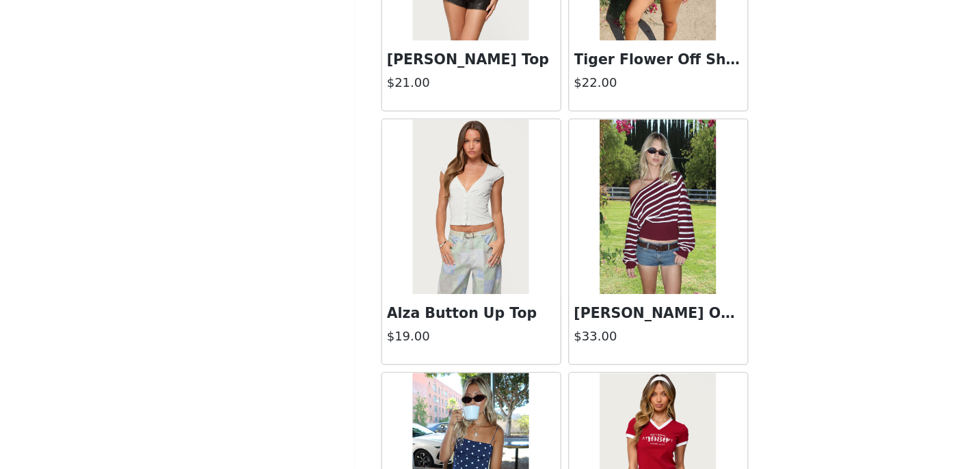
click at [558, 340] on h3 "[PERSON_NAME] Off Shoulder Oversized Sweater" at bounding box center [561, 347] width 131 height 16
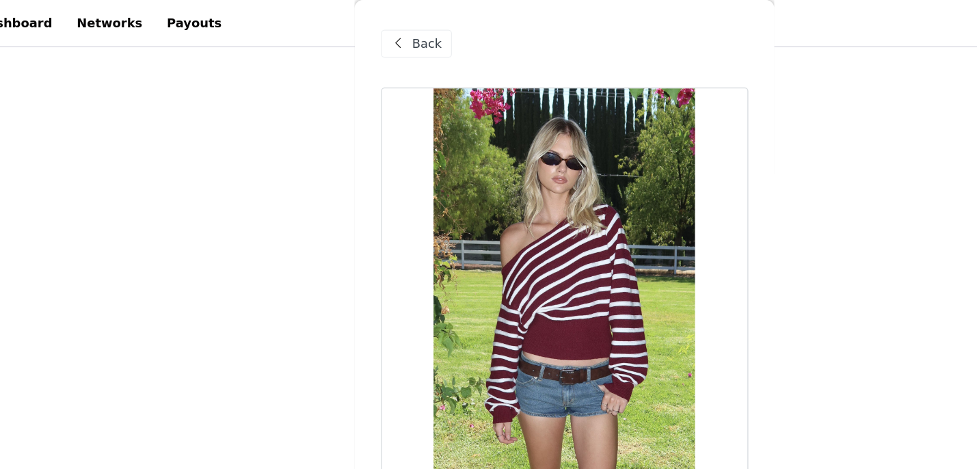
scroll to position [431, 0]
click at [352, 29] on span at bounding box center [359, 34] width 16 height 16
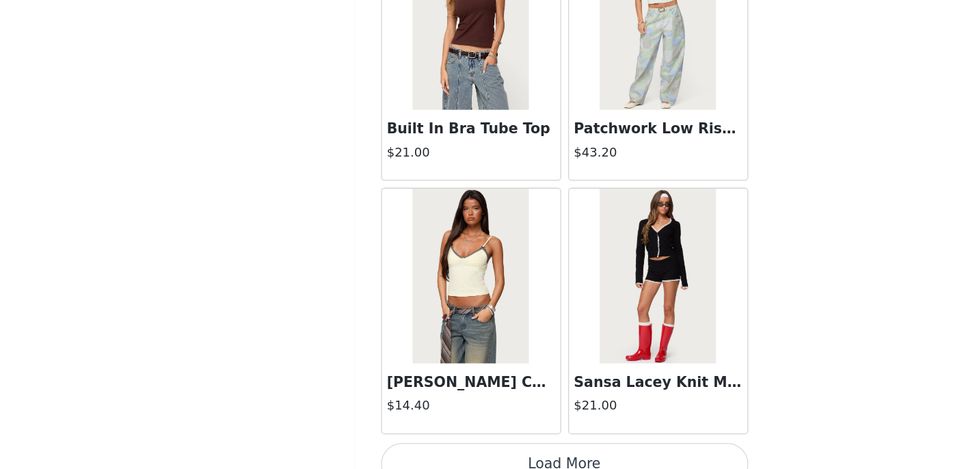
scroll to position [516, 0]
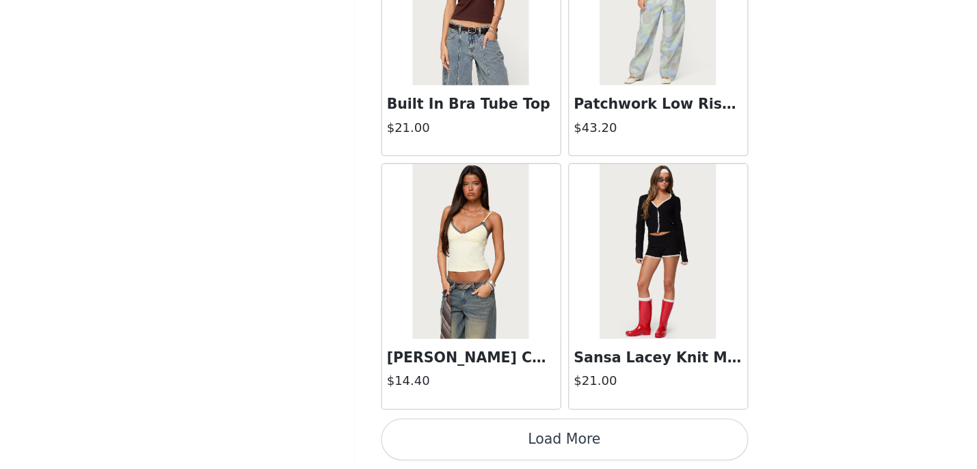
click at [445, 444] on button "Load More" at bounding box center [488, 445] width 287 height 33
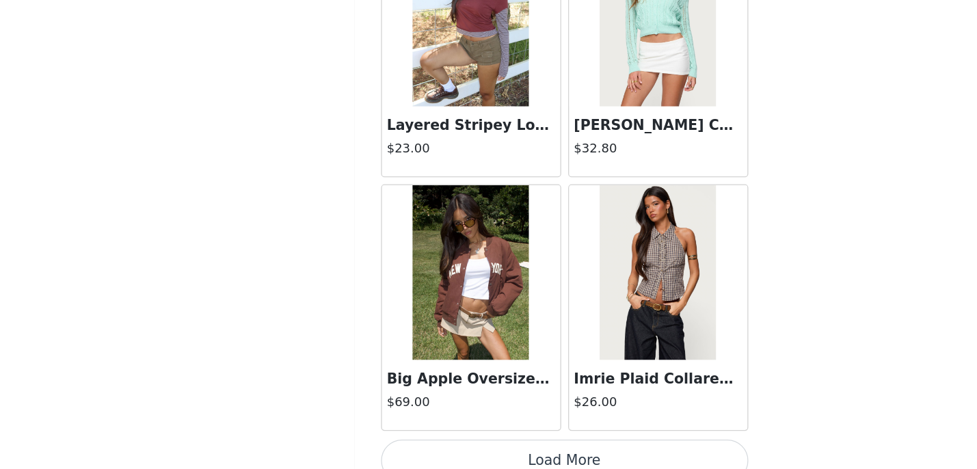
scroll to position [11532, 0]
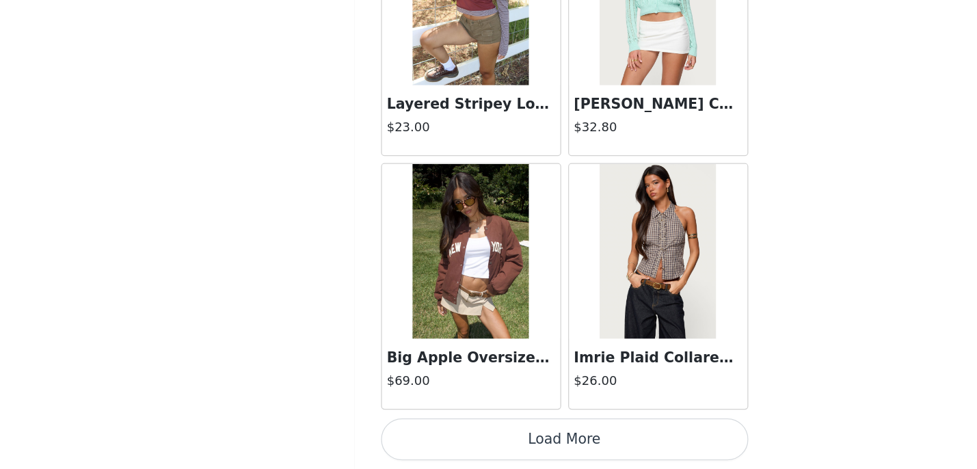
click at [496, 450] on button "Load More" at bounding box center [488, 445] width 287 height 33
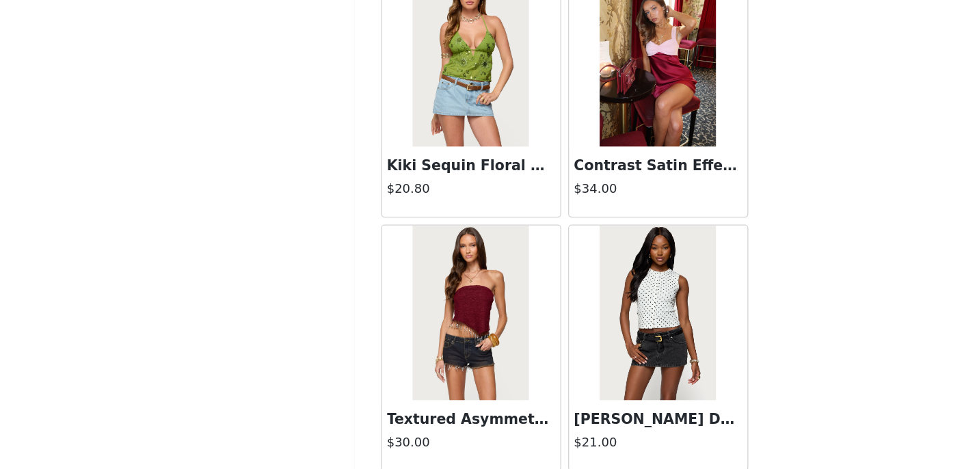
scroll to position [13514, 0]
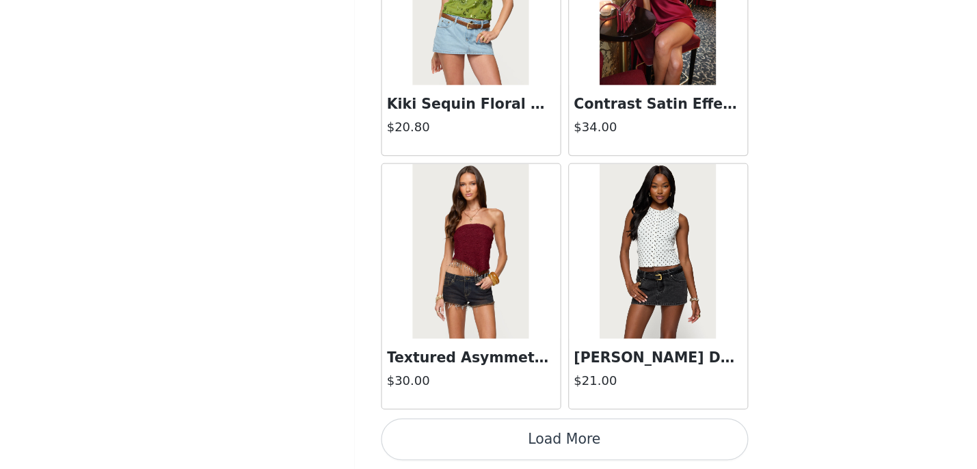
click at [475, 449] on button "Load More" at bounding box center [488, 445] width 287 height 33
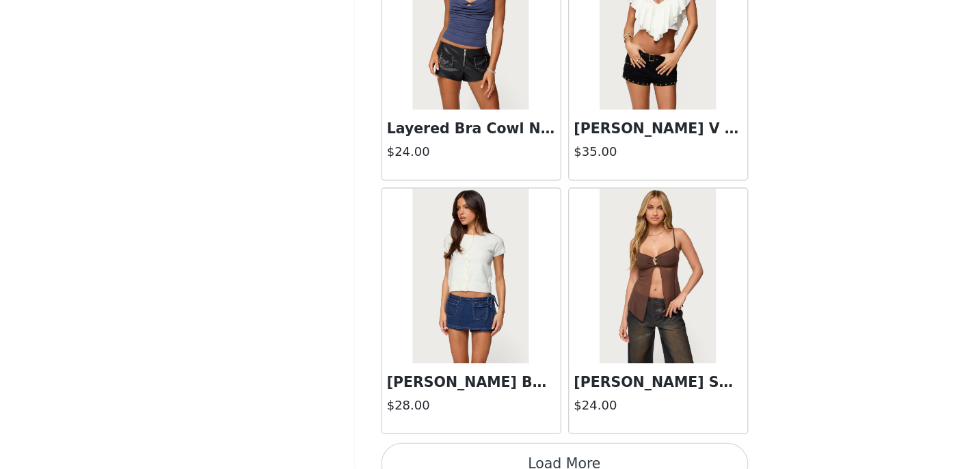
scroll to position [15496, 0]
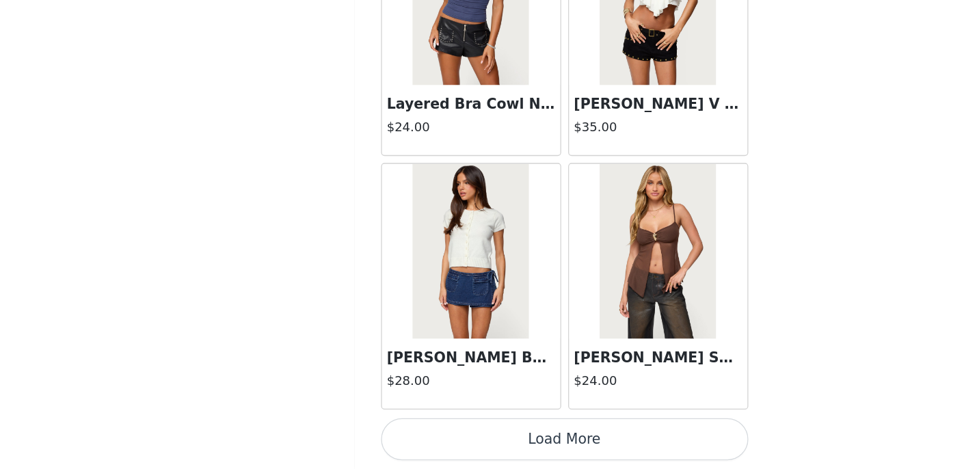
click at [480, 445] on button "Load More" at bounding box center [488, 445] width 287 height 33
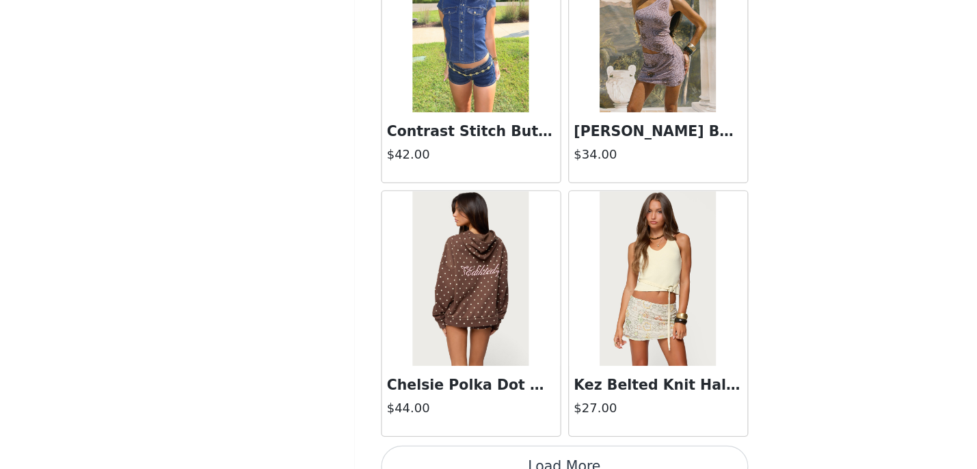
scroll to position [17477, 0]
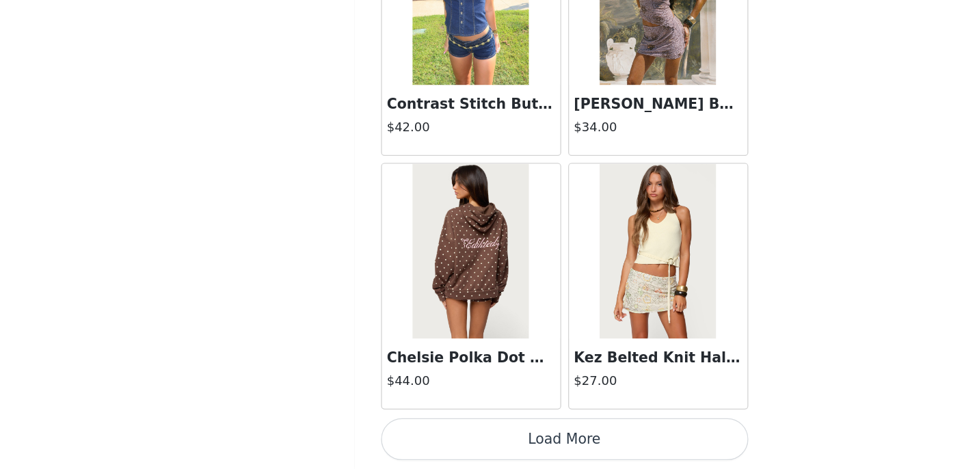
click at [444, 452] on button "Load More" at bounding box center [488, 445] width 287 height 33
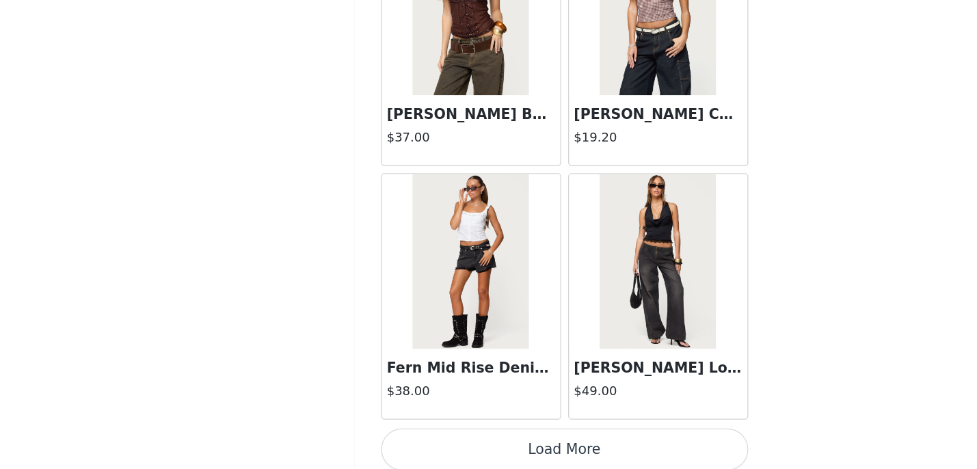
scroll to position [19459, 0]
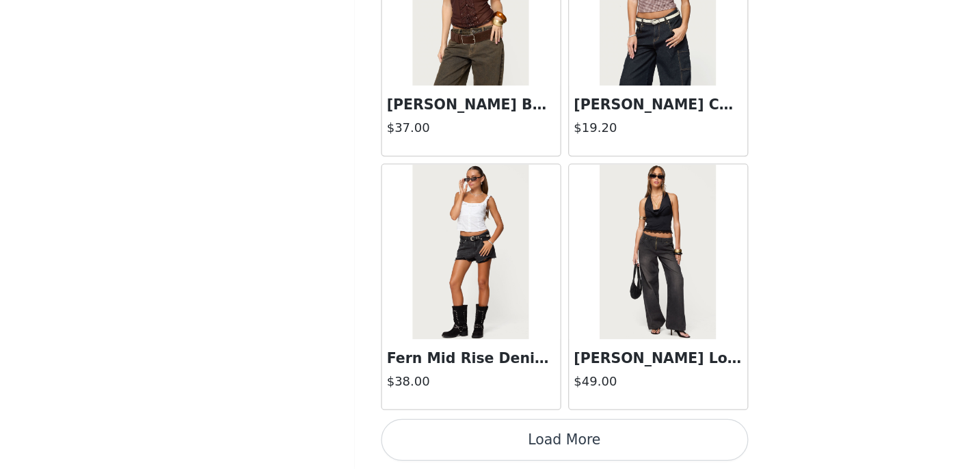
click at [557, 449] on button "Load More" at bounding box center [488, 445] width 287 height 33
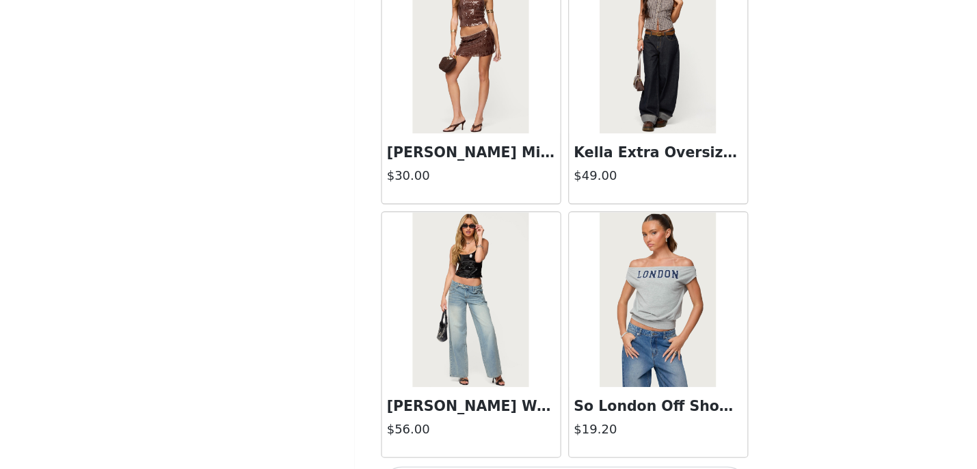
scroll to position [21441, 0]
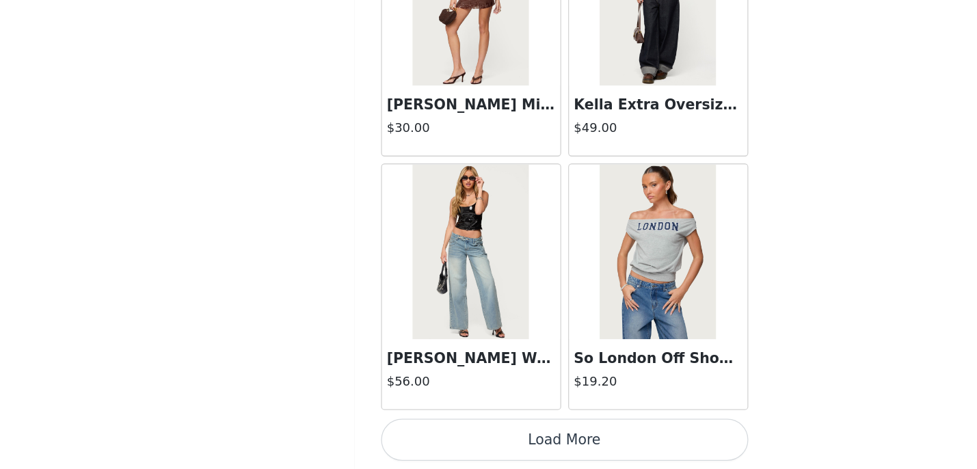
click at [499, 445] on button "Load More" at bounding box center [488, 445] width 287 height 33
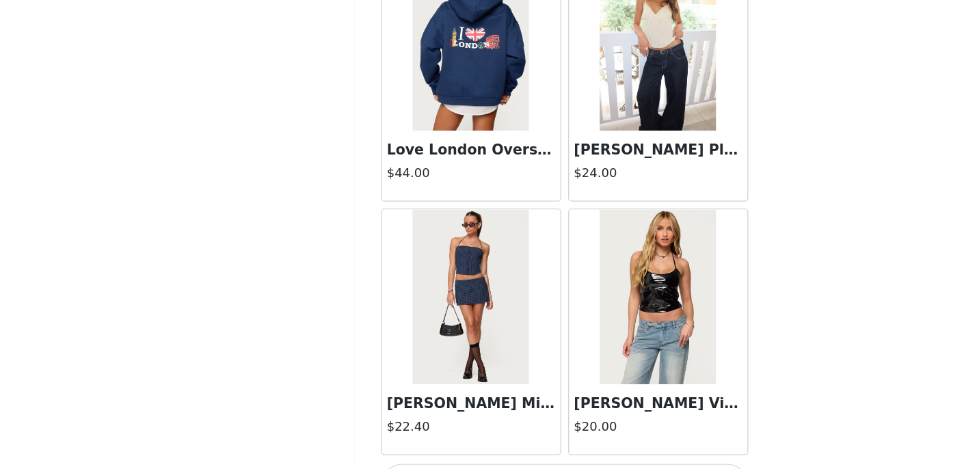
scroll to position [23423, 0]
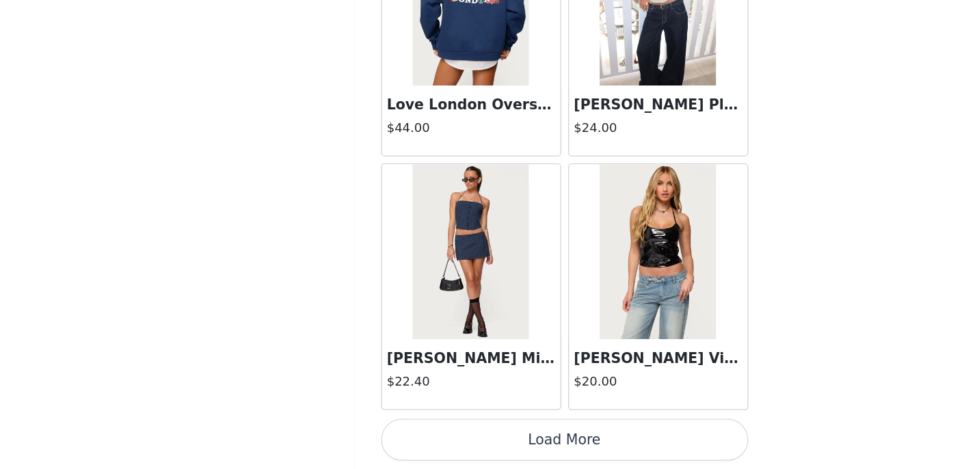
click at [484, 440] on button "Load More" at bounding box center [488, 445] width 287 height 33
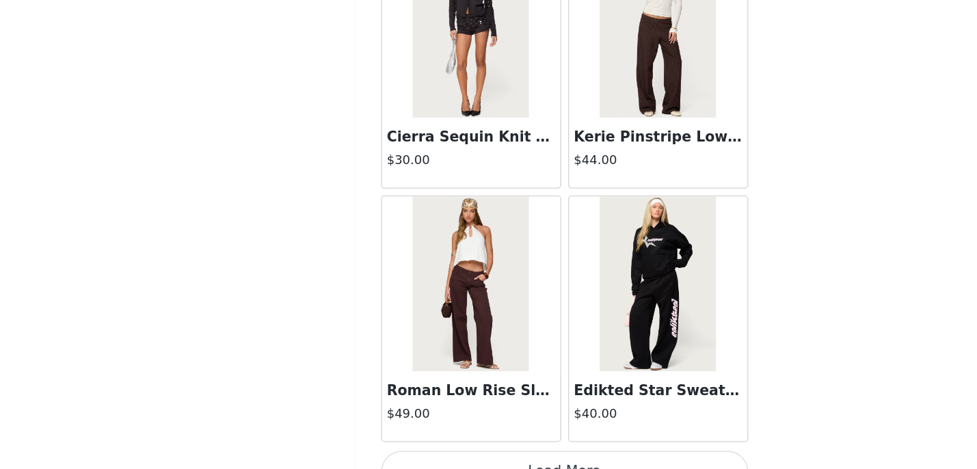
scroll to position [25405, 0]
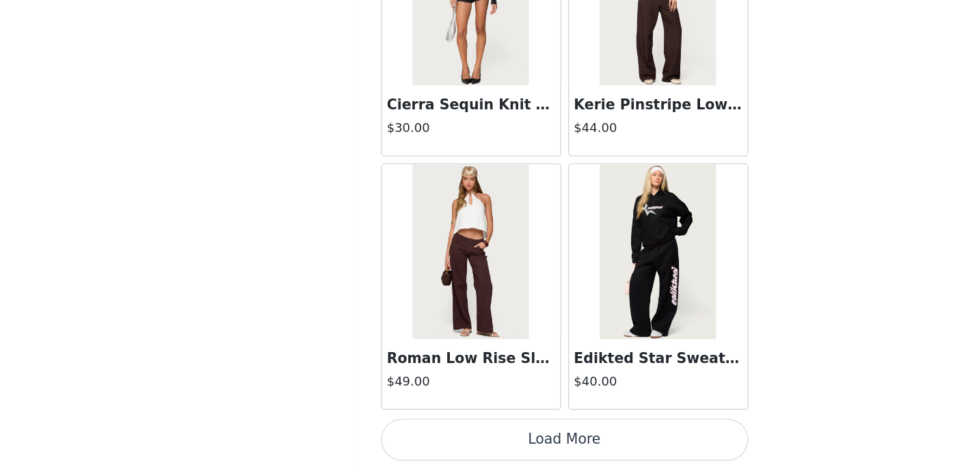
click at [460, 440] on button "Load More" at bounding box center [488, 445] width 287 height 33
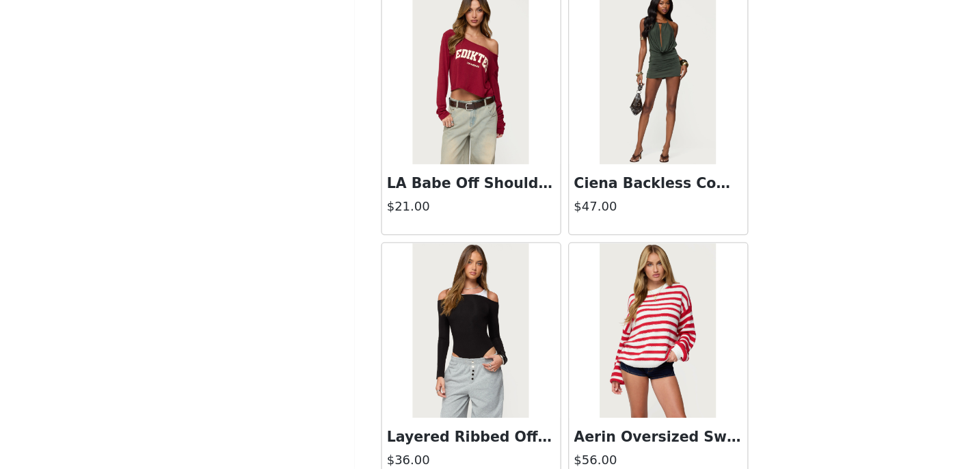
scroll to position [26729, 0]
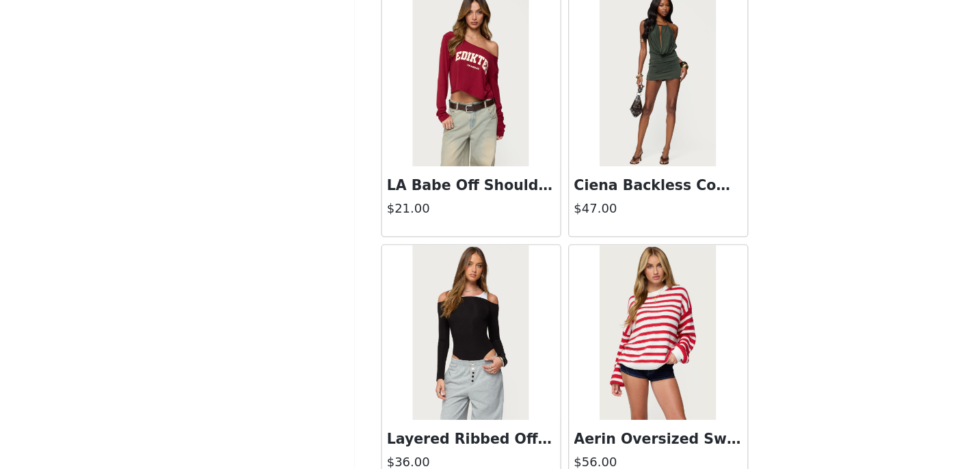
click at [437, 246] on h3 "LA Babe Off Shoulder Top" at bounding box center [415, 247] width 131 height 16
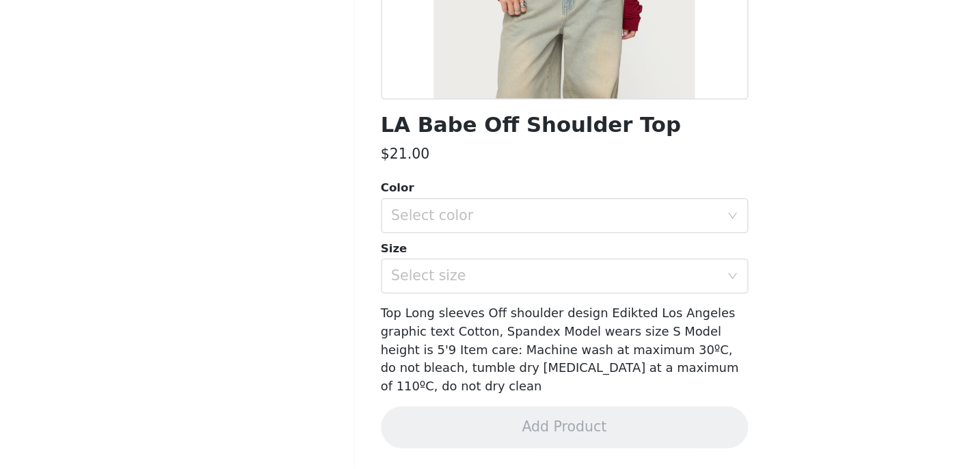
scroll to position [182, 0]
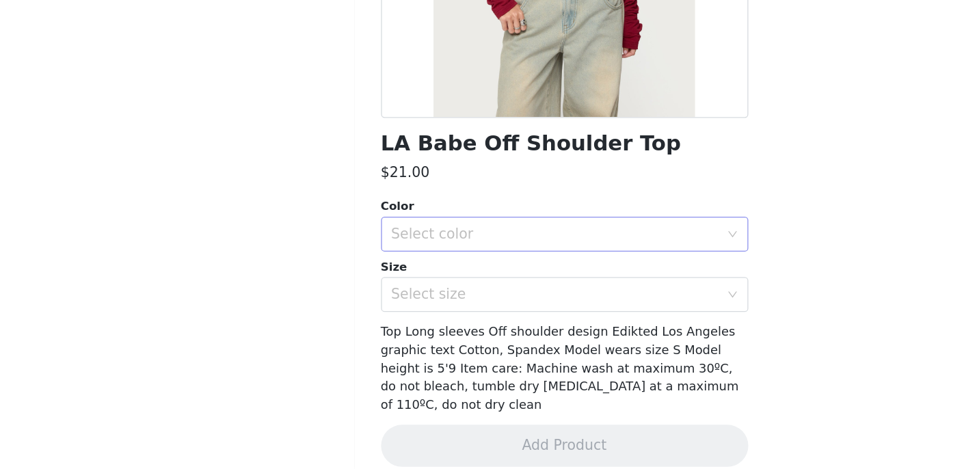
click at [406, 282] on div "Select color" at bounding box center [481, 285] width 256 height 14
click at [394, 310] on li "BURGUNDY" at bounding box center [488, 315] width 287 height 22
click at [396, 329] on div "Select size" at bounding box center [481, 332] width 256 height 14
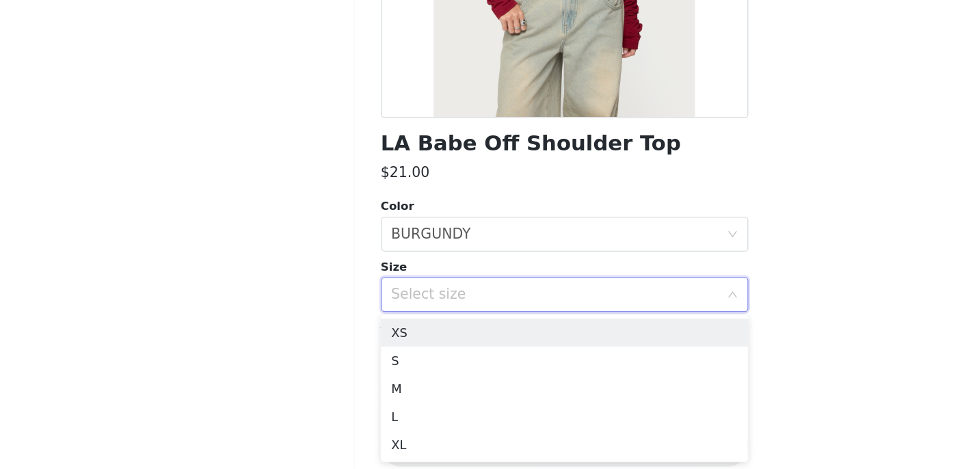
click at [370, 349] on ul "XS S M L XL" at bounding box center [488, 406] width 287 height 115
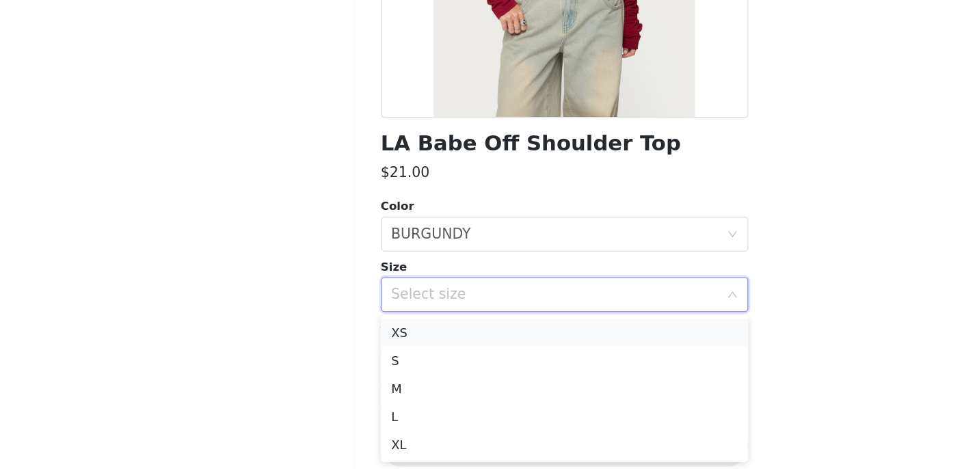
click at [370, 360] on li "XS" at bounding box center [488, 362] width 287 height 22
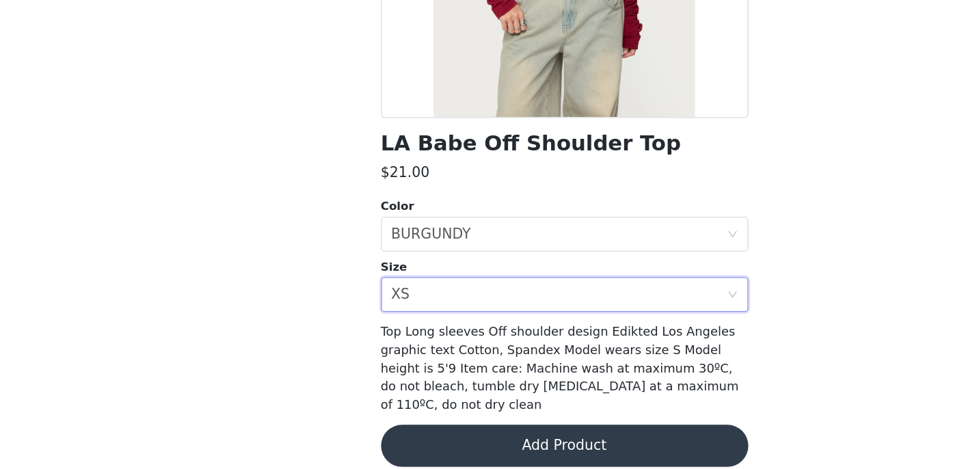
click at [422, 434] on button "Add Product" at bounding box center [488, 450] width 287 height 33
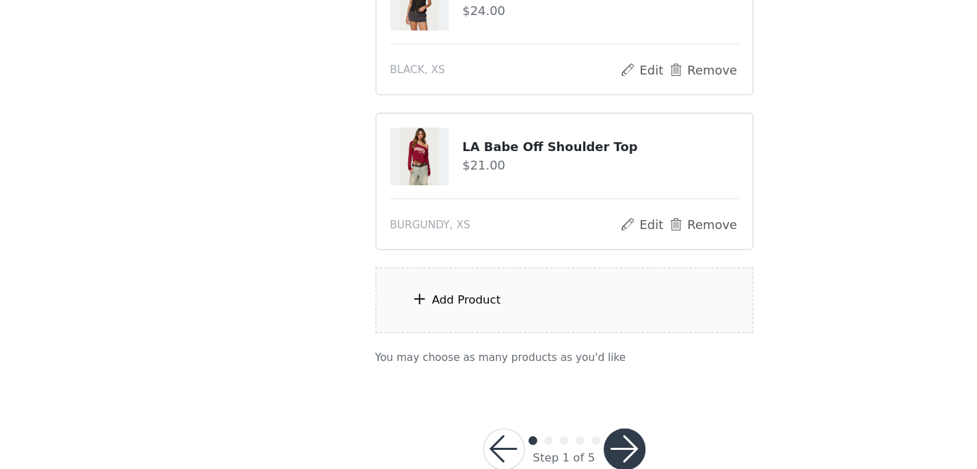
scroll to position [637, 0]
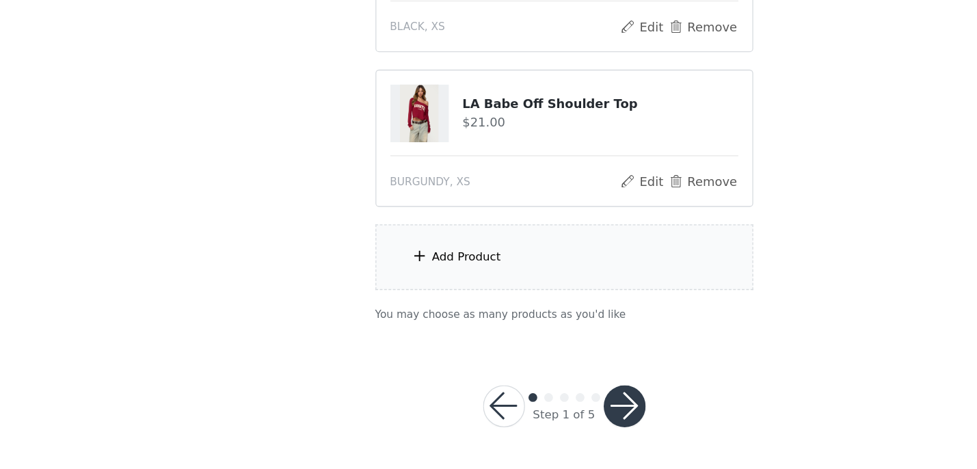
click at [390, 312] on div "Add Product" at bounding box center [488, 302] width 295 height 51
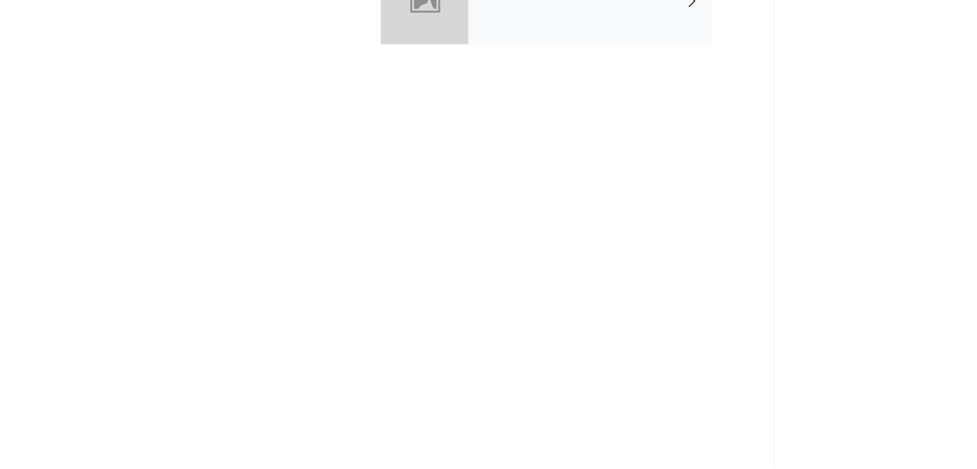
click at [420, 111] on div "collabs" at bounding box center [508, 102] width 190 height 68
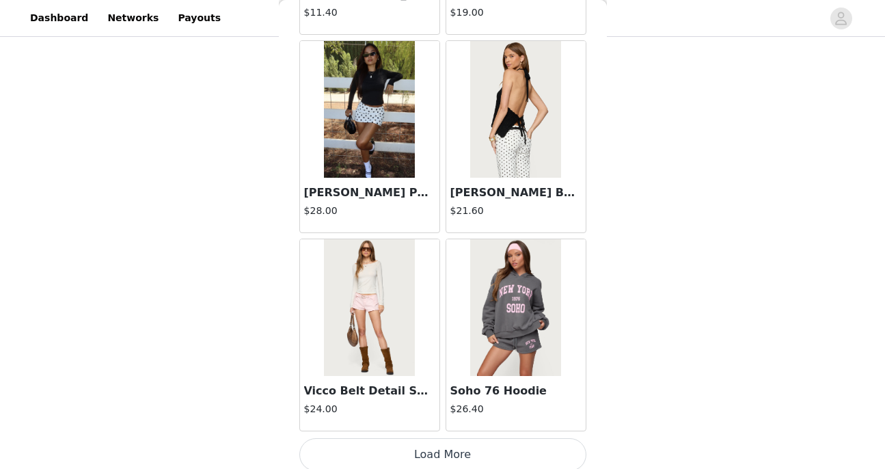
scroll to position [1622, 0]
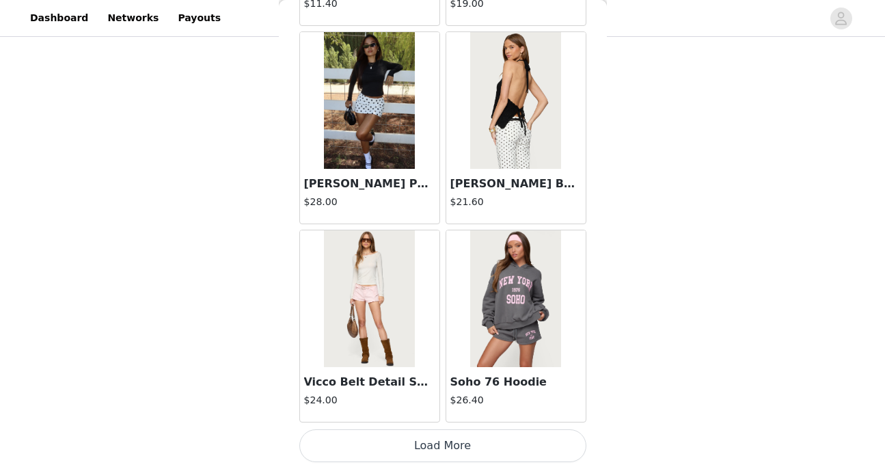
click at [429, 450] on button "Load More" at bounding box center [442, 445] width 287 height 33
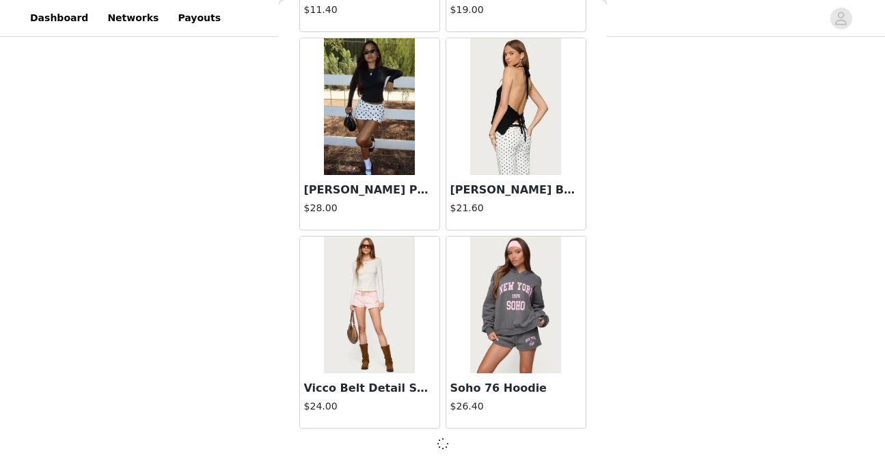
click at [428, 444] on div at bounding box center [442, 443] width 287 height 16
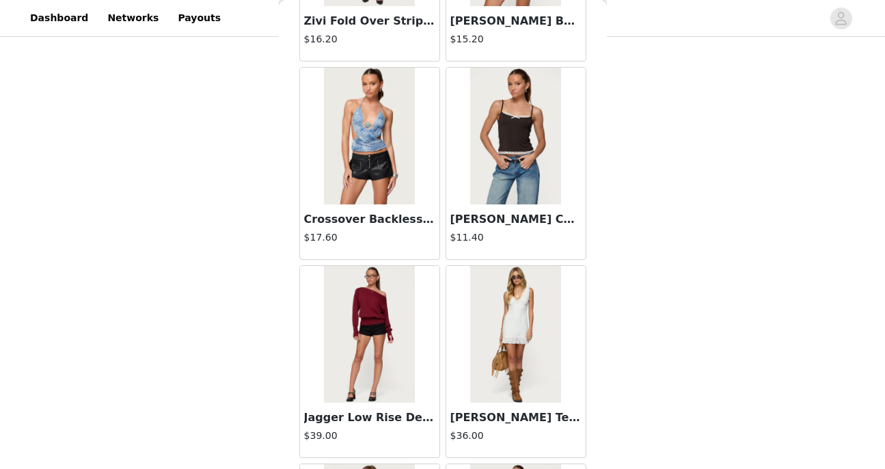
scroll to position [2179, 0]
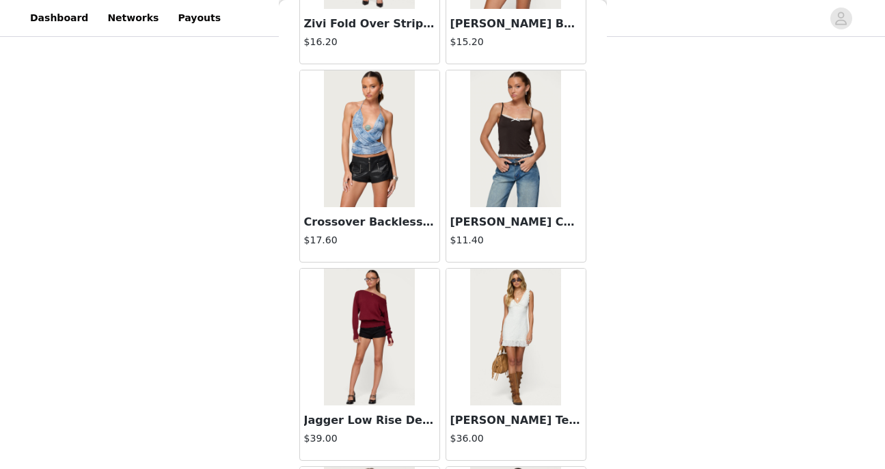
click at [502, 211] on div "[PERSON_NAME] Contrast Lacey Tank Top $11.40" at bounding box center [515, 234] width 139 height 55
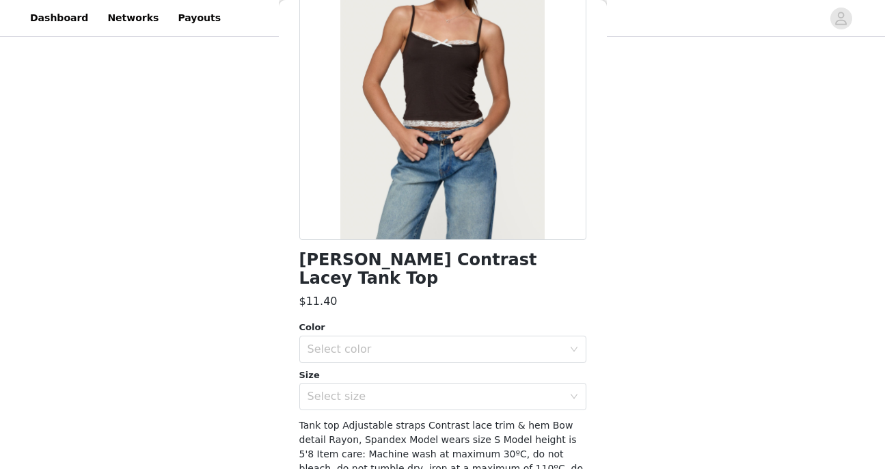
scroll to position [182, 0]
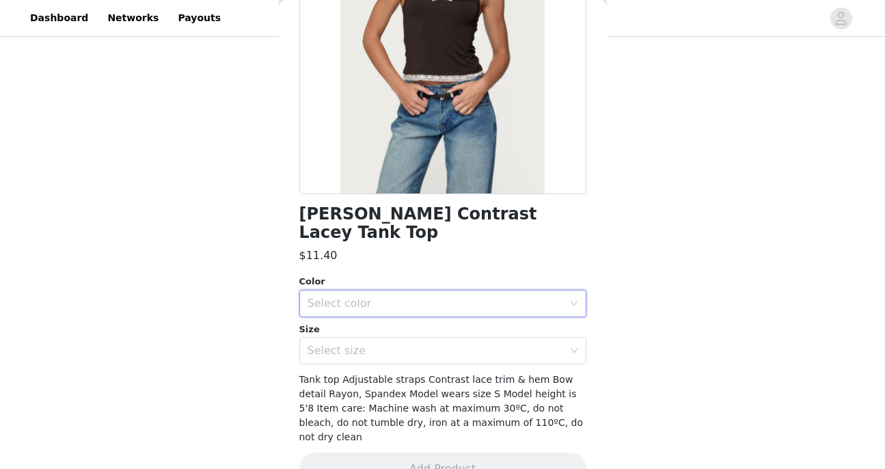
click at [435, 291] on div "Select color" at bounding box center [439, 303] width 262 height 26
click at [368, 314] on li "BROWN" at bounding box center [442, 315] width 287 height 22
click at [365, 344] on div "Select size" at bounding box center [436, 351] width 256 height 14
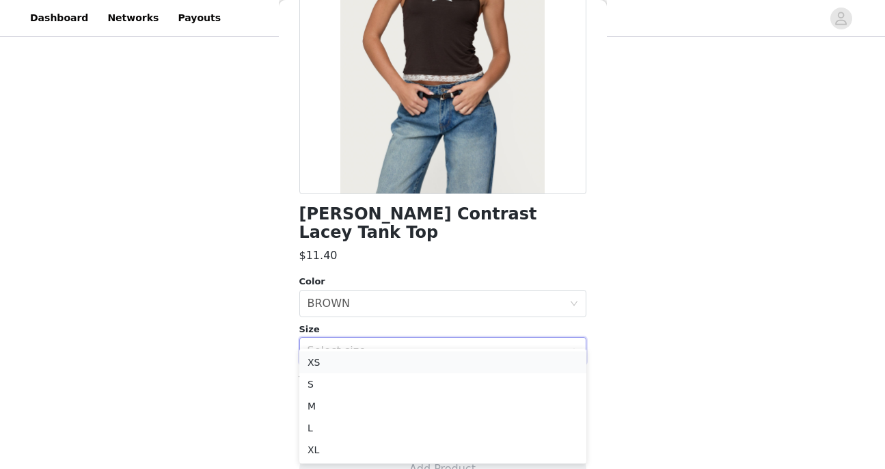
click at [346, 360] on li "XS" at bounding box center [442, 362] width 287 height 22
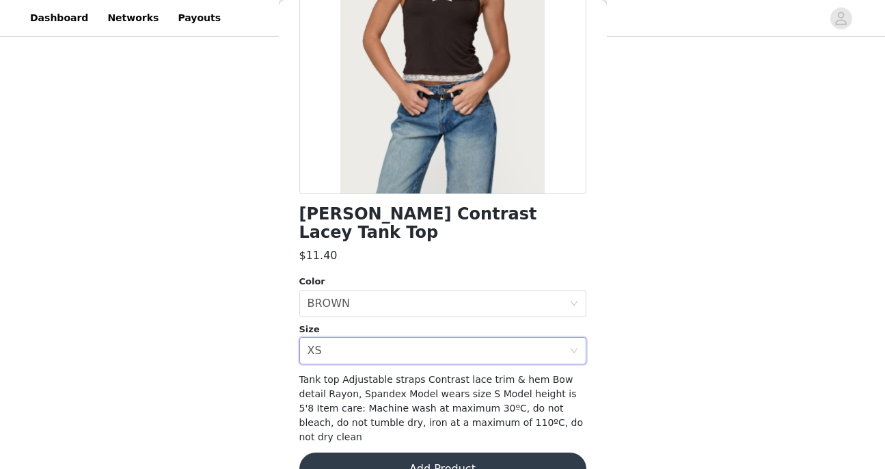
click at [383, 452] on button "Add Product" at bounding box center [442, 468] width 287 height 33
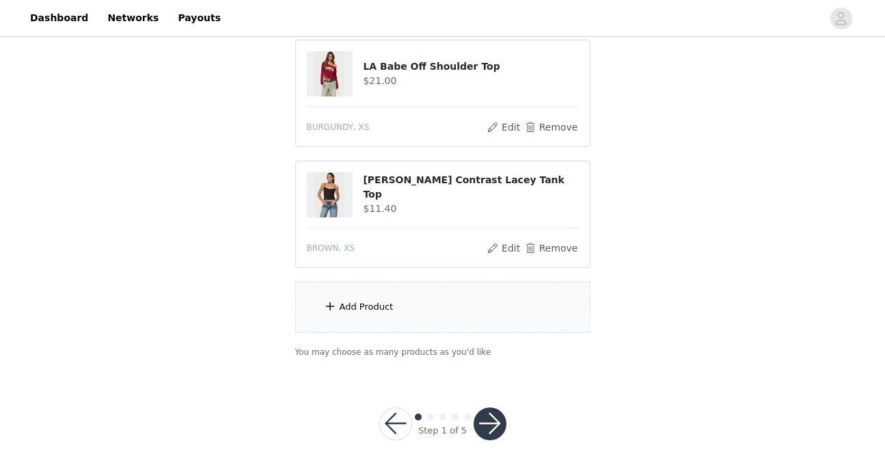
scroll to position [758, 0]
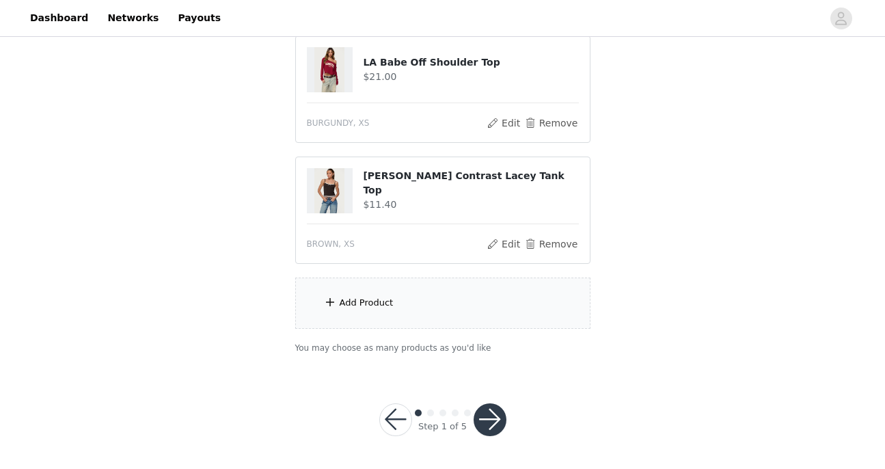
click at [324, 308] on span at bounding box center [330, 302] width 14 height 16
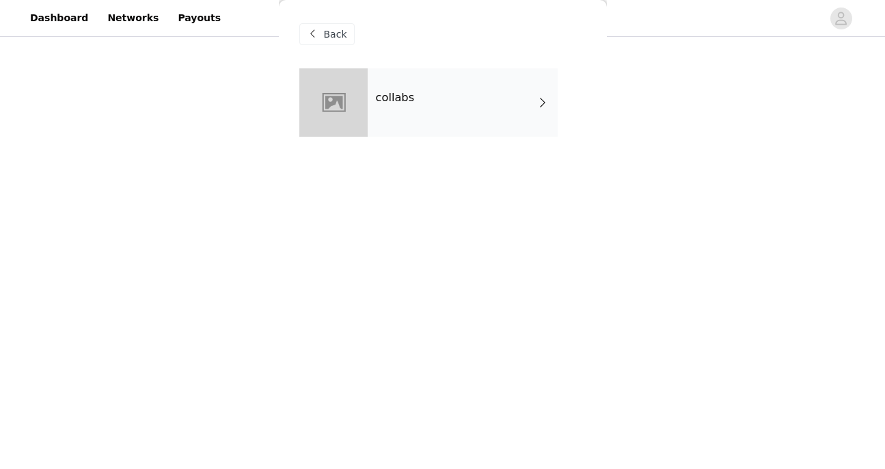
click at [445, 114] on div "collabs" at bounding box center [463, 102] width 190 height 68
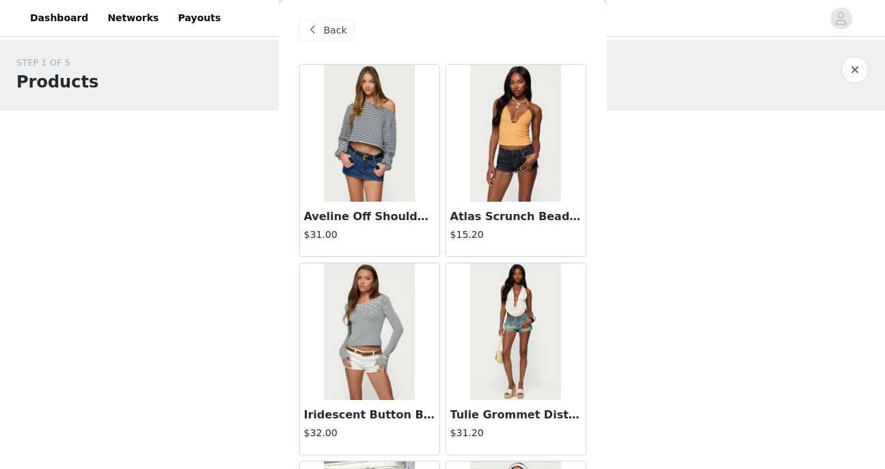
scroll to position [400, 0]
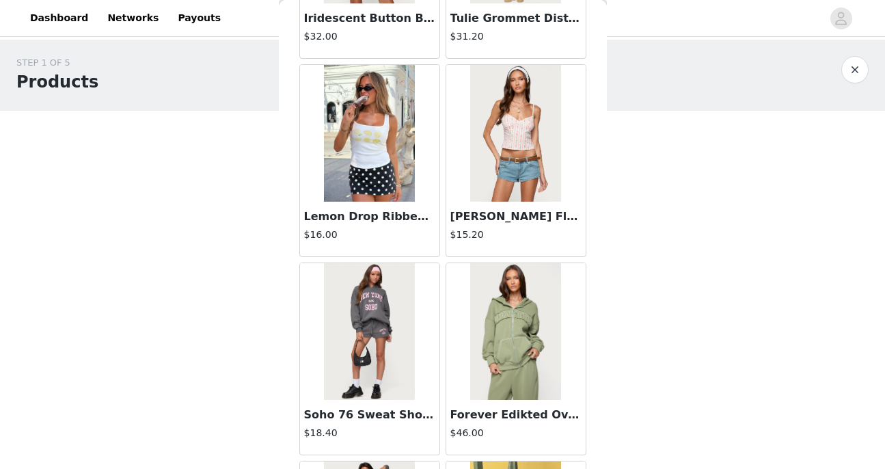
click at [495, 226] on div "[PERSON_NAME] Floral Striped Backless Top $15.20" at bounding box center [515, 229] width 139 height 55
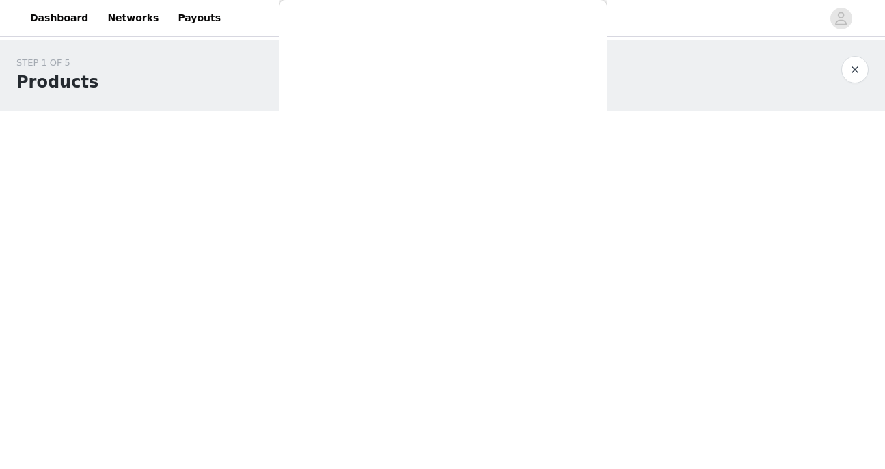
click at [495, 220] on div "Back Aveline Off Shoulder Light Sweatshirt $31.00 Atlas Scrunch Bead Halter Top…" at bounding box center [443, 234] width 328 height 469
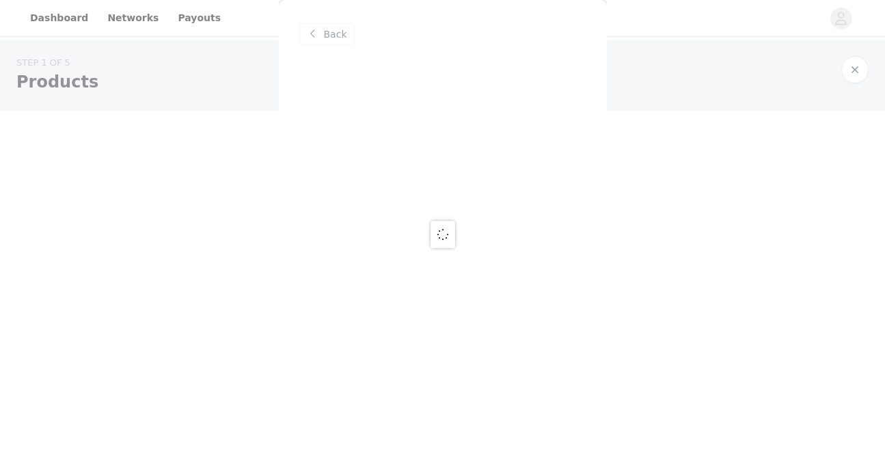
scroll to position [0, 0]
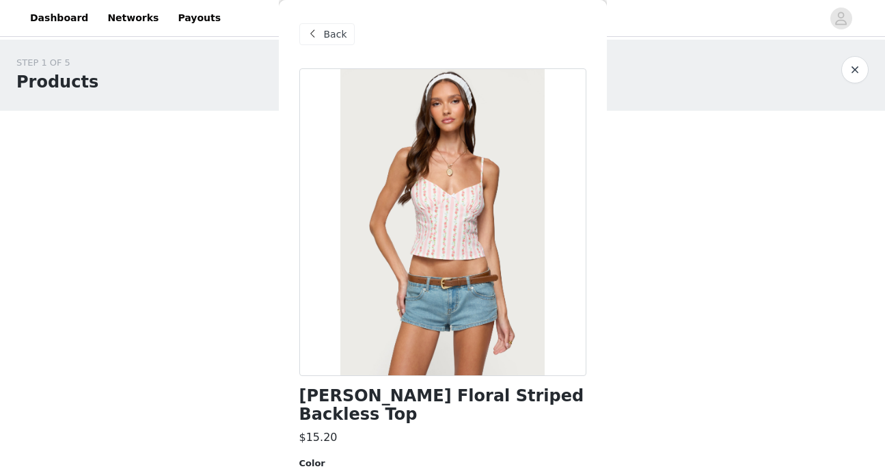
click at [328, 32] on span "Back" at bounding box center [335, 34] width 23 height 14
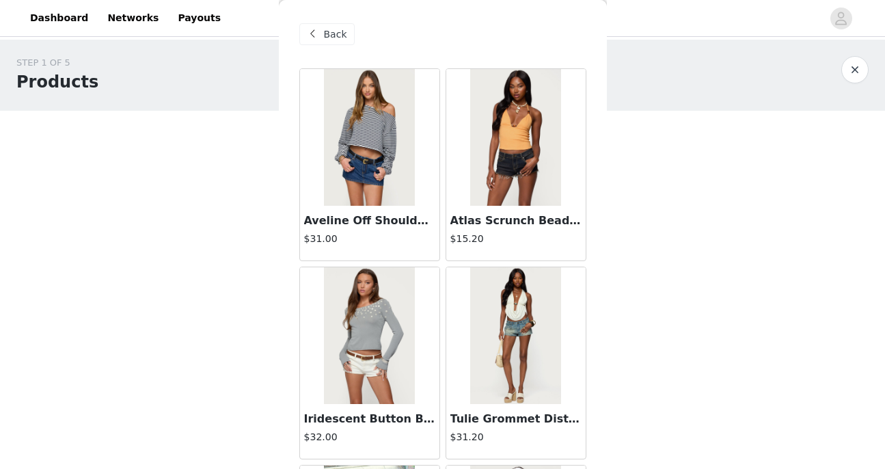
click at [322, 36] on div "Back" at bounding box center [326, 34] width 55 height 22
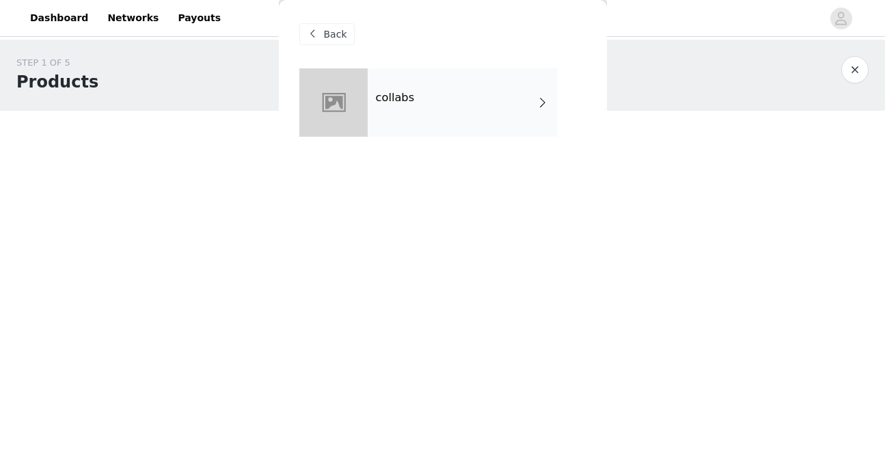
click at [326, 31] on span "Back" at bounding box center [335, 34] width 23 height 14
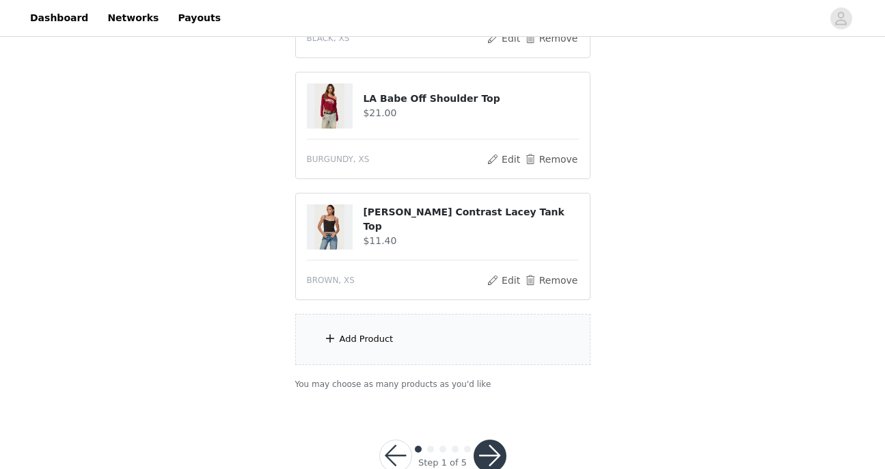
scroll to position [758, 0]
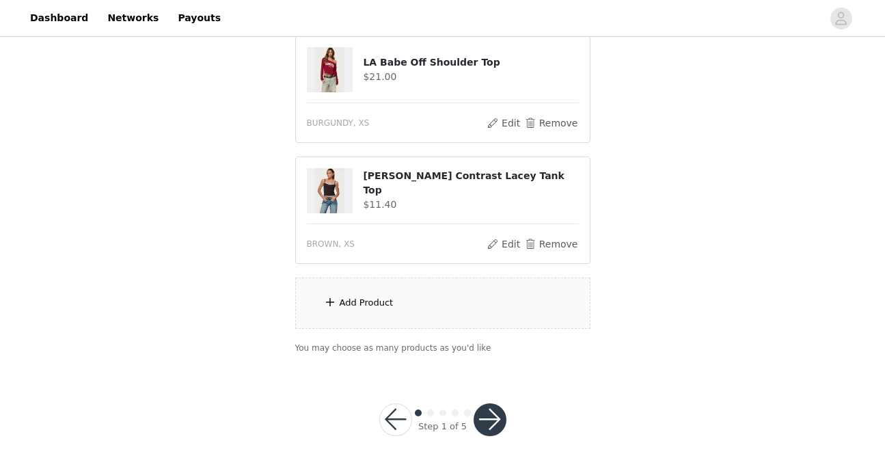
click at [489, 422] on button "button" at bounding box center [490, 419] width 33 height 33
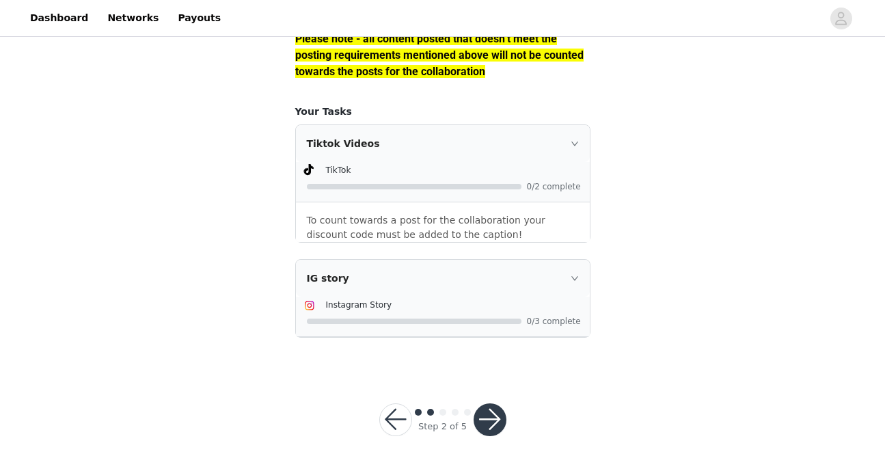
scroll to position [1335, 0]
click at [487, 422] on button "button" at bounding box center [490, 419] width 33 height 33
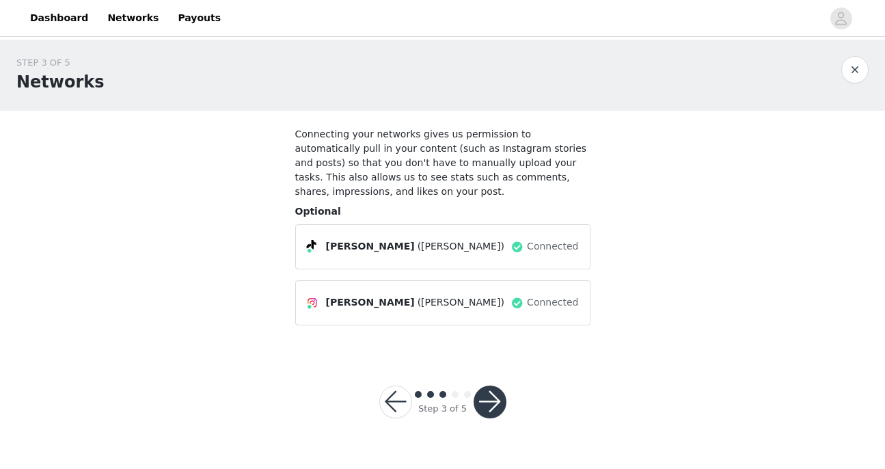
click at [485, 401] on button "button" at bounding box center [490, 401] width 33 height 33
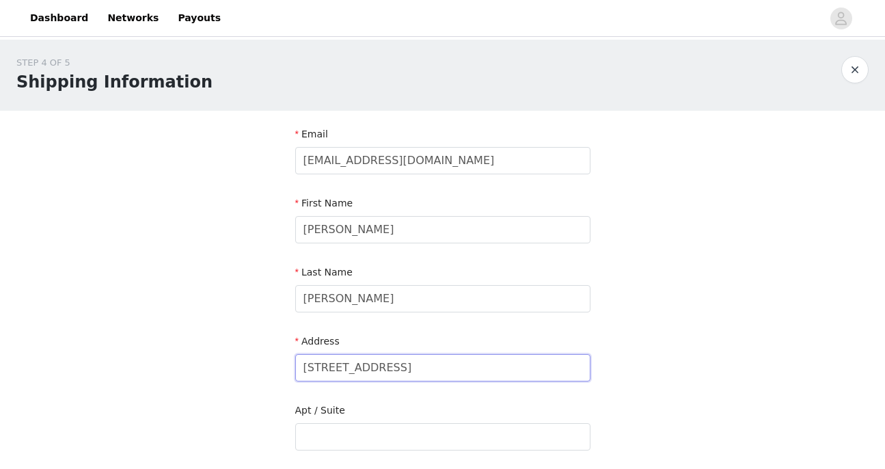
click at [415, 371] on input "[STREET_ADDRESS]" at bounding box center [442, 367] width 295 height 27
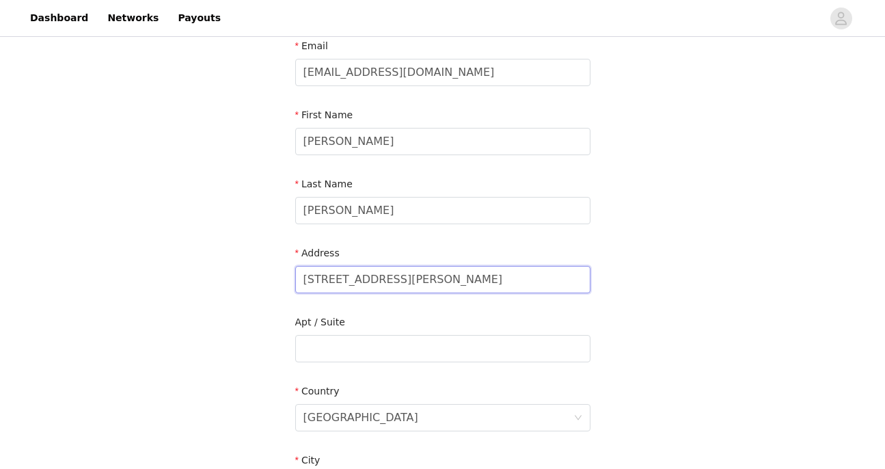
scroll to position [90, 0]
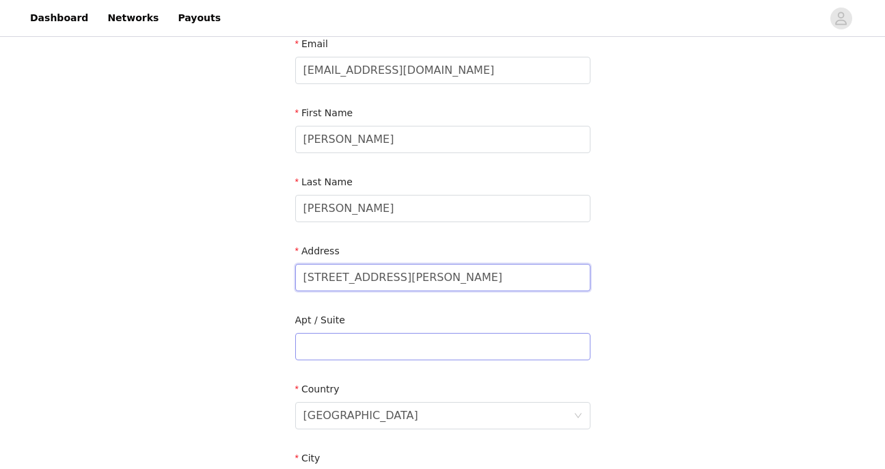
type input "[STREET_ADDRESS][PERSON_NAME]"
click at [344, 347] on input "text" at bounding box center [442, 346] width 295 height 27
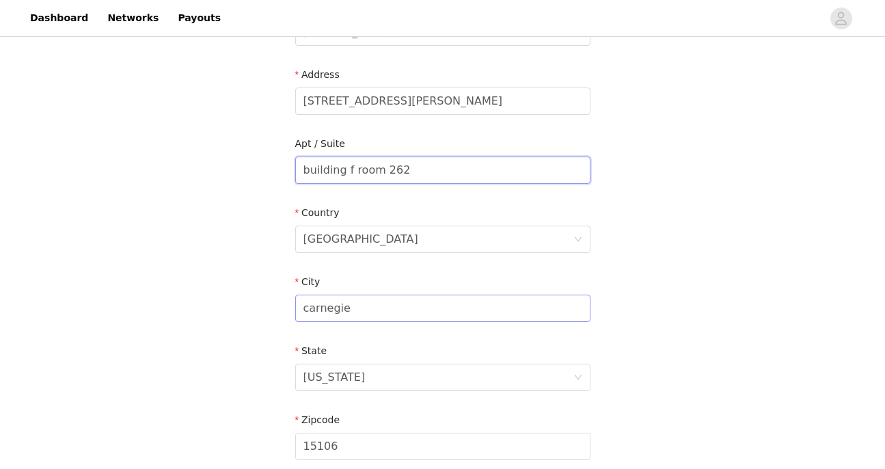
type input "building f room 262"
click at [327, 310] on input "carnegie" at bounding box center [442, 308] width 295 height 27
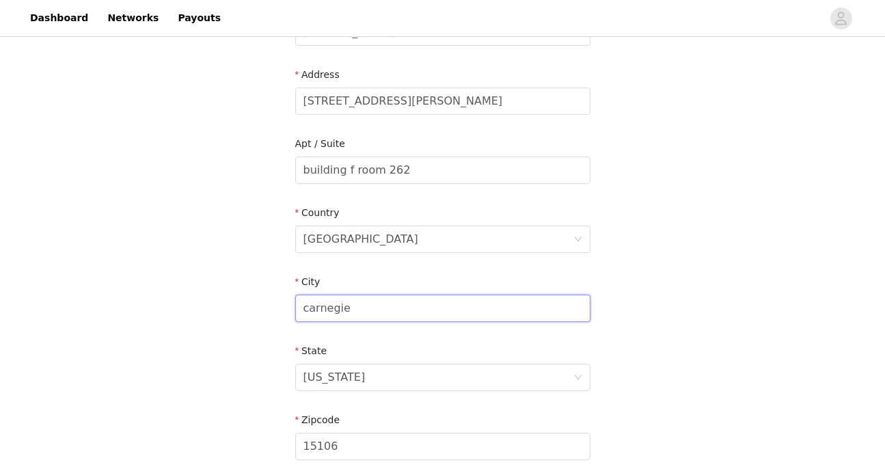
click at [327, 310] on input "carnegie" at bounding box center [442, 308] width 295 height 27
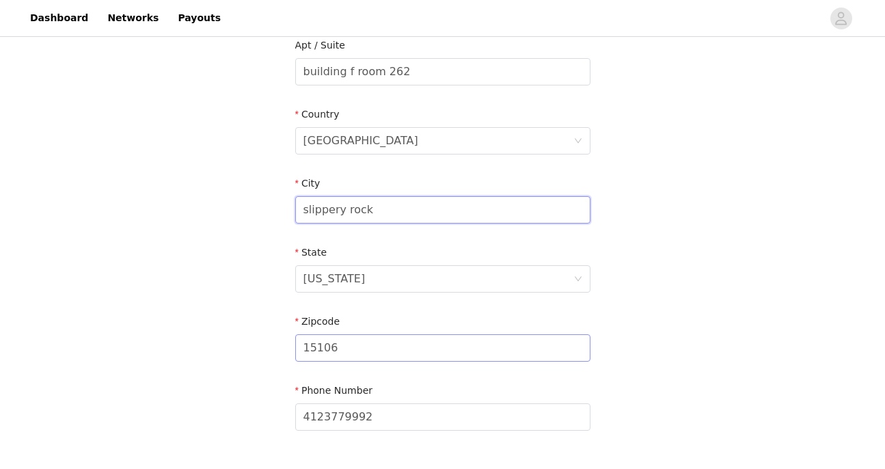
scroll to position [370, 0]
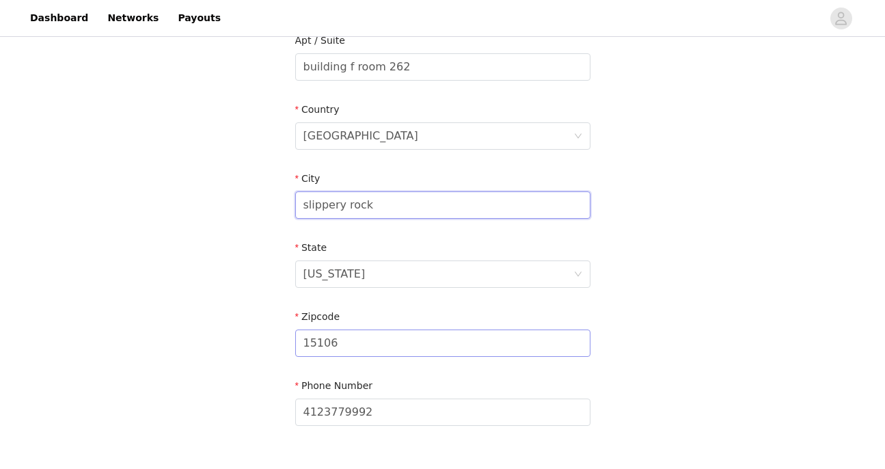
type input "slippery rock"
click at [362, 353] on input "15106" at bounding box center [442, 342] width 295 height 27
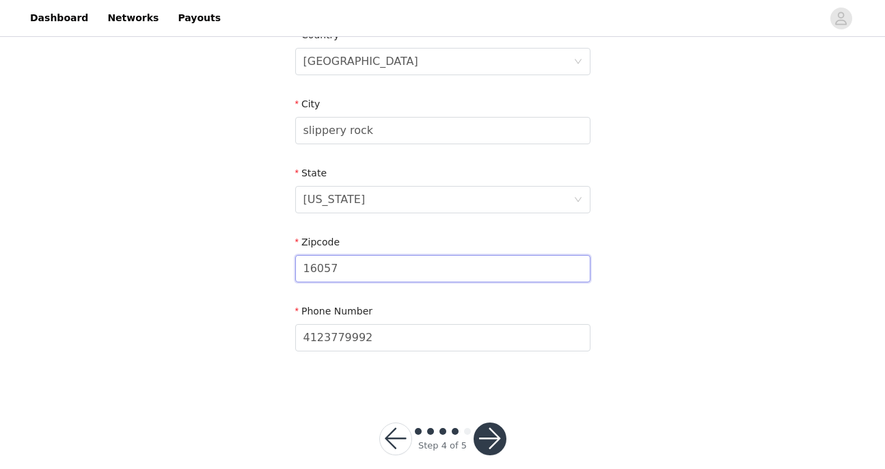
scroll to position [463, 0]
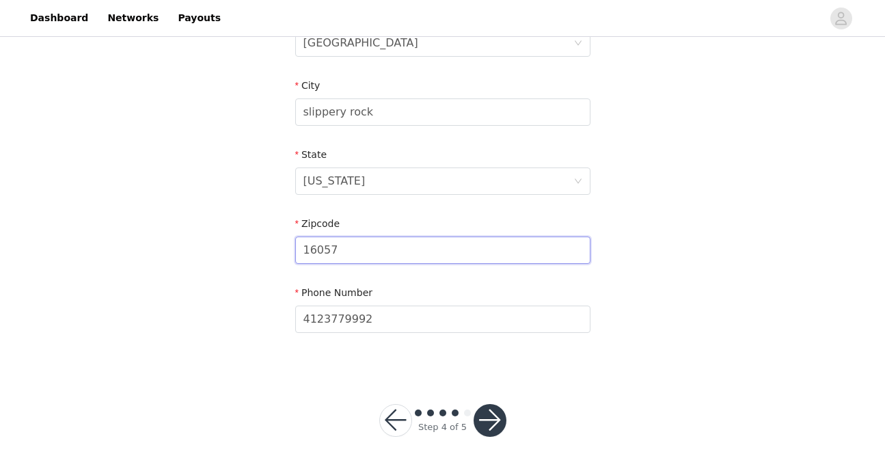
type input "16057"
click at [495, 425] on button "button" at bounding box center [490, 420] width 33 height 33
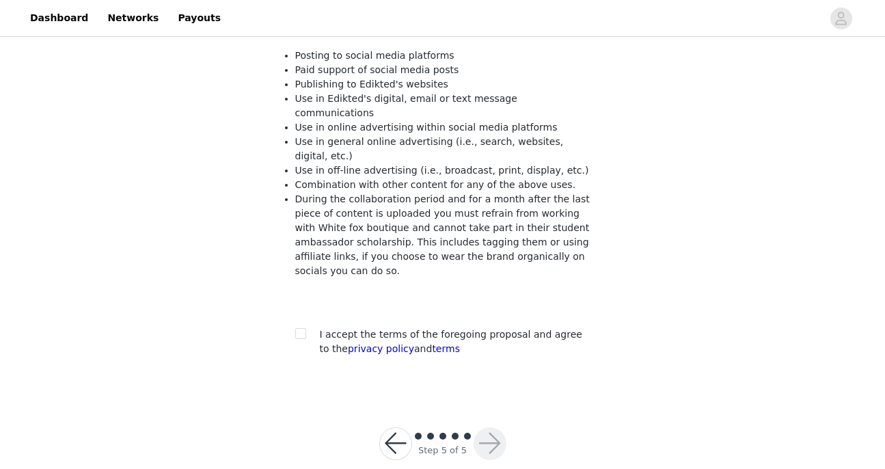
scroll to position [190, 0]
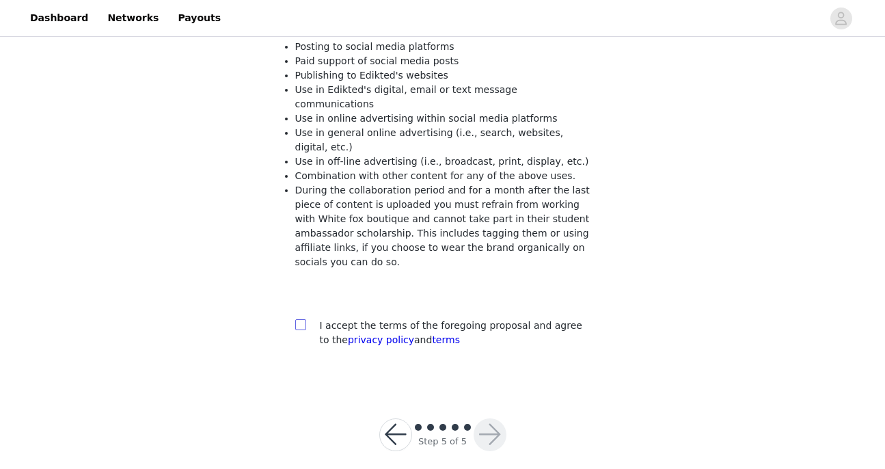
click at [297, 319] on input "checkbox" at bounding box center [300, 324] width 10 height 10
checkbox input "true"
click at [490, 418] on button "button" at bounding box center [490, 434] width 33 height 33
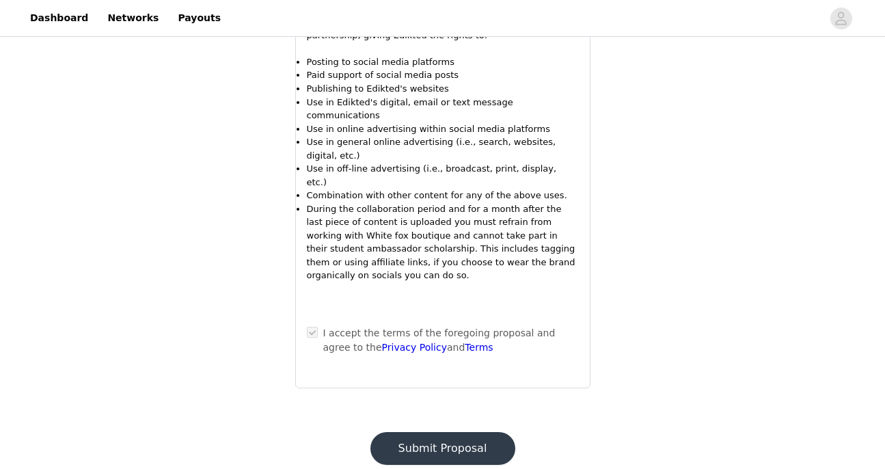
scroll to position [1437, 0]
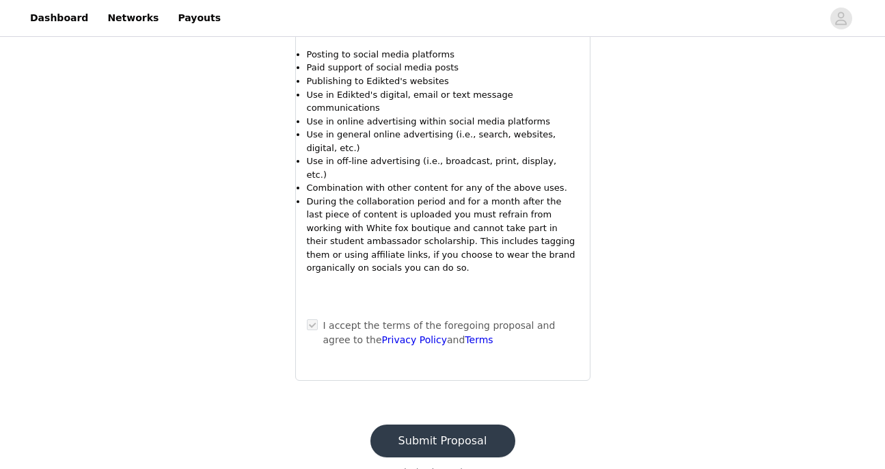
click at [450, 424] on button "Submit Proposal" at bounding box center [442, 440] width 145 height 33
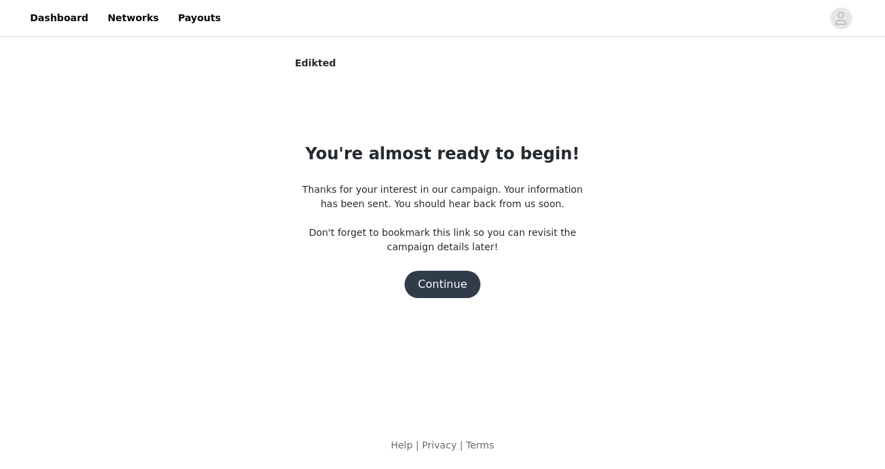
scroll to position [0, 0]
click at [441, 282] on button "Continue" at bounding box center [443, 284] width 77 height 27
